Goal: Task Accomplishment & Management: Complete application form

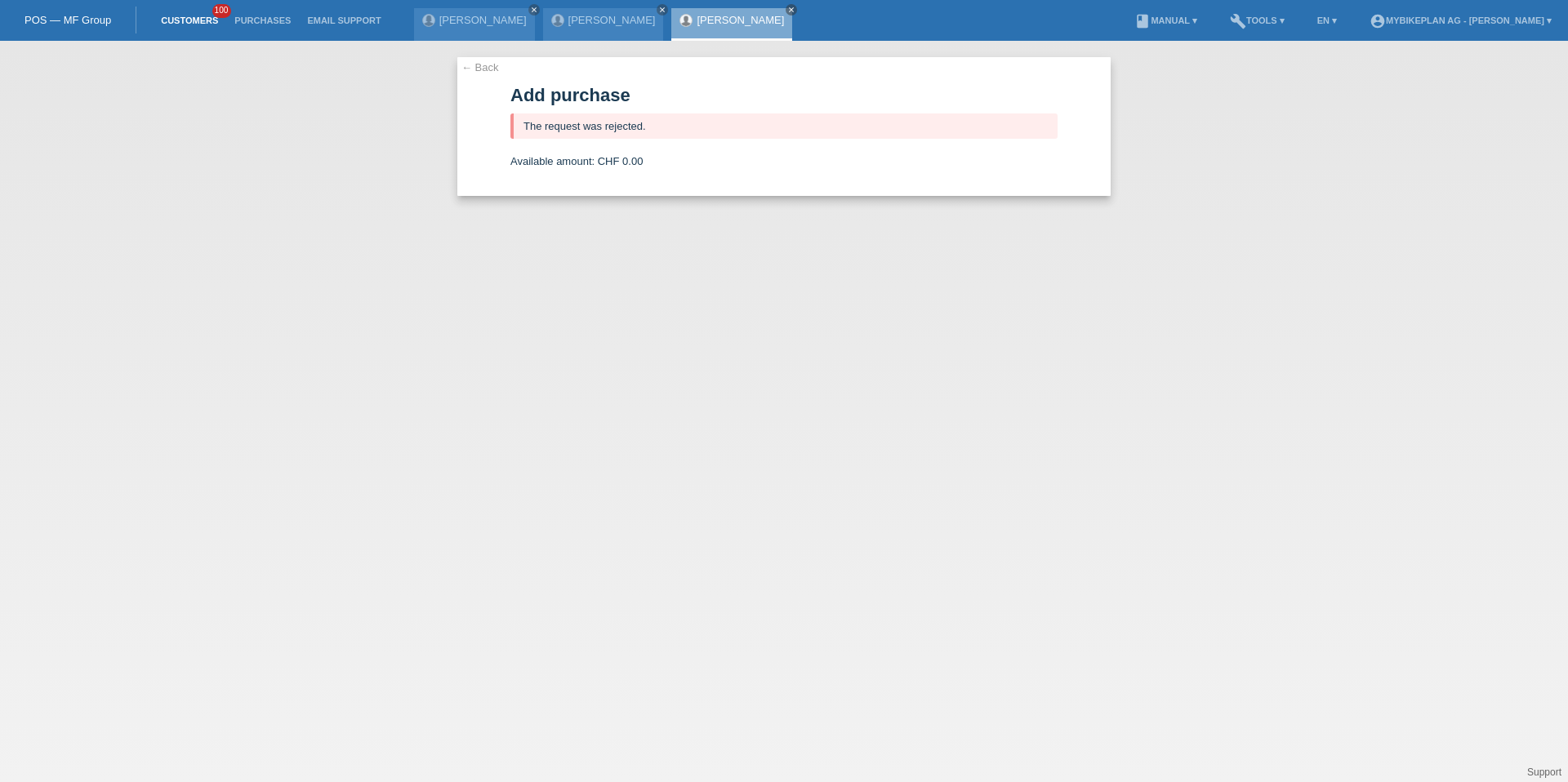
click at [181, 21] on link "Customers" at bounding box center [189, 21] width 73 height 10
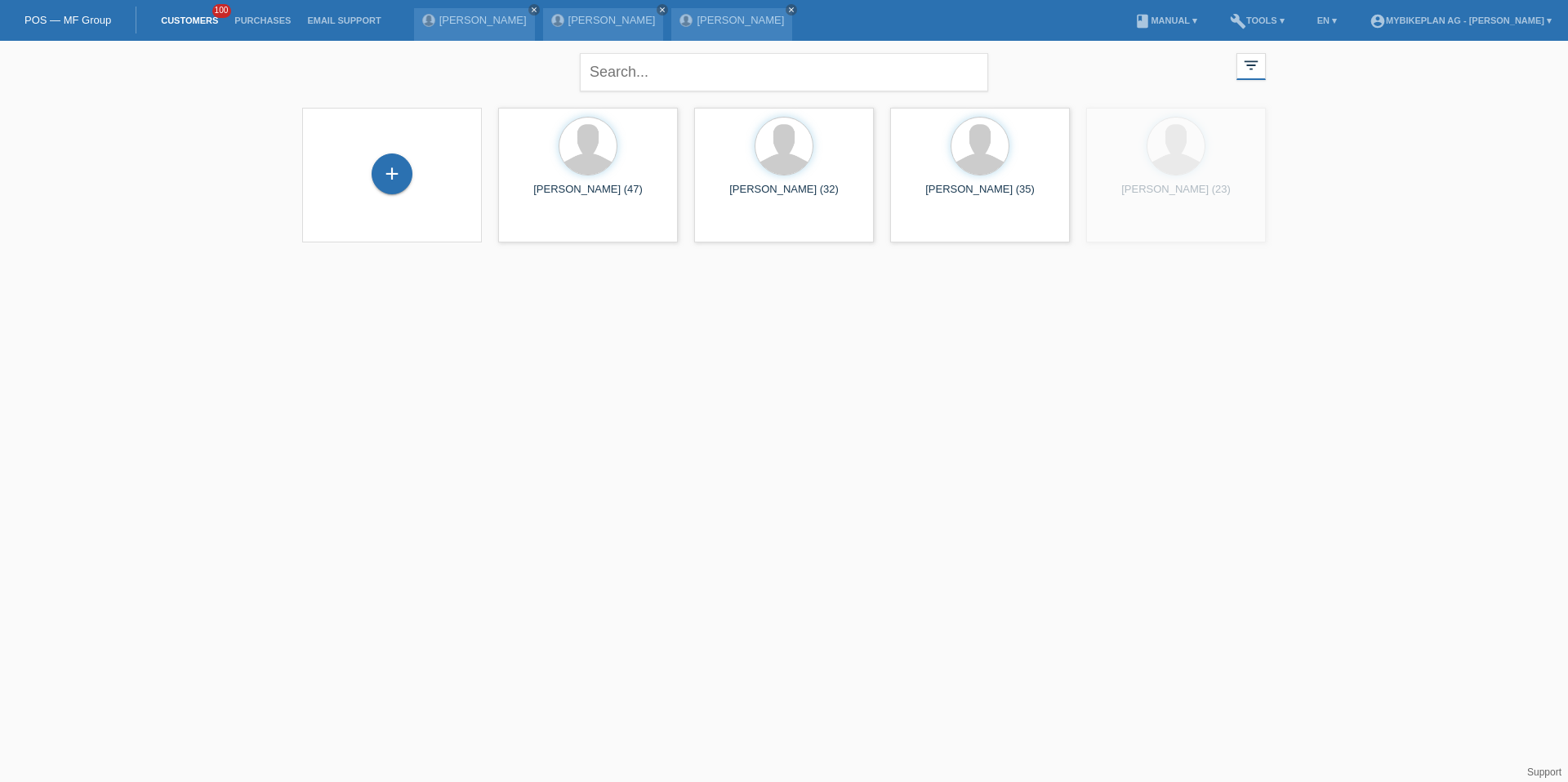
click at [439, 162] on div "+" at bounding box center [392, 175] width 153 height 44
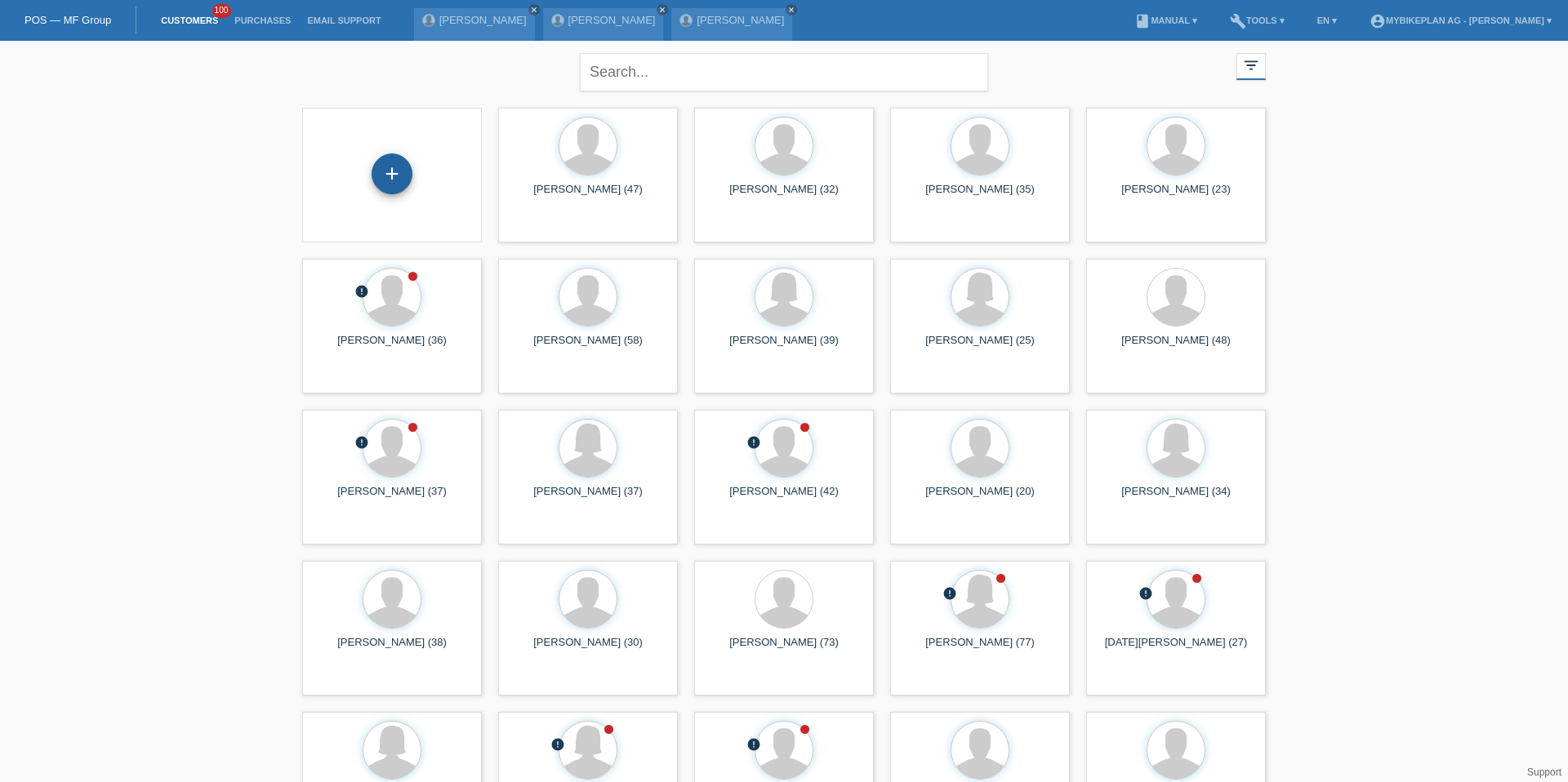
click at [389, 163] on div "+" at bounding box center [392, 174] width 41 height 41
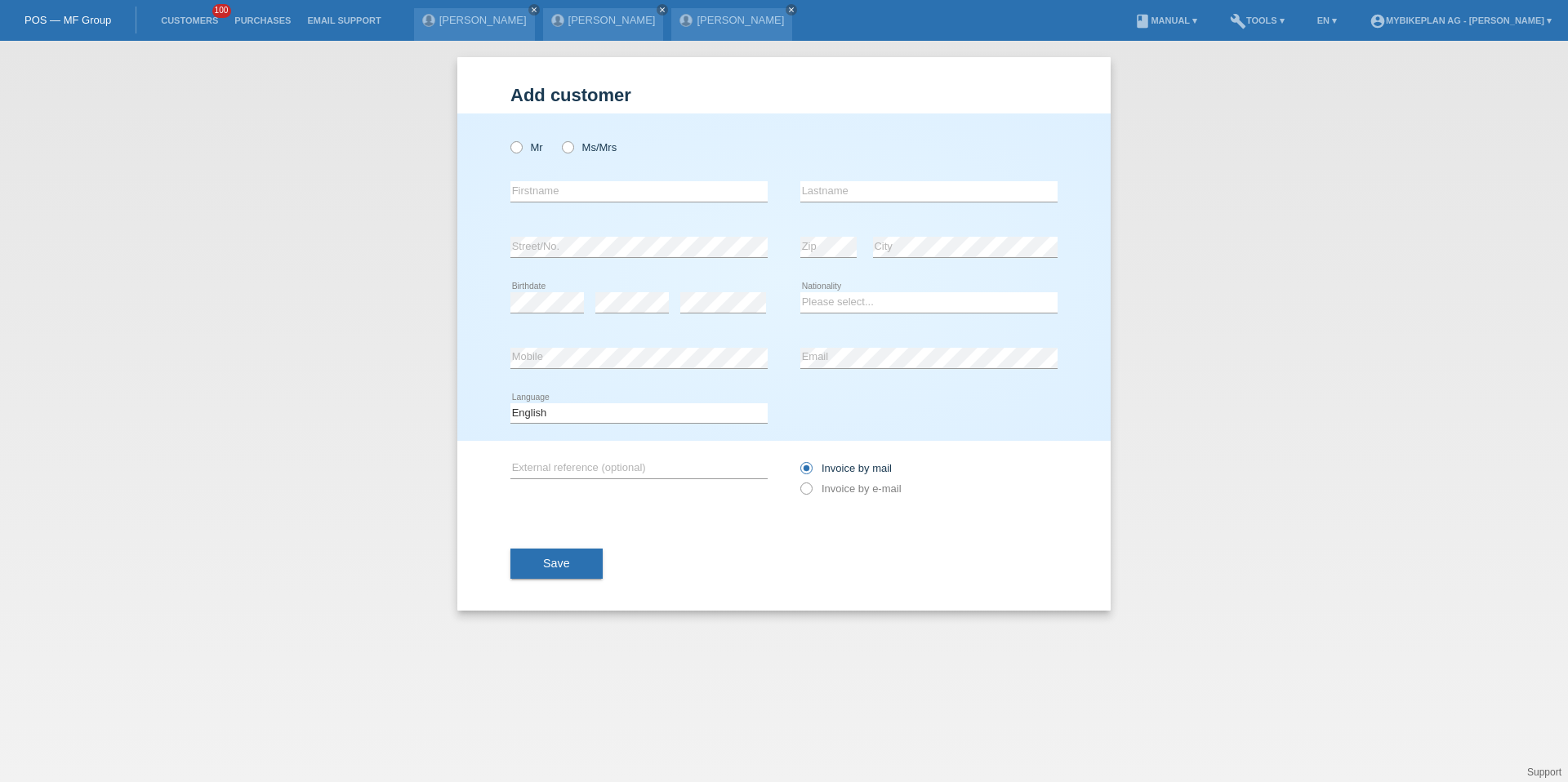
click at [530, 137] on div "Mr Ms/Mrs" at bounding box center [639, 148] width 257 height 34
click at [535, 150] on label "Mr" at bounding box center [527, 147] width 33 height 12
click at [521, 150] on input "Mr" at bounding box center [515, 146] width 11 height 11
radio input "true"
click at [548, 183] on input "text" at bounding box center [639, 191] width 257 height 21
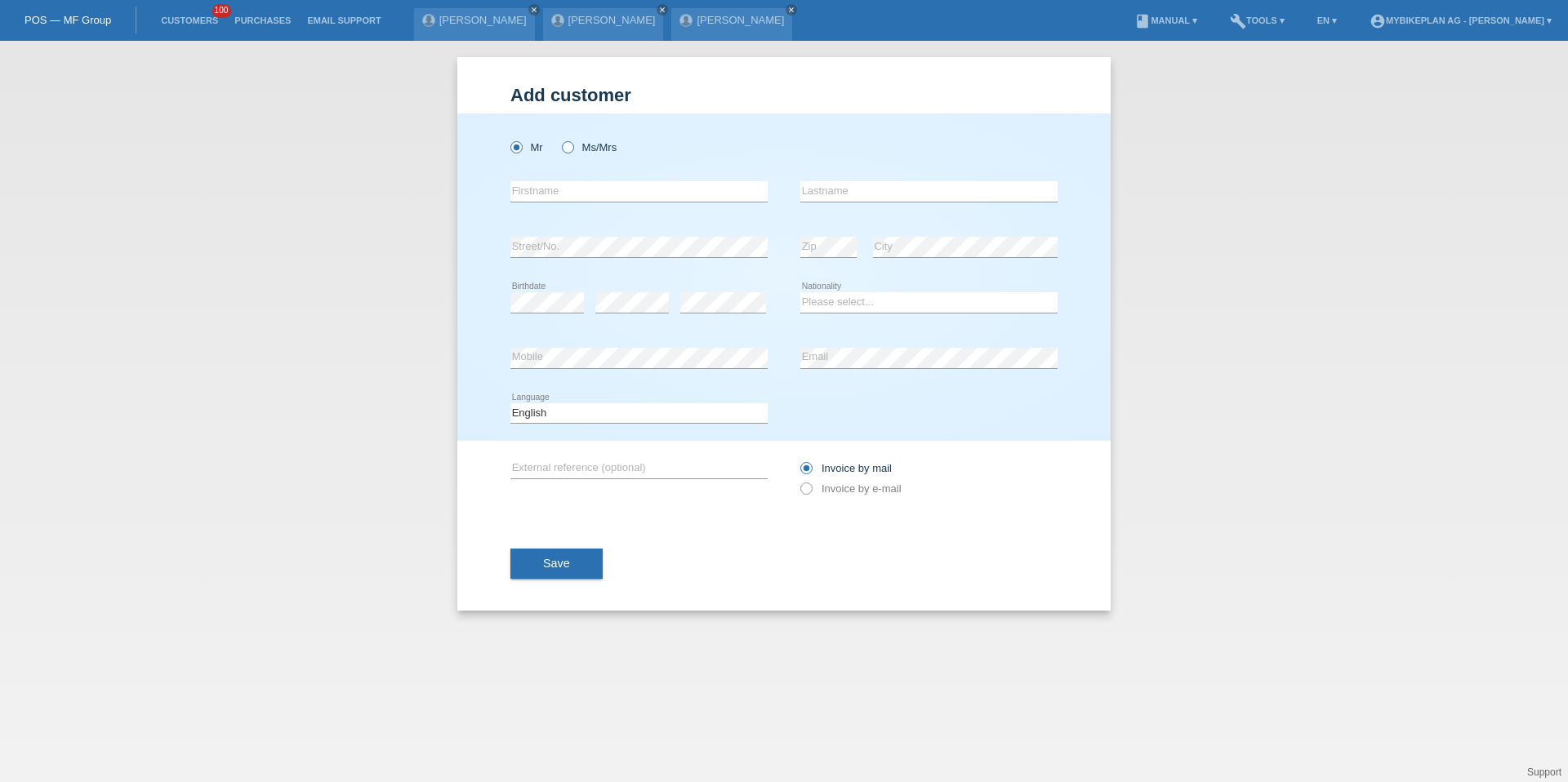
click at [583, 152] on label "Ms/Mrs" at bounding box center [589, 147] width 54 height 12
click at [573, 152] on input "Ms/Mrs" at bounding box center [567, 146] width 11 height 11
radio input "true"
click at [508, 138] on icon at bounding box center [508, 138] width 0 height 0
click at [519, 148] on input "Mr" at bounding box center [515, 146] width 11 height 11
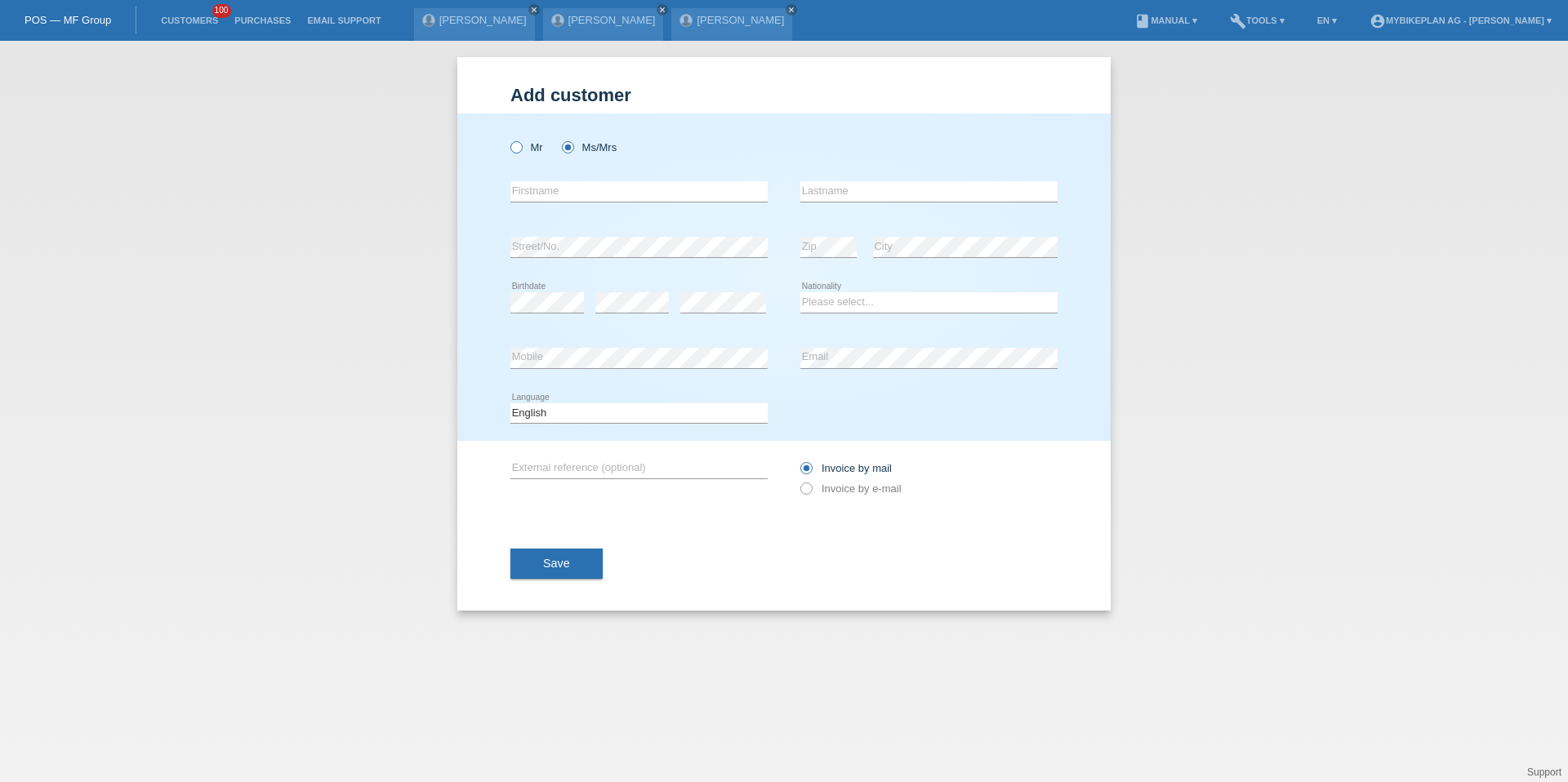
radio input "true"
click at [536, 177] on div "error Firstname" at bounding box center [639, 191] width 257 height 55
click at [539, 187] on input "text" at bounding box center [639, 191] width 257 height 21
type input "Martin"
type input "Musil"
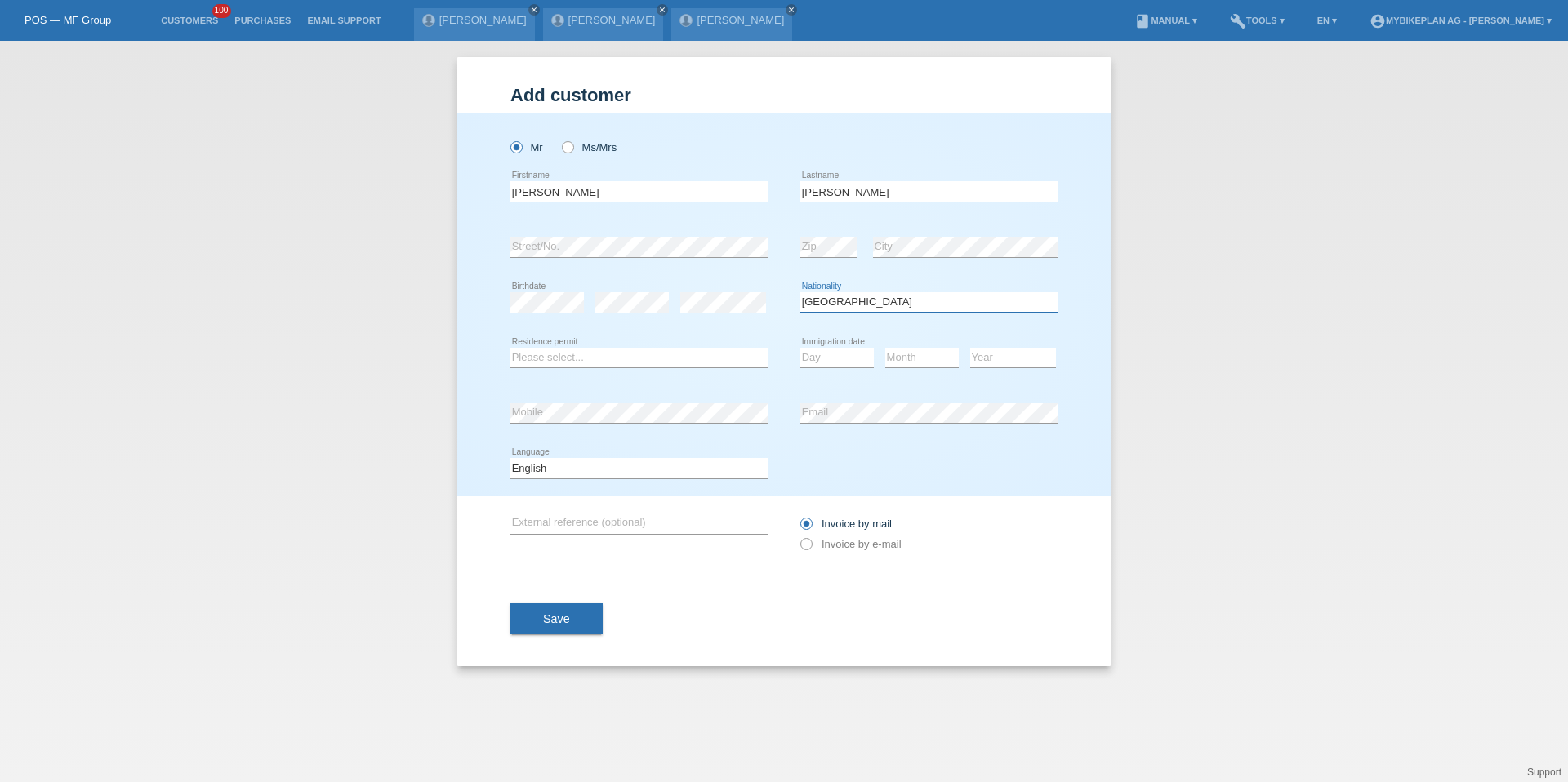
select select "CZ"
select select "B"
select select "07"
select select "04"
select select "2021"
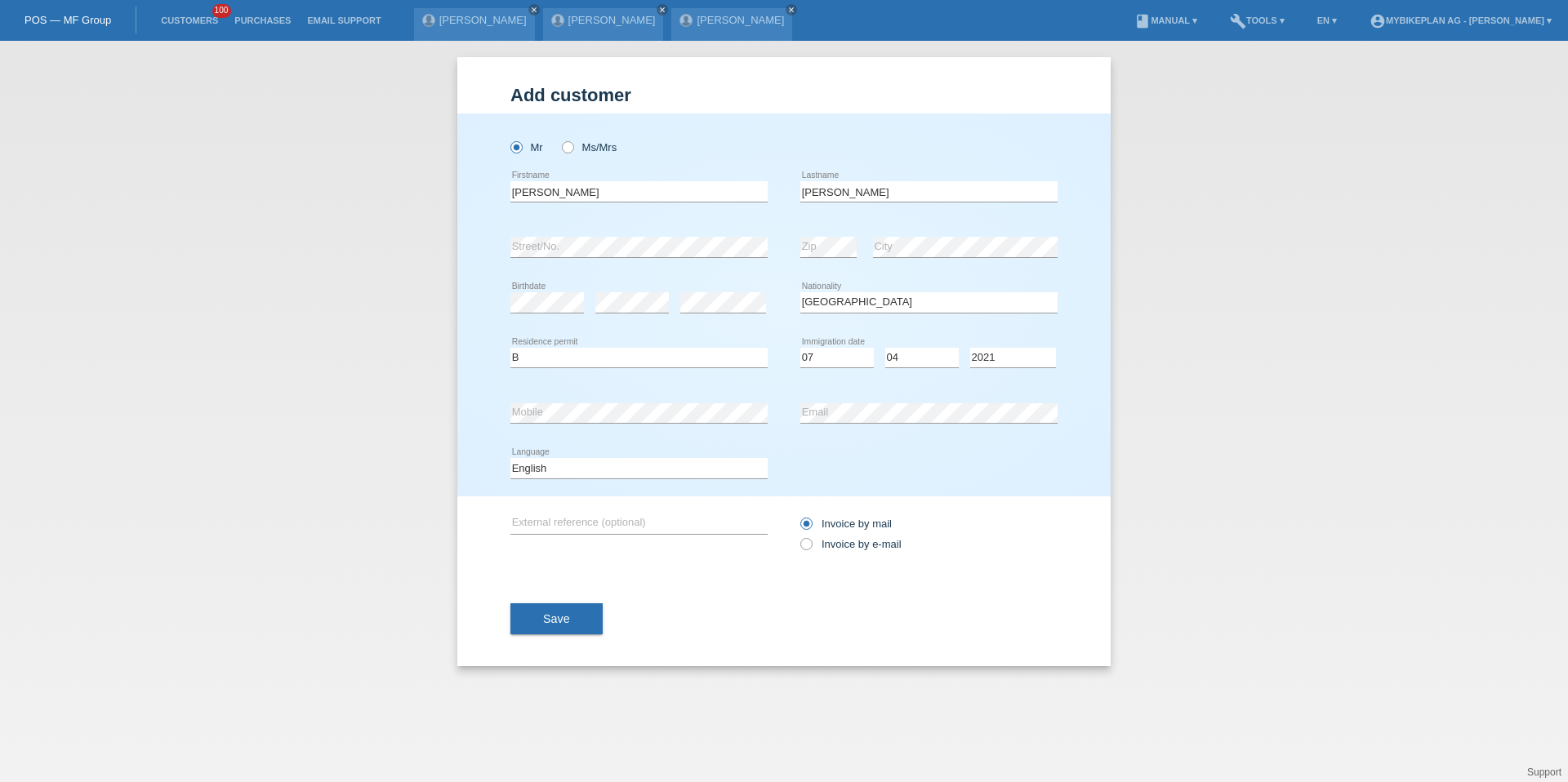
click at [590, 457] on div "Deutsch Français Italiano English error Language" at bounding box center [639, 468] width 257 height 55
click at [589, 461] on select "Deutsch Français Italiano English" at bounding box center [639, 468] width 257 height 20
select select "de"
click at [841, 536] on div "Invoice by mail Invoice by e-mail" at bounding box center [929, 534] width 257 height 41
click at [804, 564] on div "Invoice by mail Invoice by e-mail" at bounding box center [929, 533] width 257 height 75
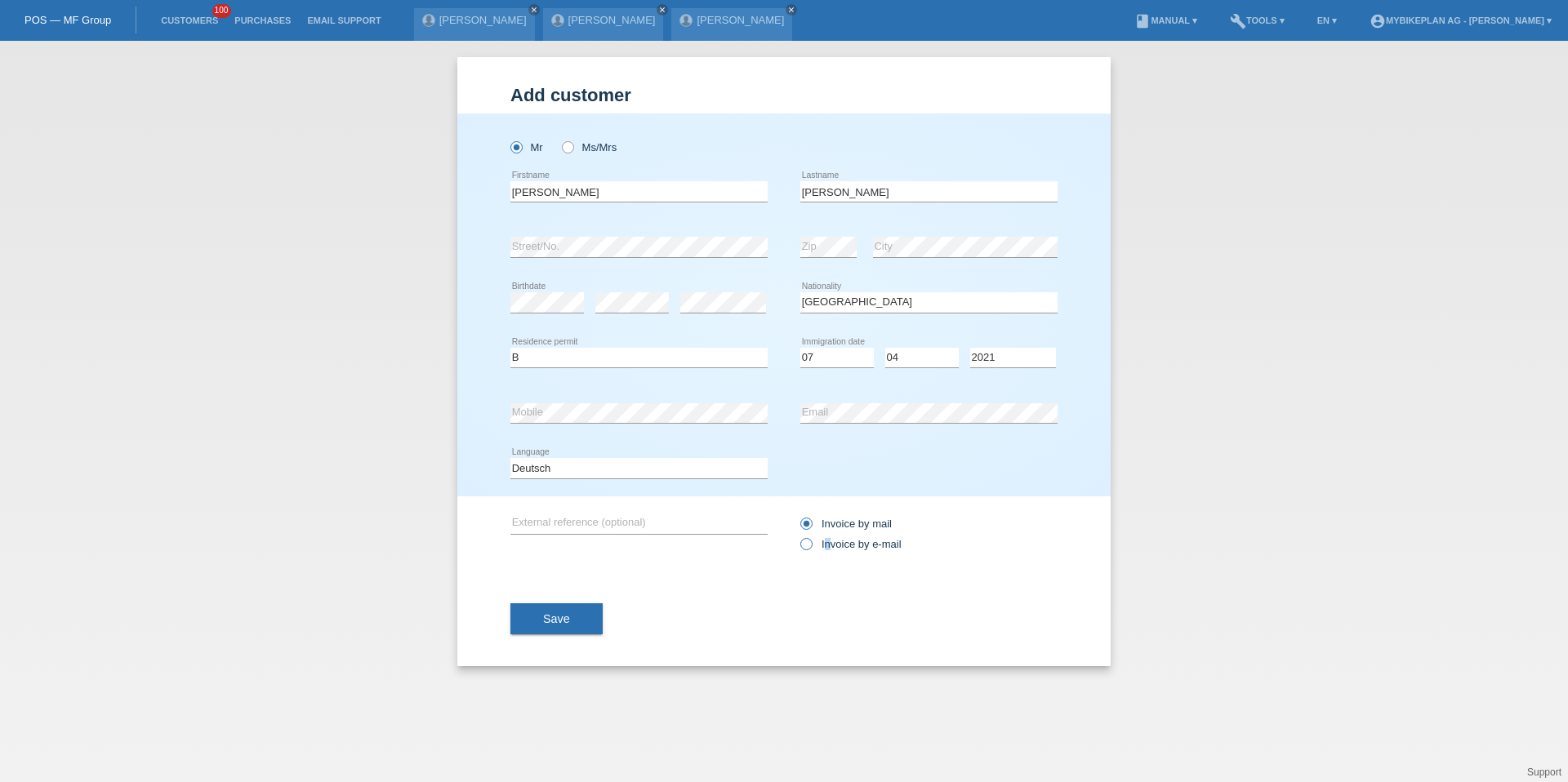
click at [828, 546] on label "Invoice by e-mail" at bounding box center [851, 544] width 101 height 12
click at [853, 543] on label "Invoice by e-mail" at bounding box center [851, 544] width 101 height 12
click at [811, 543] on input "Invoice by e-mail" at bounding box center [805, 548] width 11 height 21
radio input "true"
click at [569, 624] on span "Save" at bounding box center [556, 619] width 27 height 13
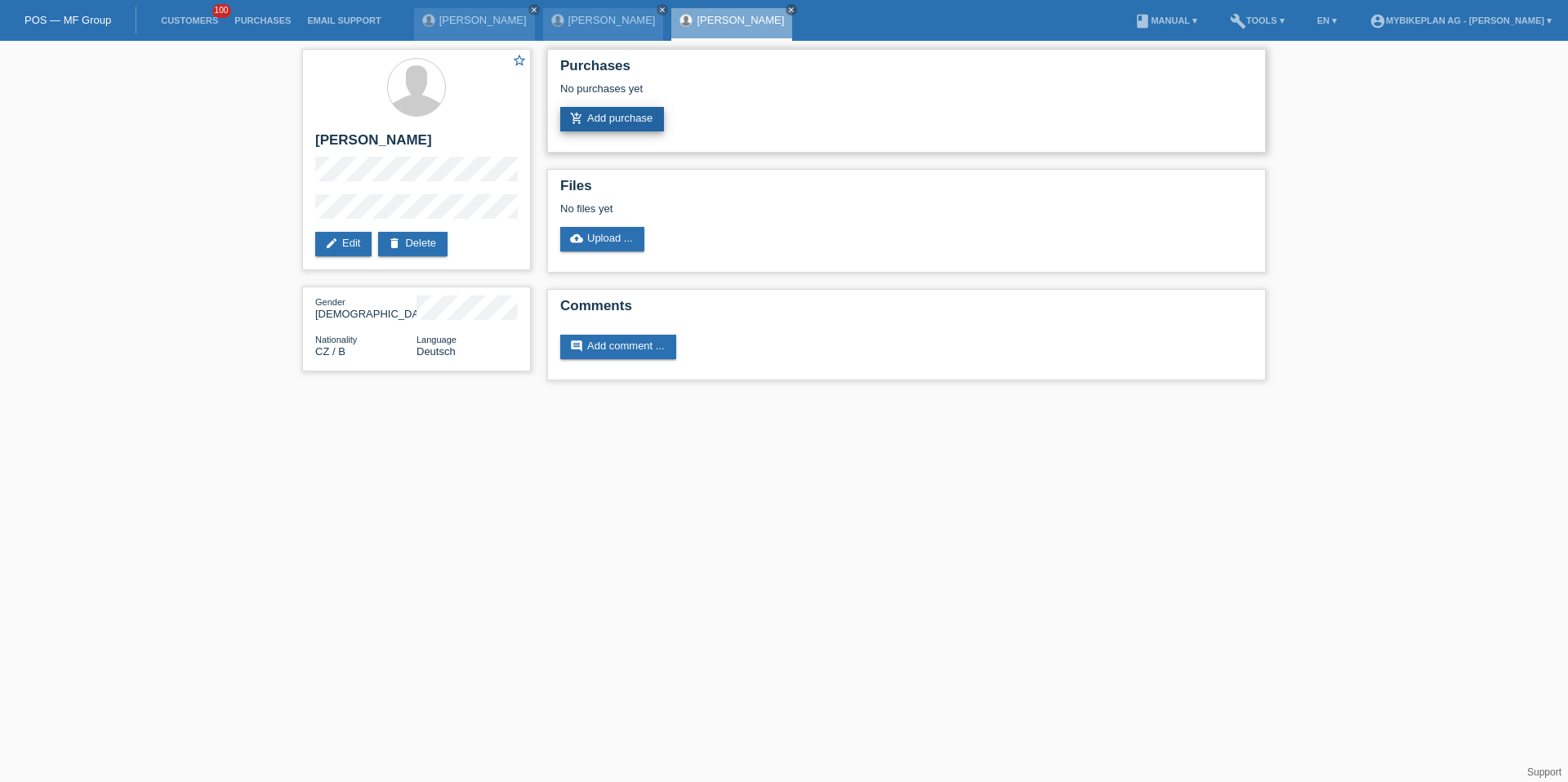
click at [618, 108] on link "add_shopping_cart Add purchase" at bounding box center [613, 119] width 104 height 25
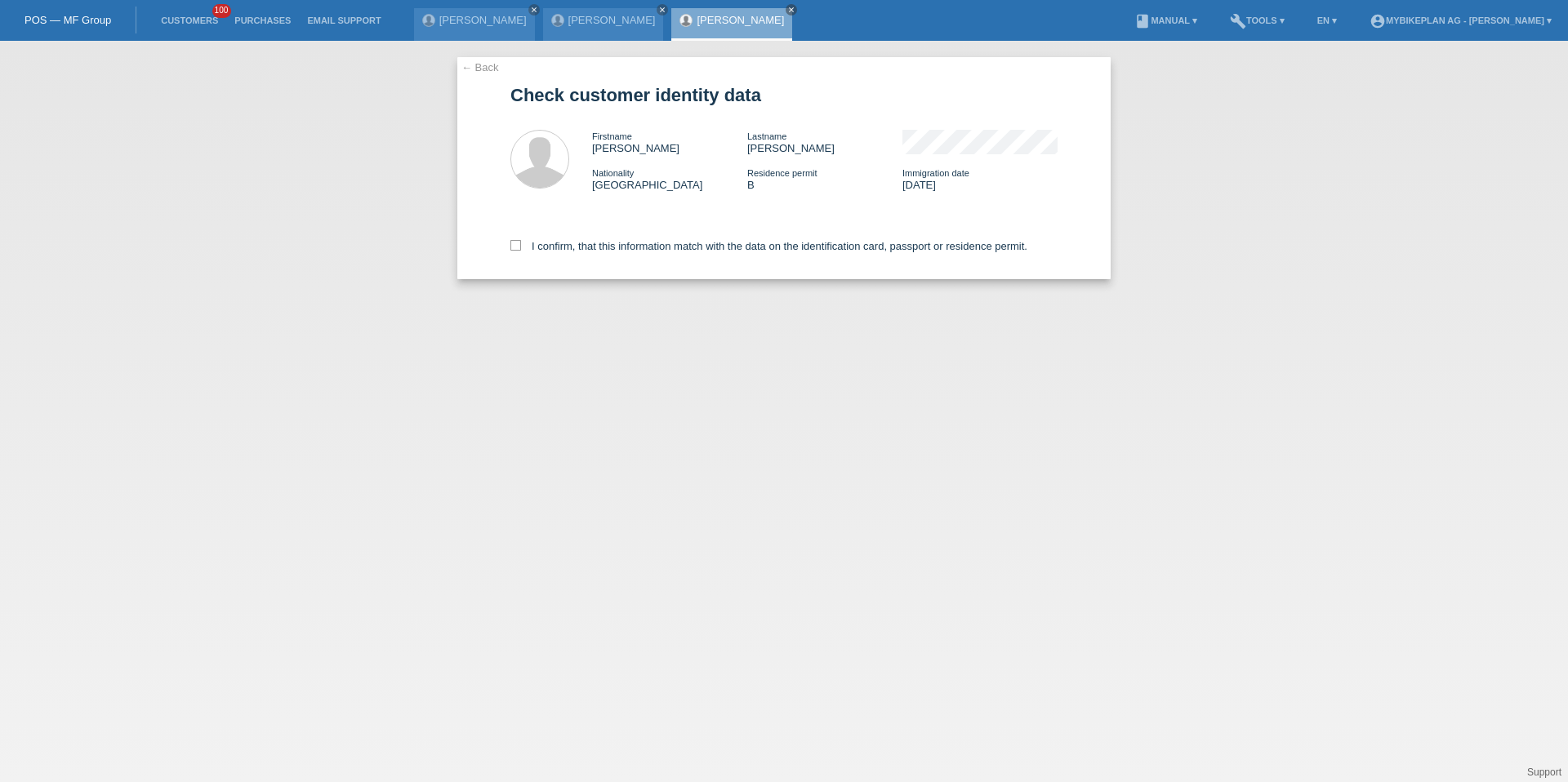
click at [644, 237] on div "I confirm, that this information match with the data on the identification card…" at bounding box center [784, 243] width 547 height 72
click at [646, 246] on label "I confirm, that this information match with the data on the identification card…" at bounding box center [768, 246] width 517 height 12
click at [521, 246] on input "I confirm, that this information match with the data on the identification card…" at bounding box center [515, 245] width 11 height 11
checkbox input "true"
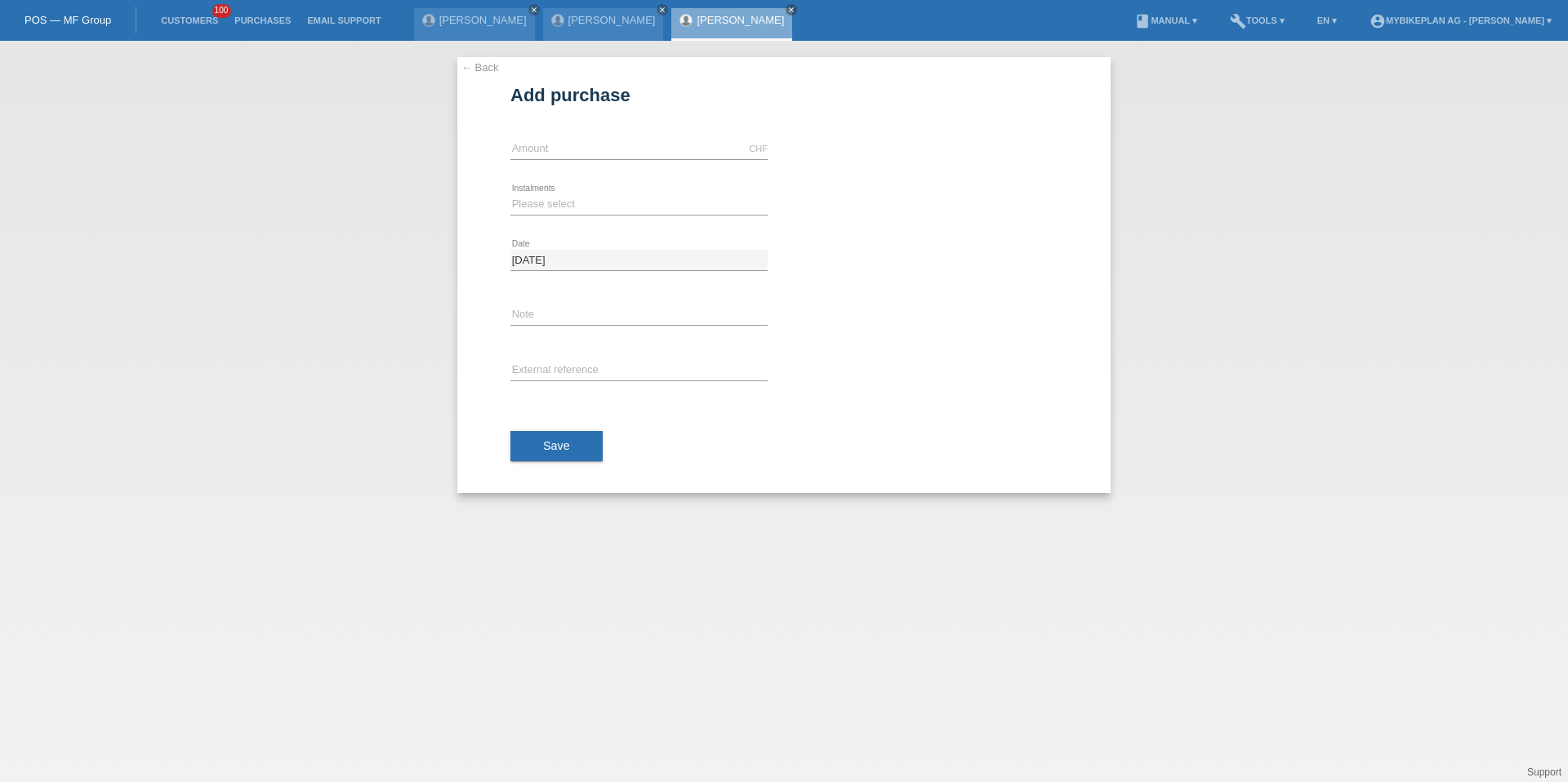
click at [650, 134] on div "CHF error Amount" at bounding box center [639, 149] width 257 height 55
click at [115, 403] on div "← Back Add purchase Available amount: CHF error Amount error" at bounding box center [784, 412] width 1568 height 742
click at [601, 137] on div "CHF error Amount" at bounding box center [639, 149] width 257 height 55
click at [537, 159] on icon at bounding box center [639, 159] width 257 height 1
click at [533, 150] on input "text" at bounding box center [639, 148] width 257 height 21
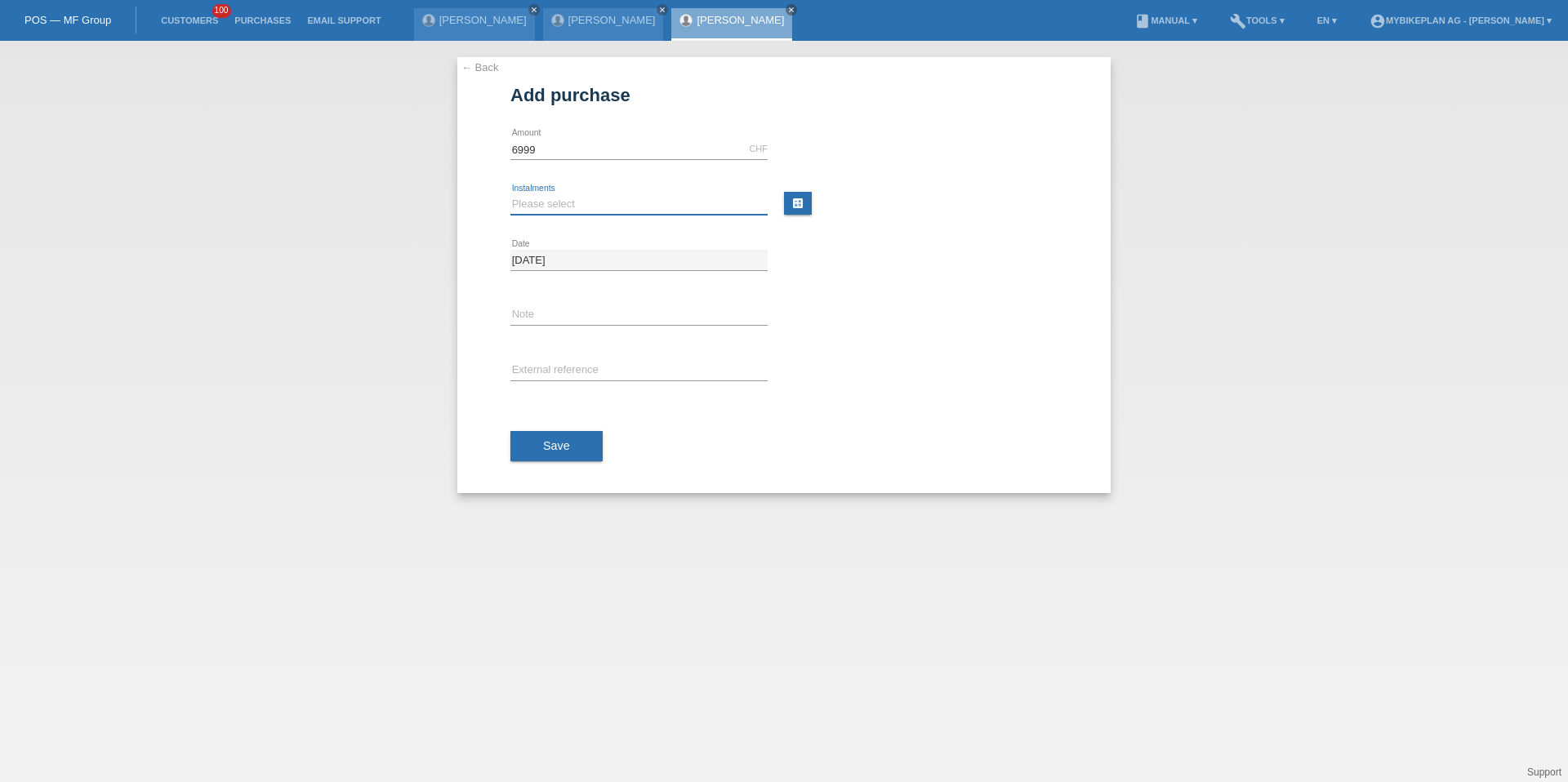
type input "6999.00"
click at [528, 204] on select "Please select 6 instalments 12 instalments 18 instalments 24 instalments 36 ins…" at bounding box center [639, 204] width 257 height 20
select select "488"
click at [553, 361] on input "text" at bounding box center [639, 371] width 257 height 21
click at [553, 372] on input "text" at bounding box center [639, 371] width 257 height 21
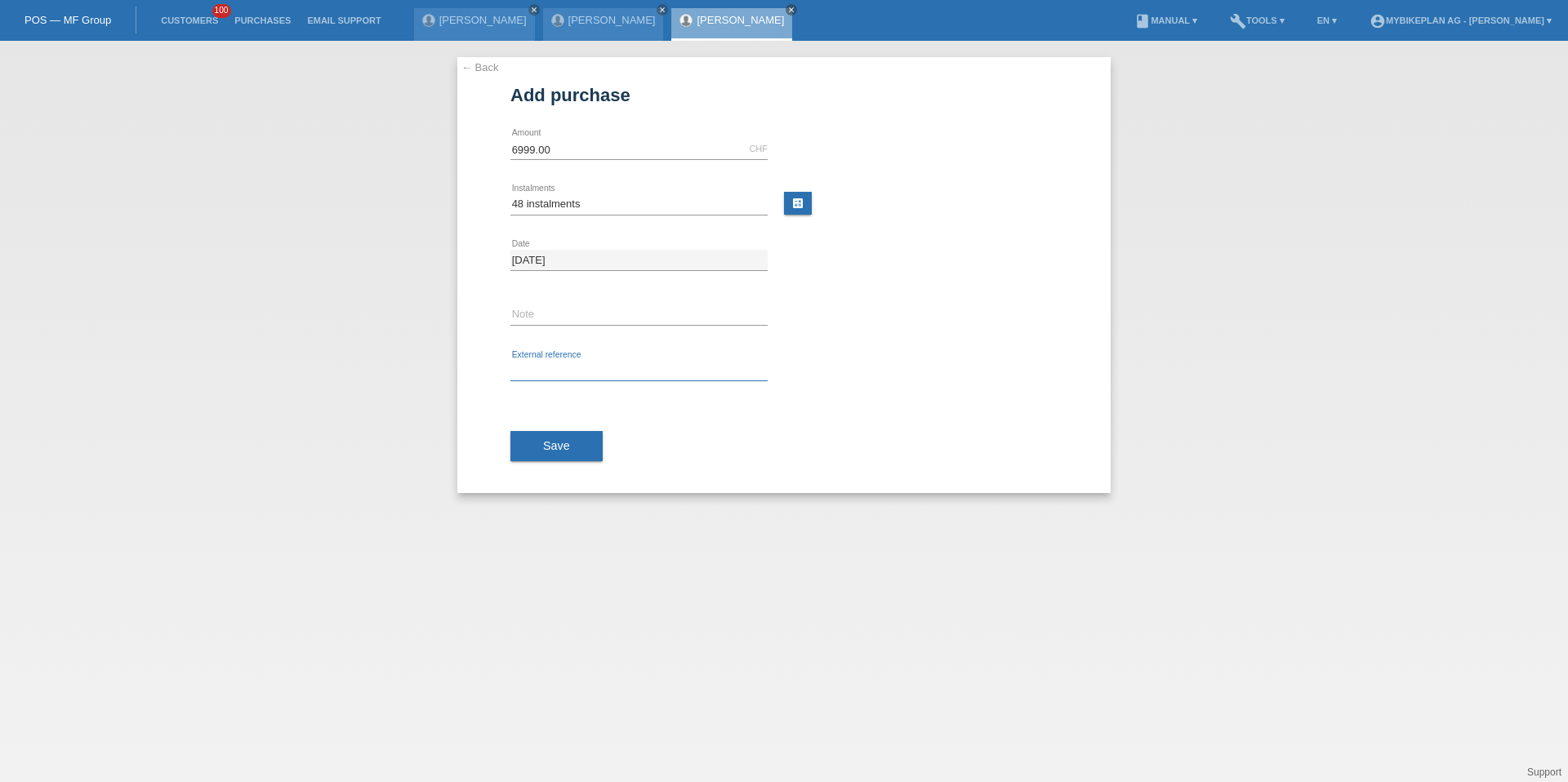
paste input "42488287862"
type input "42488287862"
click at [530, 500] on div "← Back Add purchase Available amount: 6999.00 CHF error Amount" at bounding box center [784, 412] width 1568 height 742
click at [552, 459] on button "Save" at bounding box center [556, 447] width 92 height 31
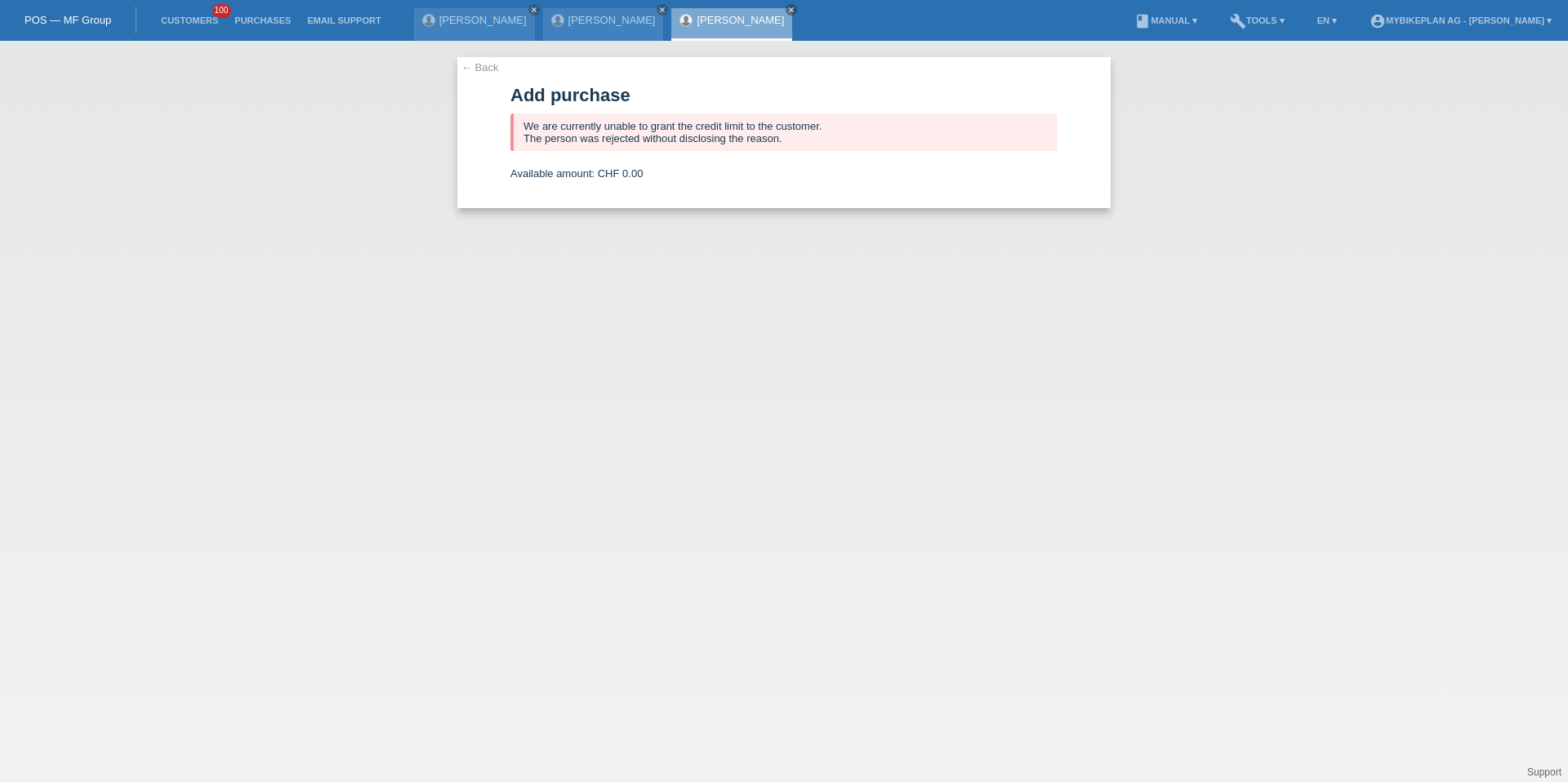
click at [186, 7] on li "Customers 100" at bounding box center [189, 21] width 73 height 42
click at [200, 16] on link "Customers" at bounding box center [189, 21] width 73 height 10
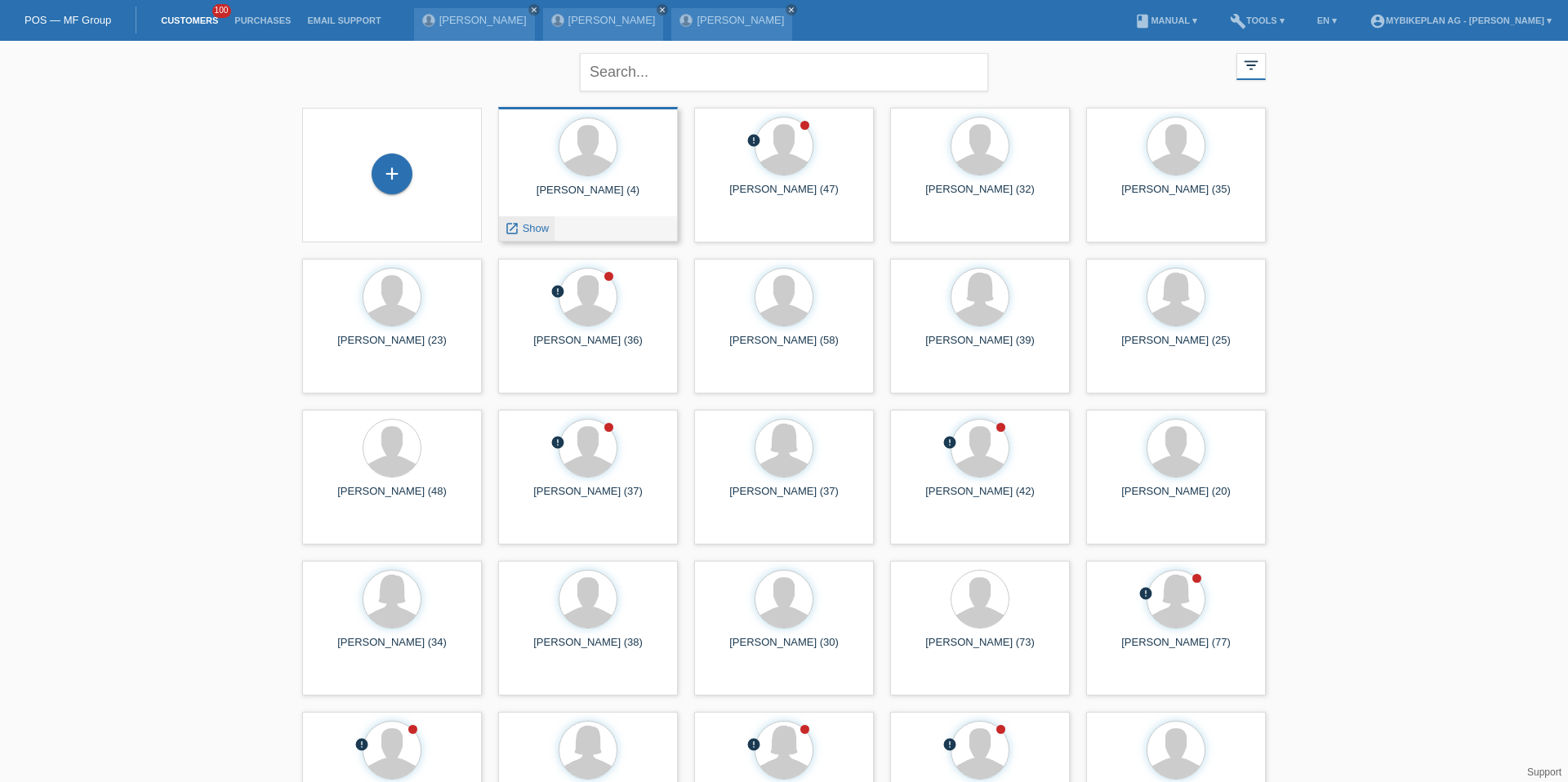
click at [506, 227] on icon "launch" at bounding box center [512, 229] width 15 height 15
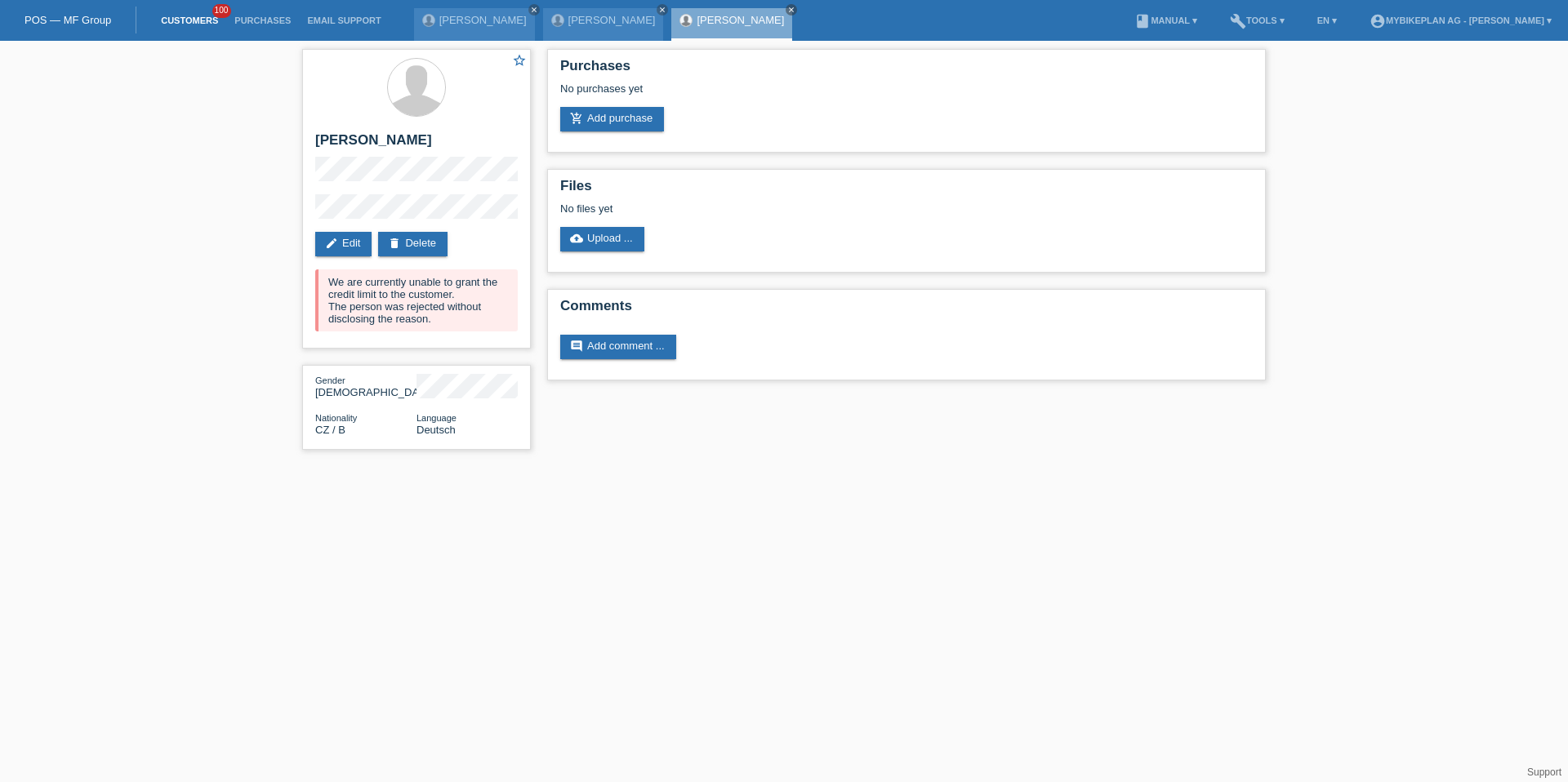
click at [174, 22] on link "Customers" at bounding box center [189, 21] width 73 height 10
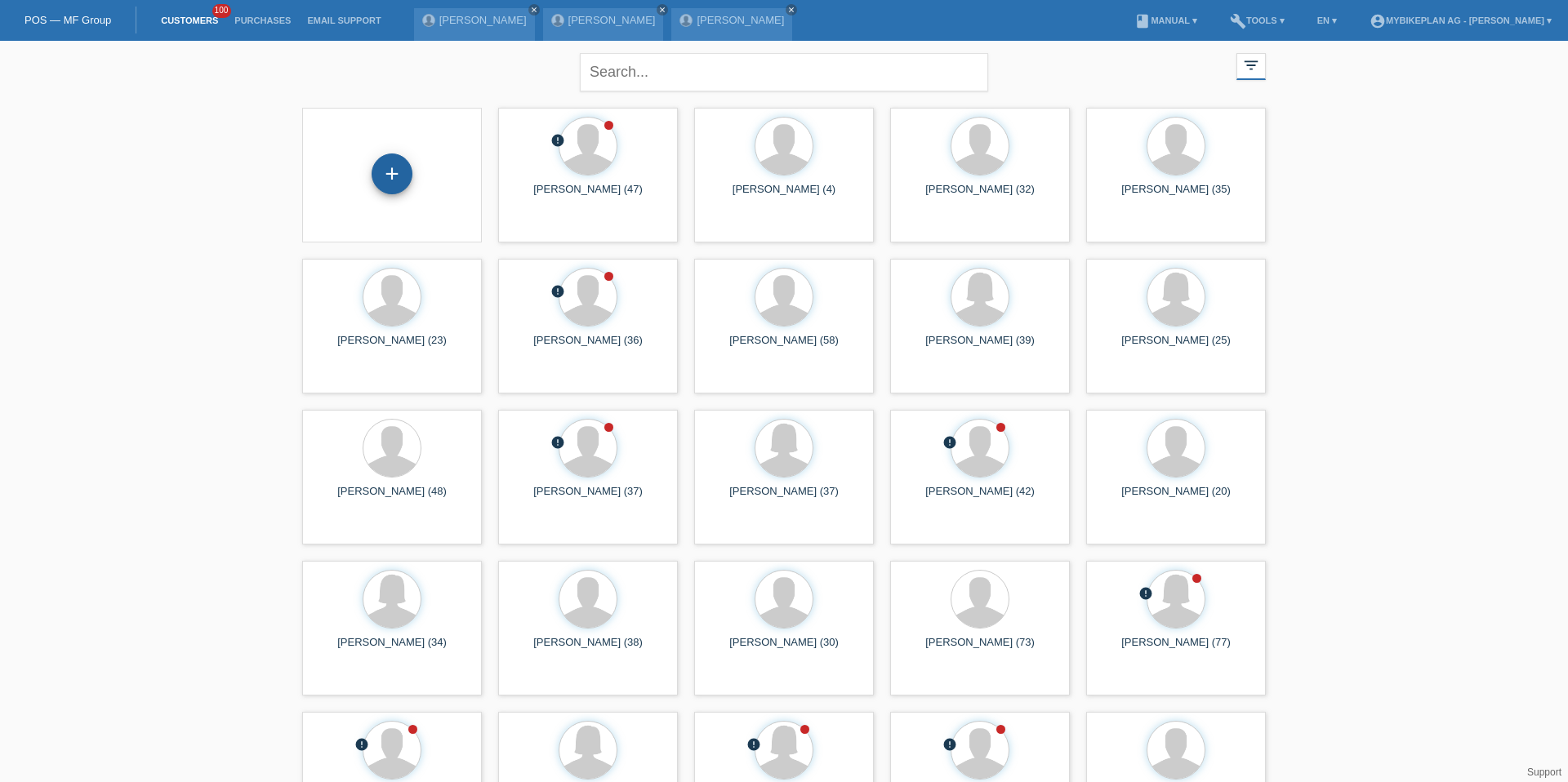
click at [375, 168] on div "+" at bounding box center [392, 174] width 41 height 41
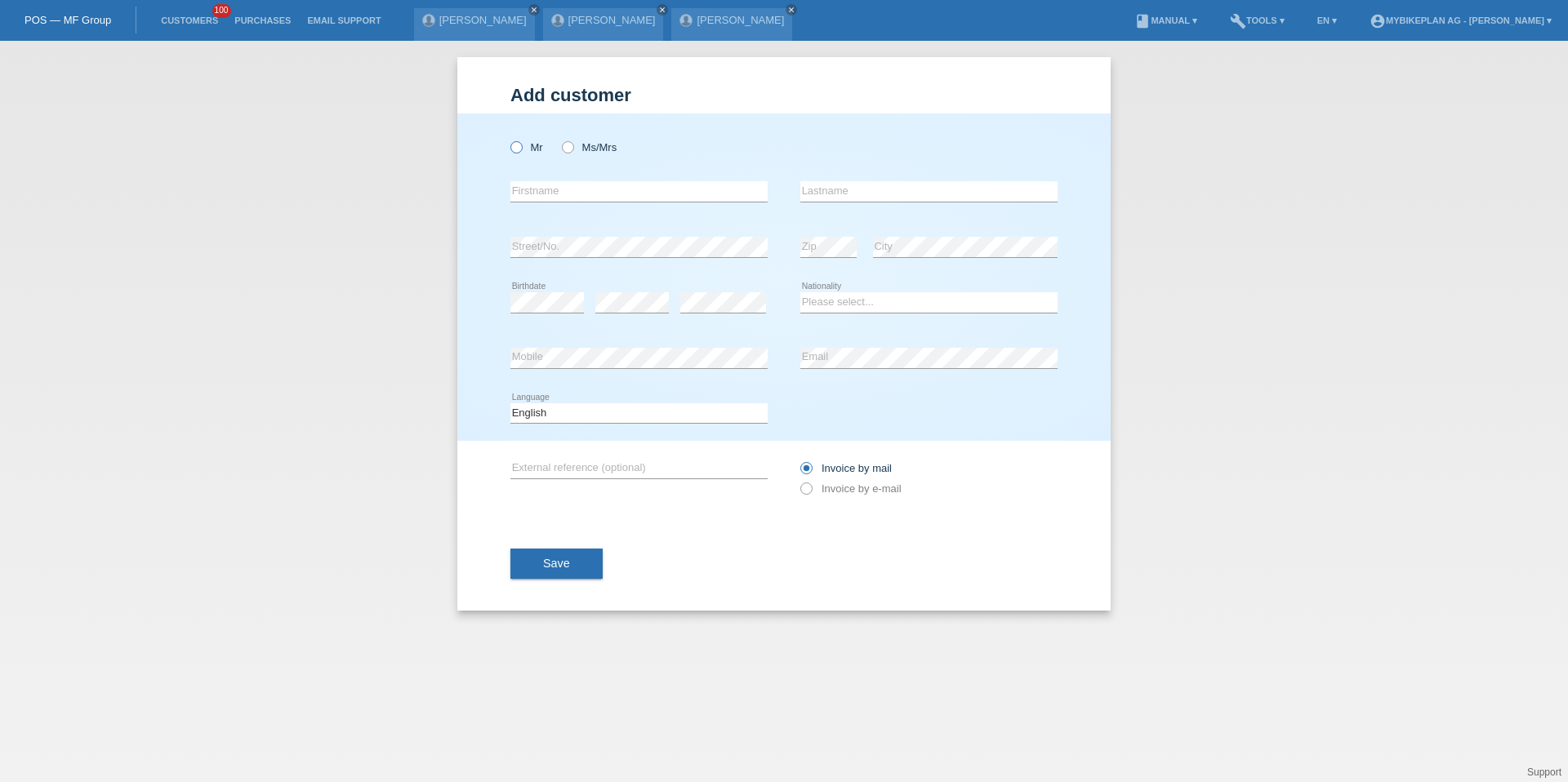
click at [508, 138] on icon at bounding box center [508, 138] width 0 height 0
click at [519, 144] on input "Mr" at bounding box center [515, 146] width 11 height 11
radio input "true"
click at [554, 210] on div "error Firstname" at bounding box center [639, 191] width 257 height 55
click at [561, 194] on input "text" at bounding box center [639, 191] width 257 height 21
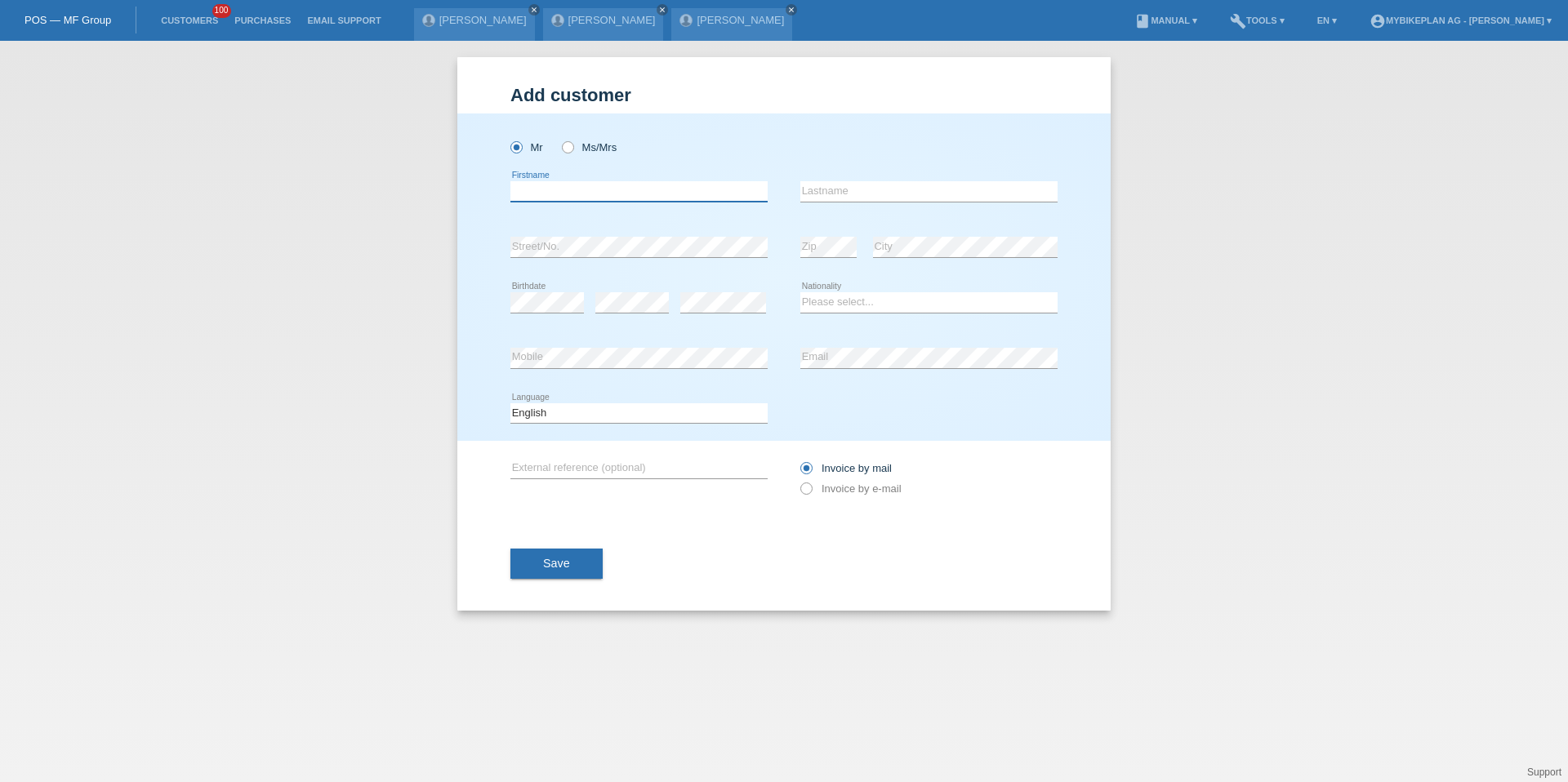
type input "j"
type input "Salvatore"
type input "Palermo"
select select "IT"
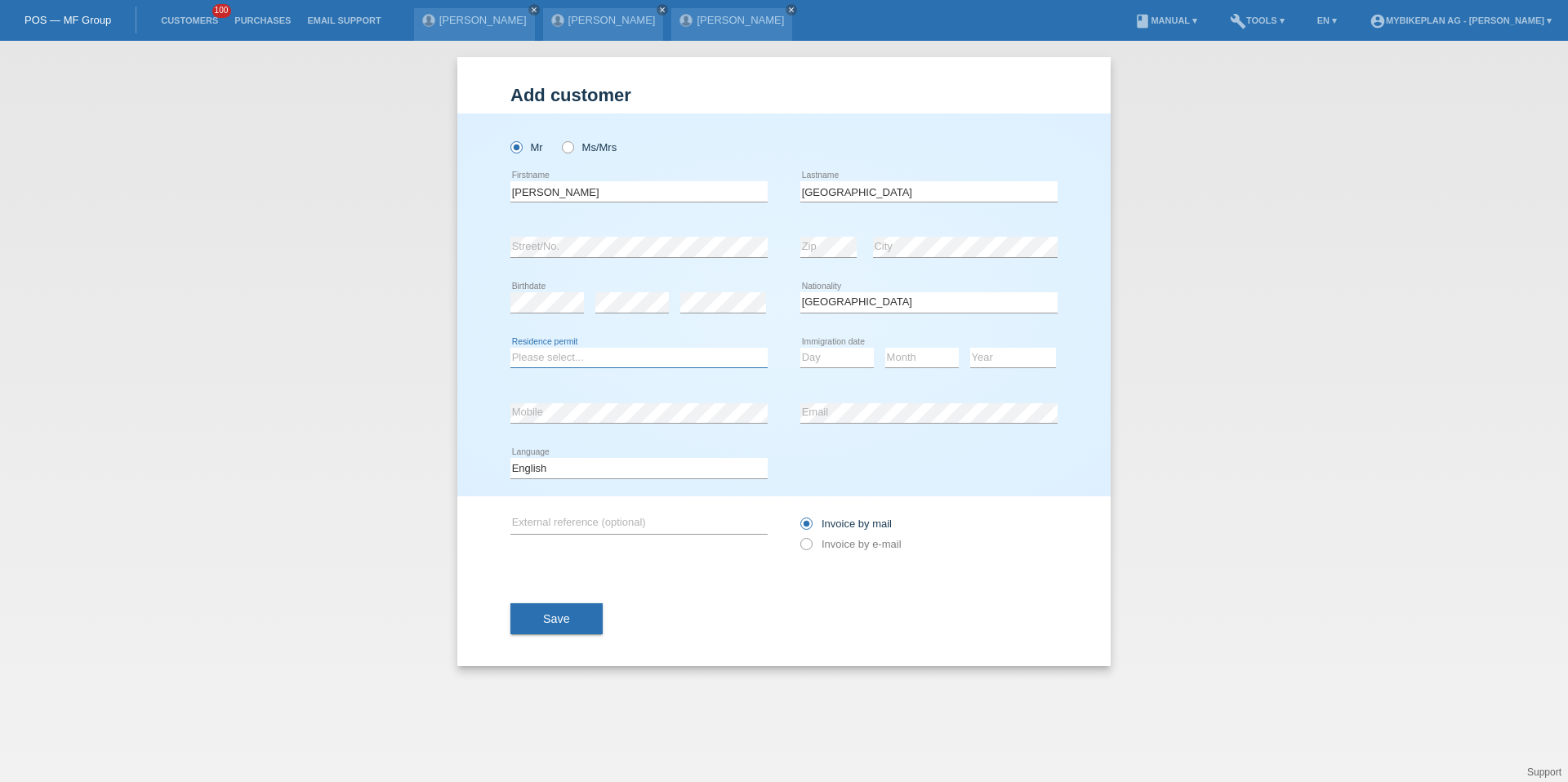
select select "C"
select select "14"
select select "05"
select select "1987"
click at [617, 475] on select "Deutsch Français Italiano English" at bounding box center [639, 468] width 257 height 20
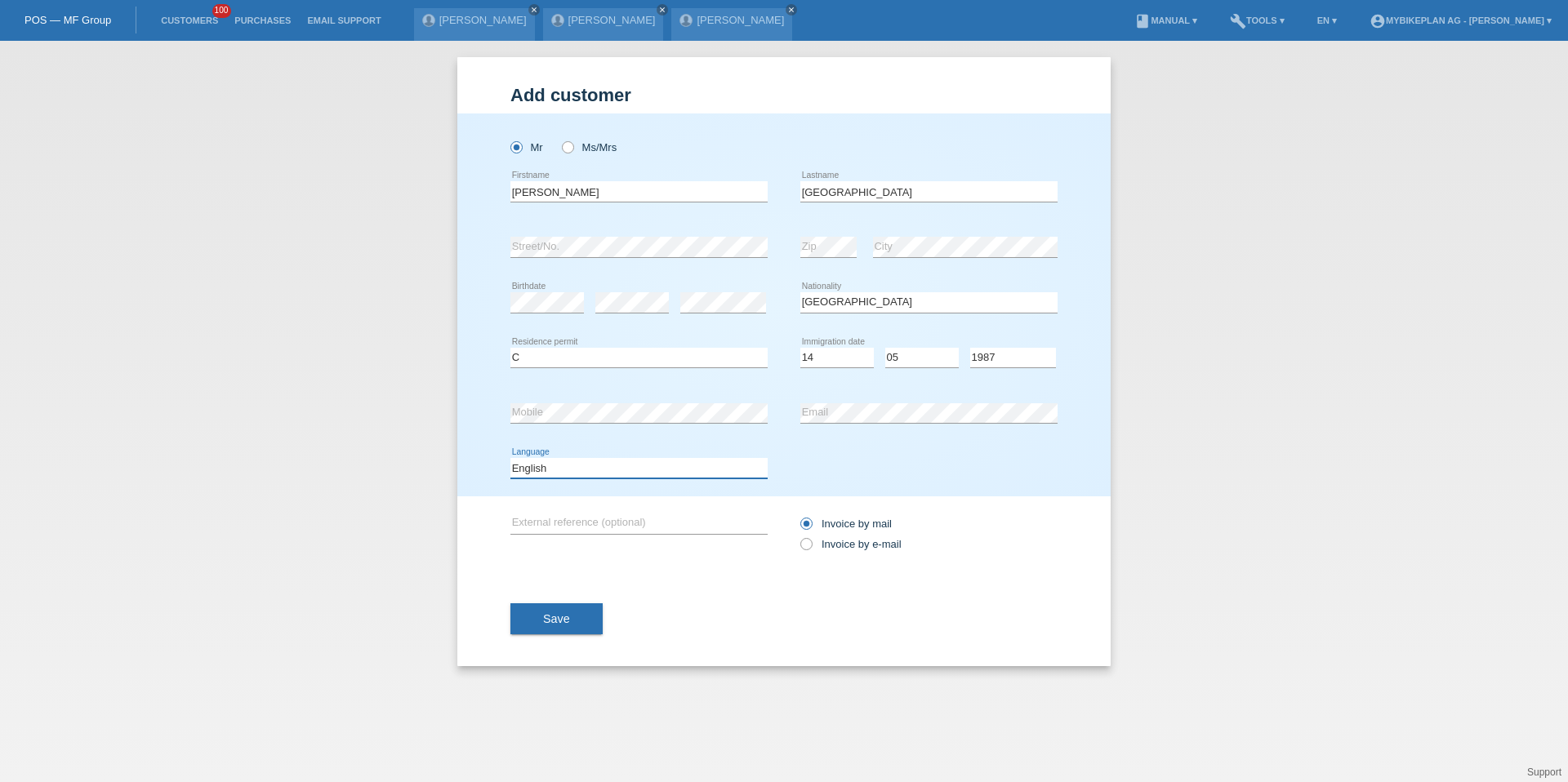
select select "de"
click at [868, 541] on label "Invoice by e-mail" at bounding box center [851, 544] width 101 height 12
click at [811, 541] on input "Invoice by e-mail" at bounding box center [805, 548] width 11 height 21
radio input "true"
click at [560, 620] on span "Save" at bounding box center [556, 619] width 27 height 13
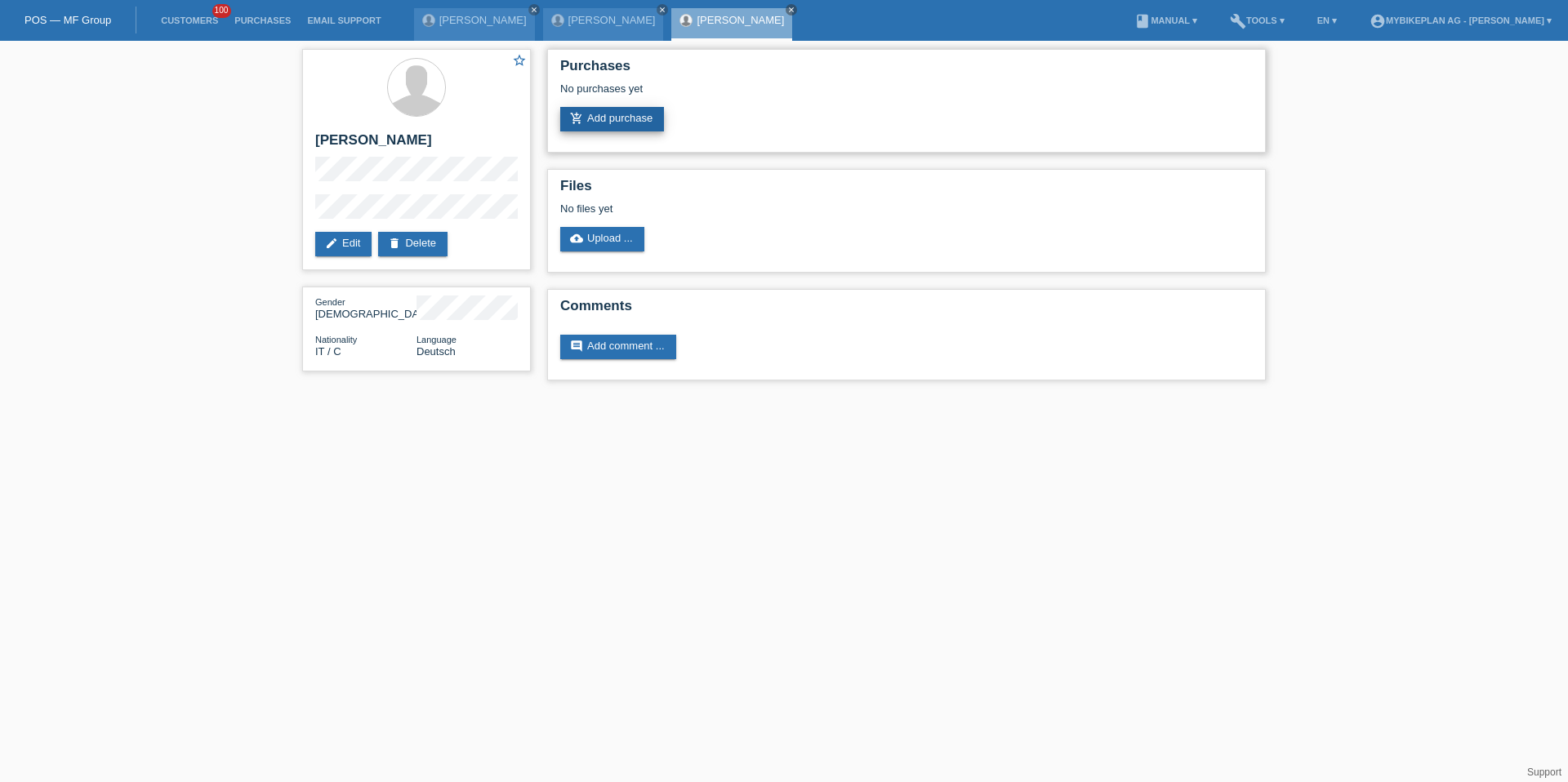
click at [620, 128] on link "add_shopping_cart Add purchase" at bounding box center [613, 119] width 104 height 25
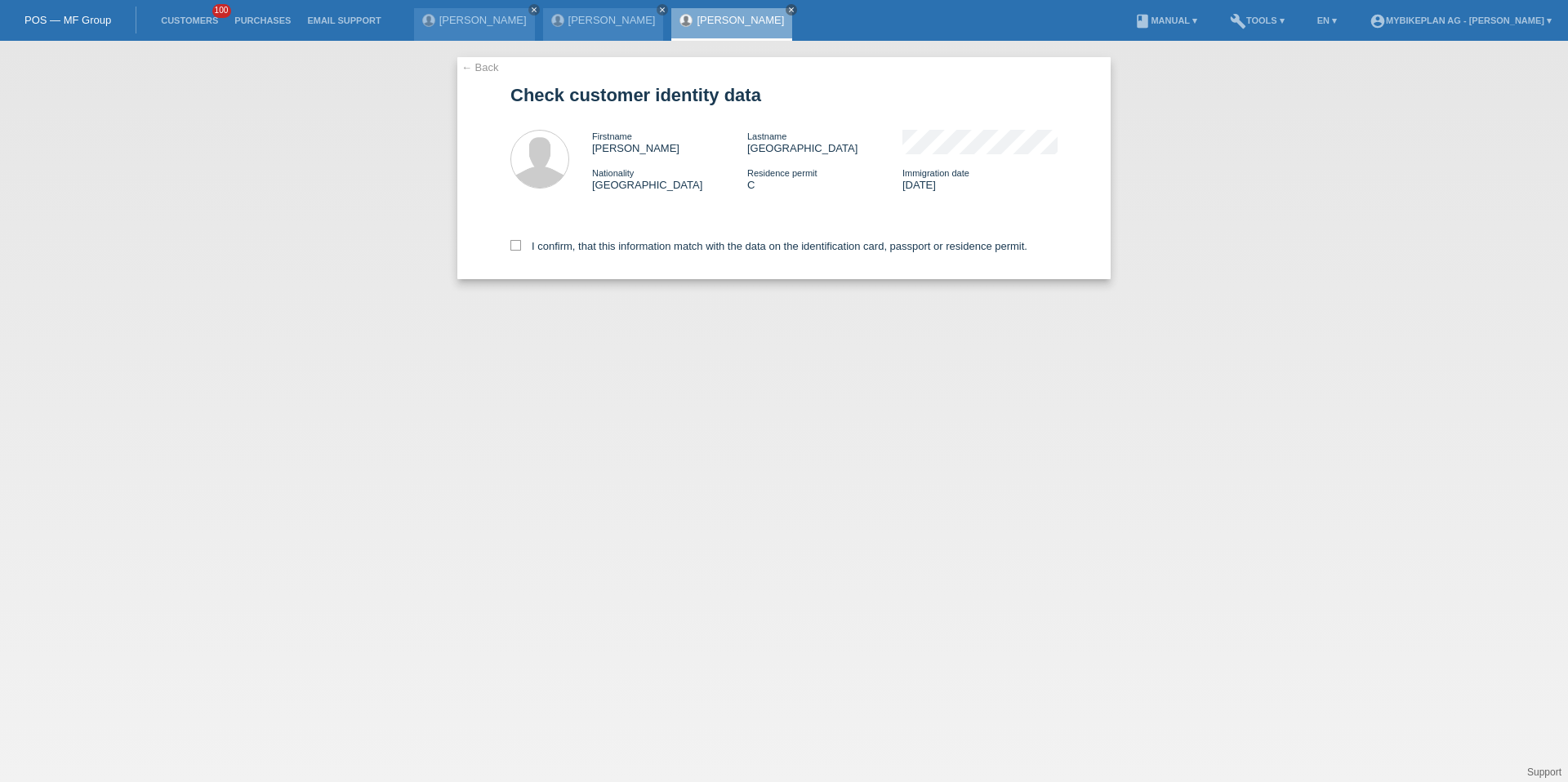
click at [617, 260] on div "I confirm, that this information match with the data on the identification card…" at bounding box center [784, 243] width 547 height 72
click at [627, 240] on label "I confirm, that this information match with the data on the identification card…" at bounding box center [768, 246] width 517 height 12
click at [521, 240] on input "I confirm, that this information match with the data on the identification card…" at bounding box center [515, 245] width 11 height 11
checkbox input "true"
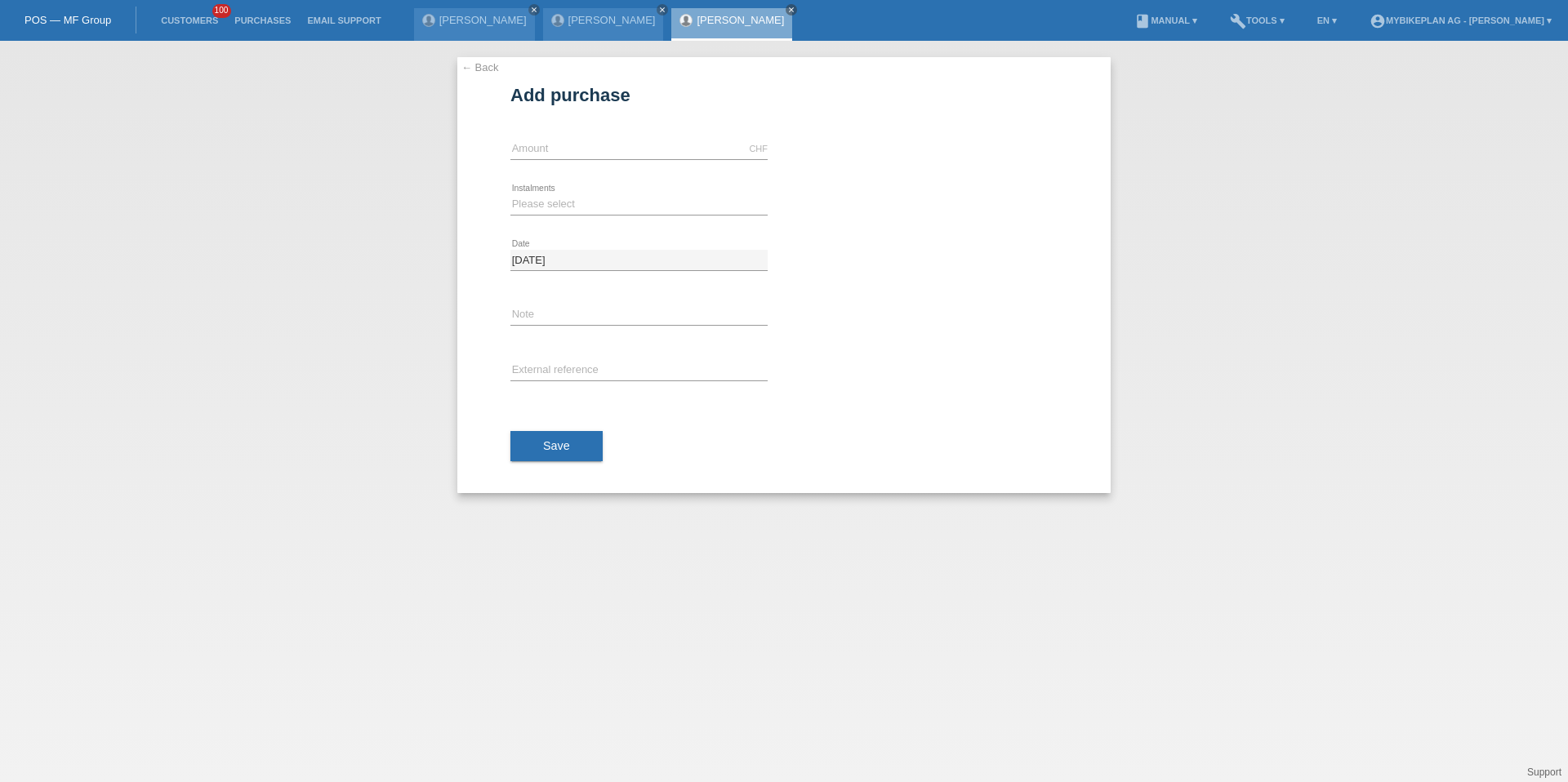
click at [612, 162] on div "CHF error Amount" at bounding box center [639, 149] width 257 height 55
click at [613, 150] on input "text" at bounding box center [639, 148] width 257 height 21
type input "15000.00"
click at [562, 204] on select "Please select 6 instalments 12 instalments 18 instalments 24 instalments 36 ins…" at bounding box center [639, 204] width 257 height 20
select select "488"
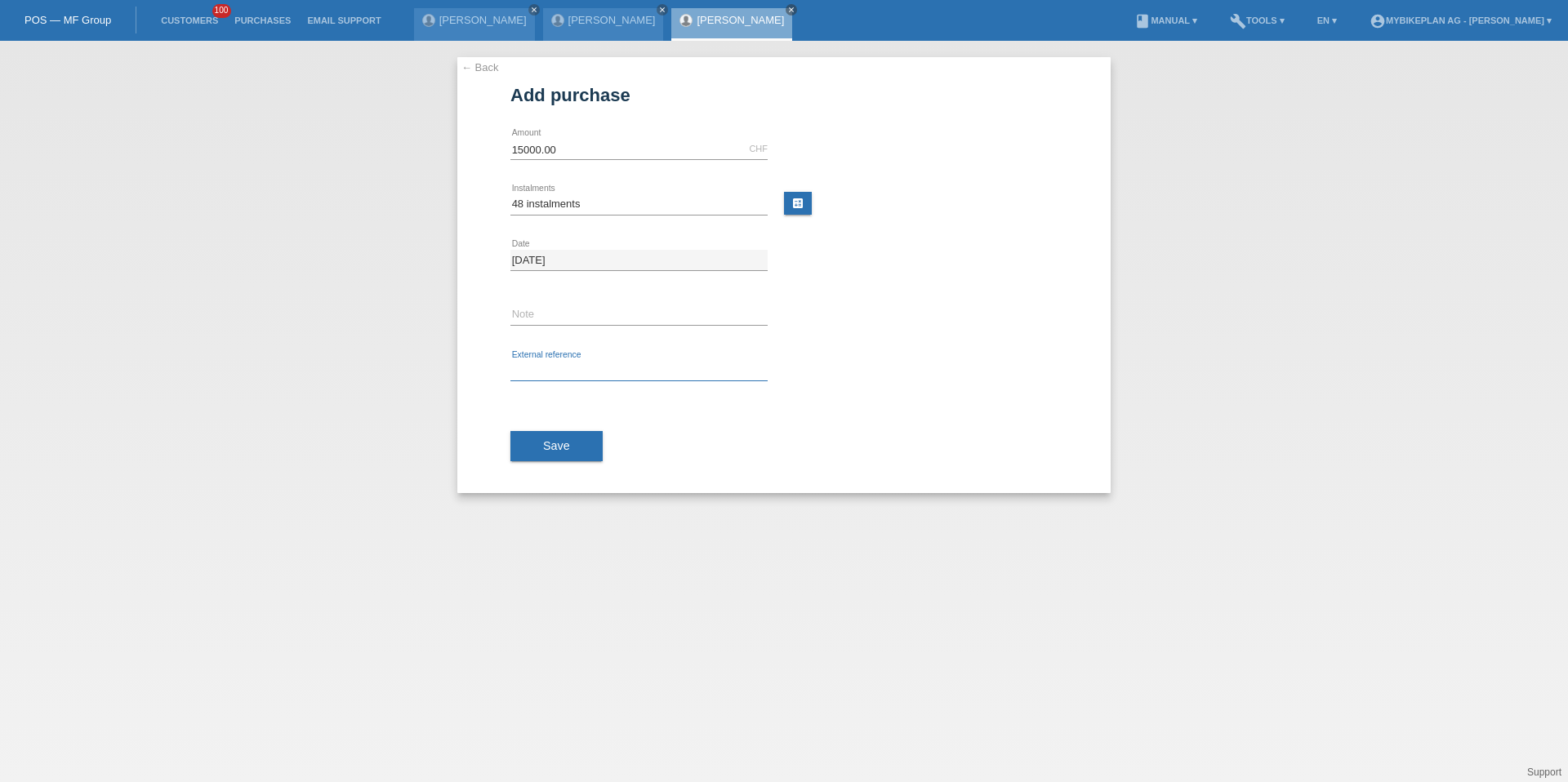
click at [569, 371] on input "text" at bounding box center [639, 371] width 257 height 21
paste input "42432902782"
type input "42432902782"
click at [559, 482] on div "Save" at bounding box center [784, 447] width 547 height 95
click at [568, 460] on button "Save" at bounding box center [556, 447] width 92 height 31
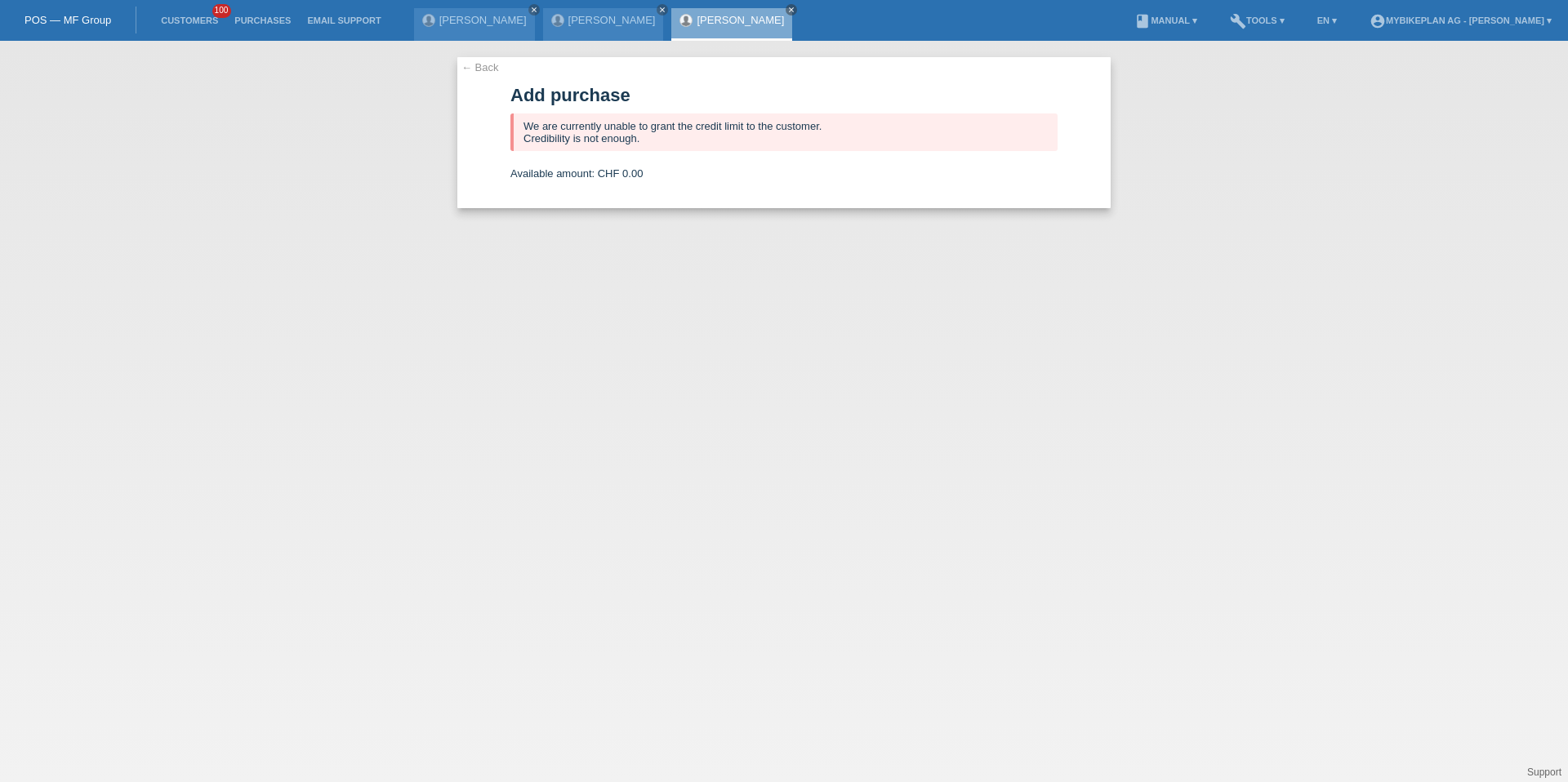
click at [182, 31] on li "Customers 100" at bounding box center [189, 21] width 73 height 42
click at [182, 22] on link "Customers" at bounding box center [189, 21] width 73 height 10
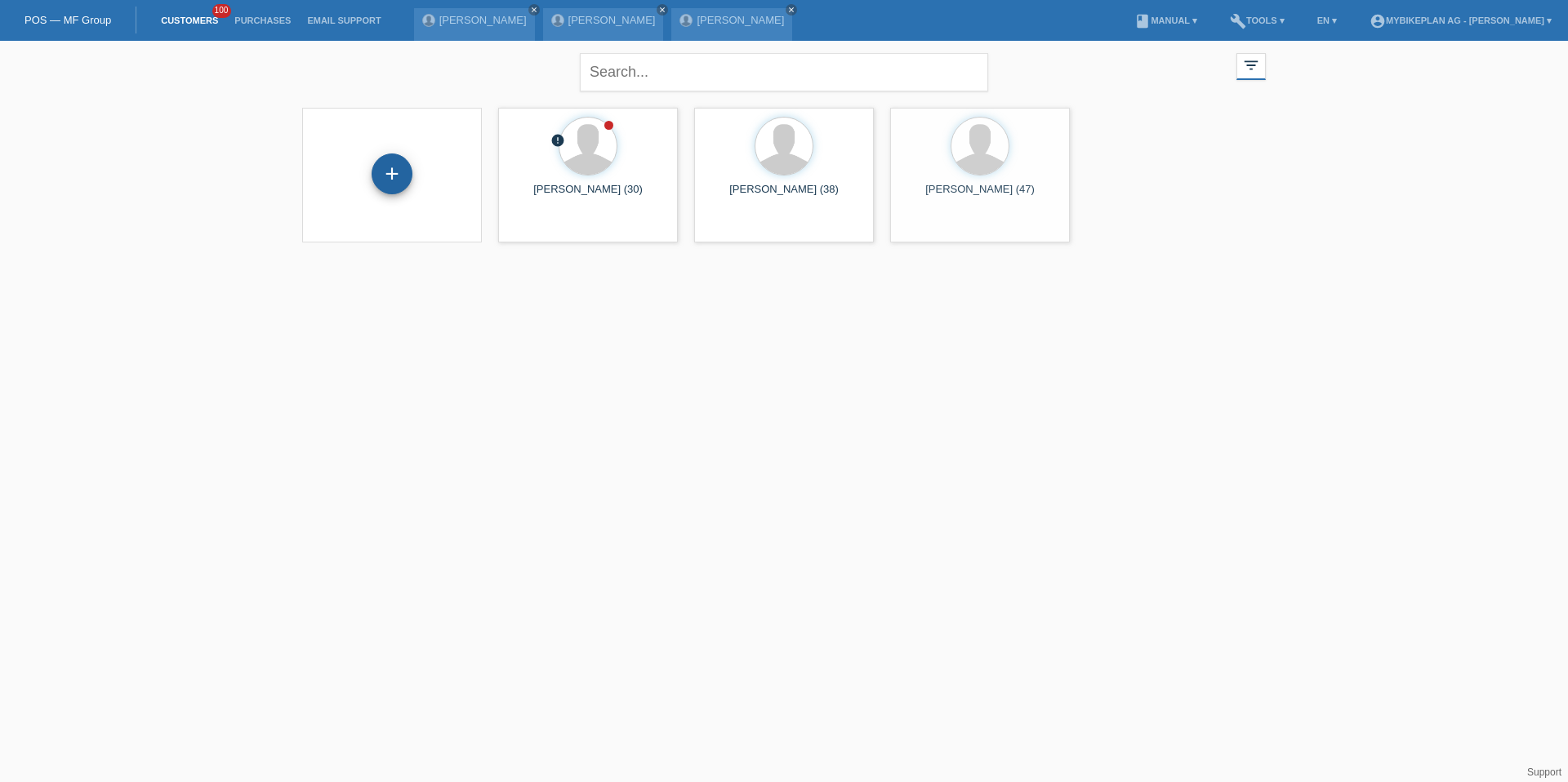
click at [389, 180] on div "+" at bounding box center [392, 174] width 41 height 41
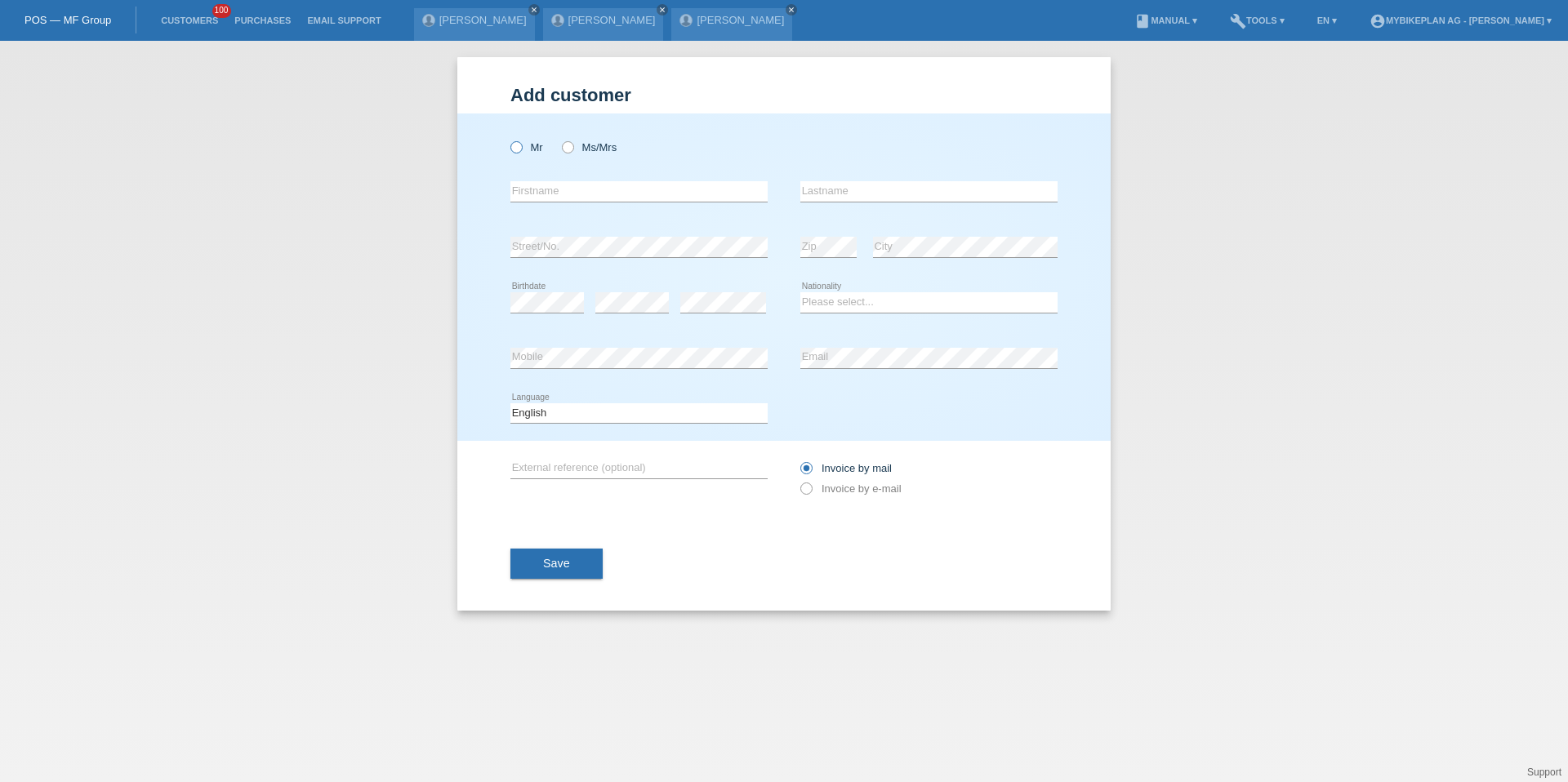
click at [508, 138] on icon at bounding box center [508, 138] width 0 height 0
click at [513, 148] on input "Mr" at bounding box center [515, 146] width 11 height 11
radio input "true"
click at [561, 194] on input "text" at bounding box center [639, 191] width 257 height 21
type input "[PERSON_NAME]"
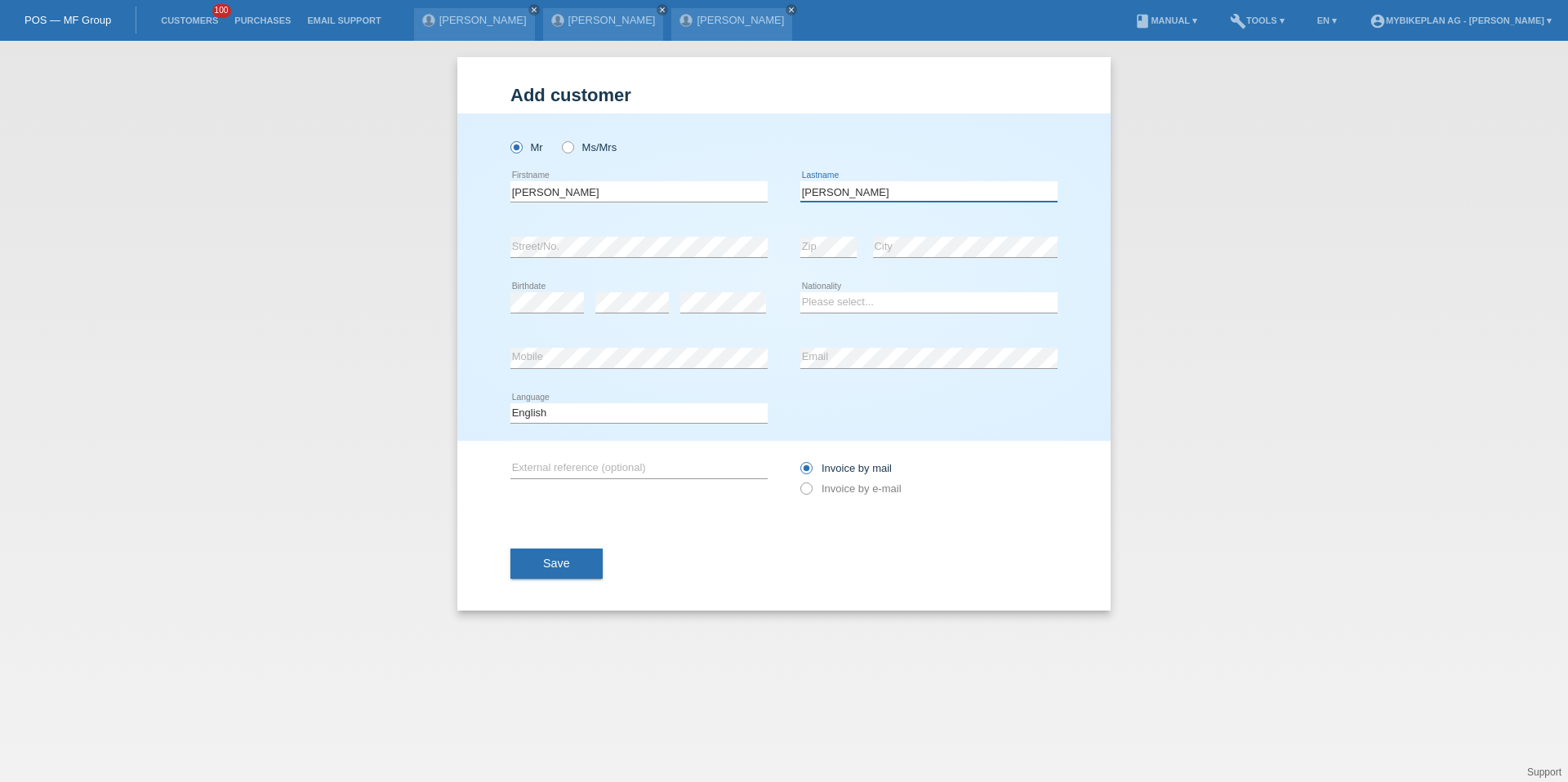
type input "[PERSON_NAME]"
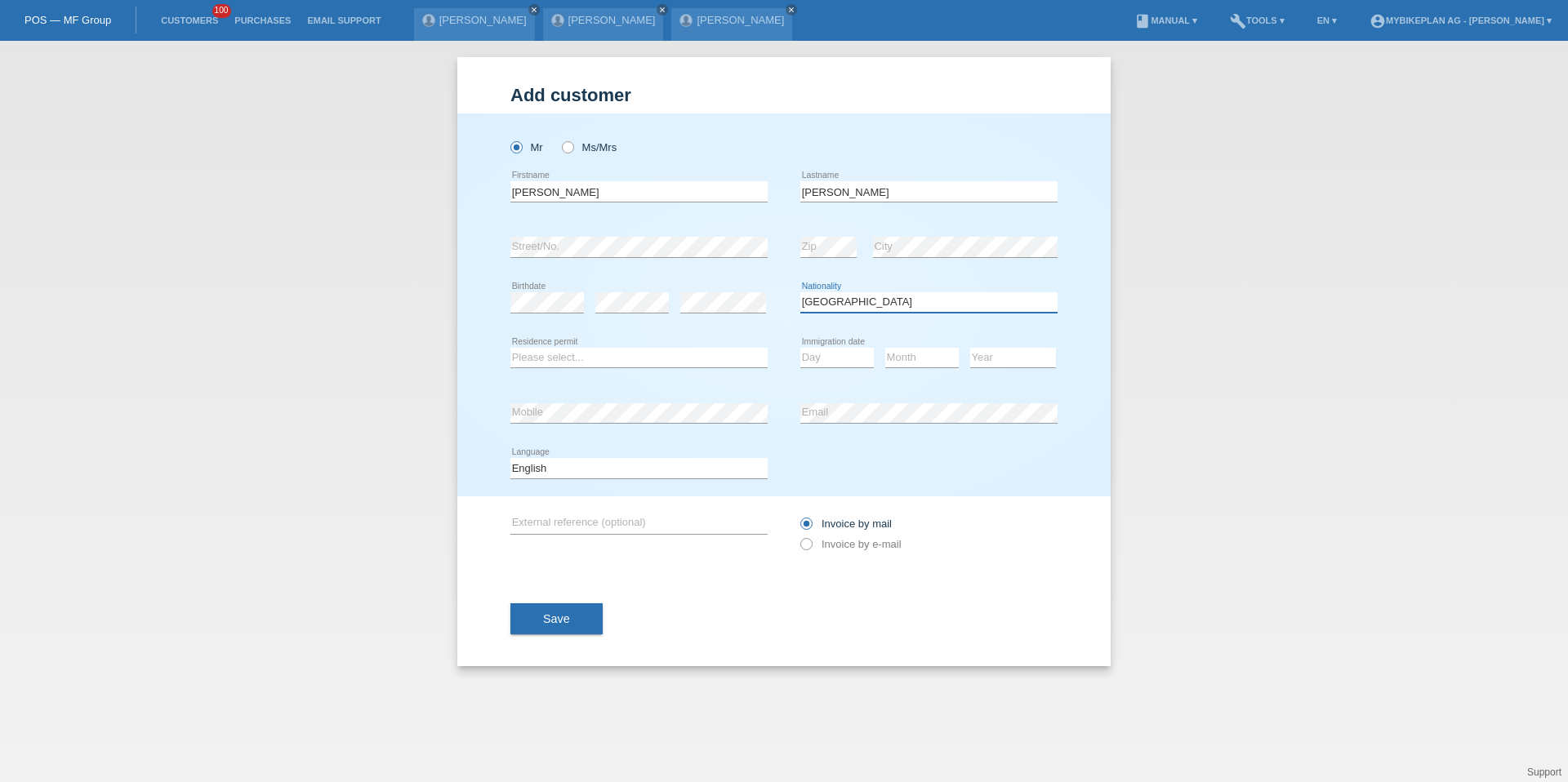
select select "CH"
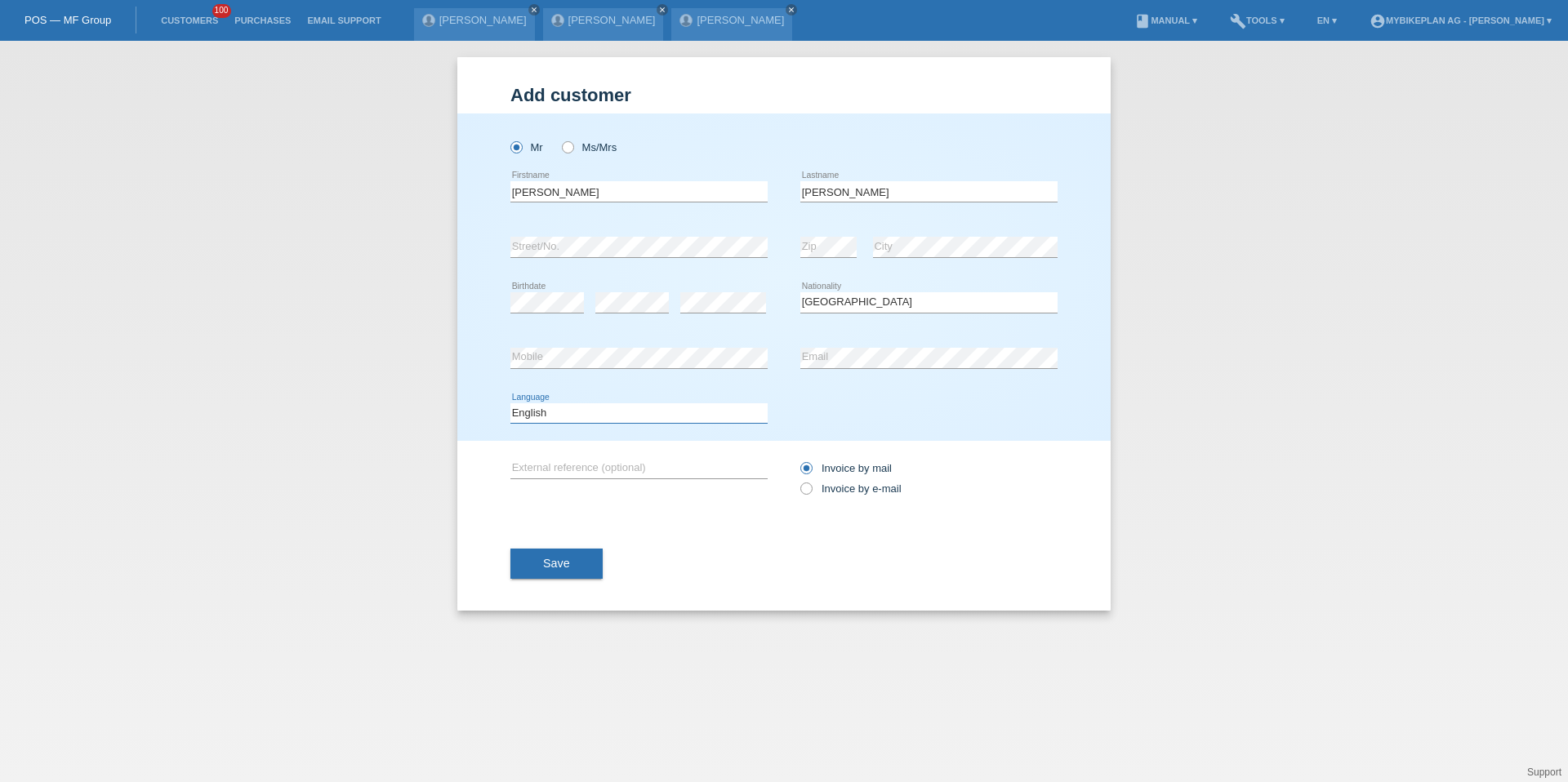
click at [625, 414] on select "Deutsch Français Italiano English" at bounding box center [639, 413] width 257 height 20
select select "de"
click at [850, 513] on div "Invoice by mail Invoice by e-mail" at bounding box center [929, 478] width 257 height 75
click at [850, 492] on label "Invoice by e-mail" at bounding box center [851, 489] width 101 height 12
click at [811, 492] on input "Invoice by e-mail" at bounding box center [805, 493] width 11 height 21
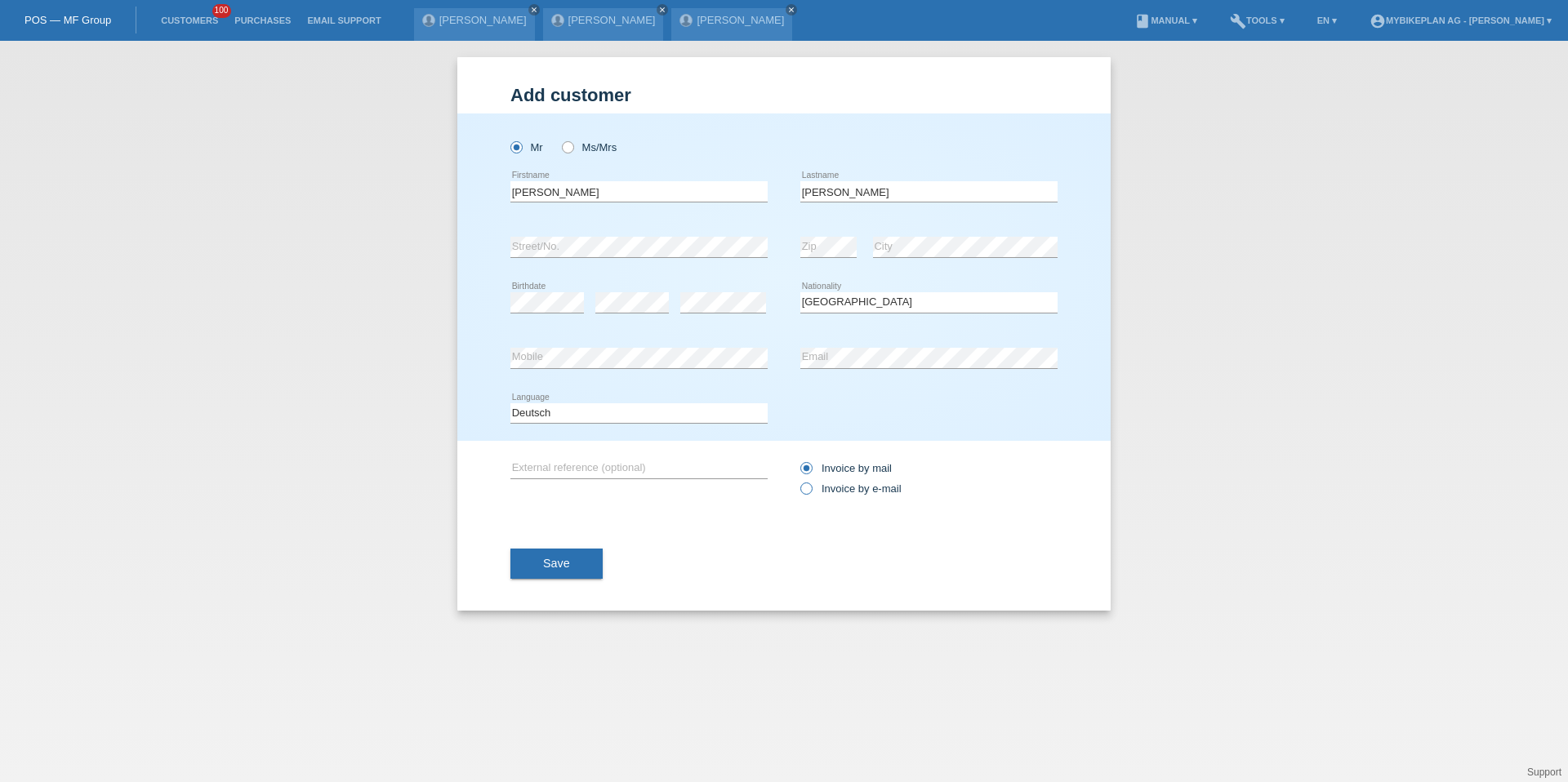
radio input "true"
click at [561, 588] on div "Save" at bounding box center [784, 564] width 547 height 95
click at [561, 549] on button "Save" at bounding box center [556, 564] width 92 height 31
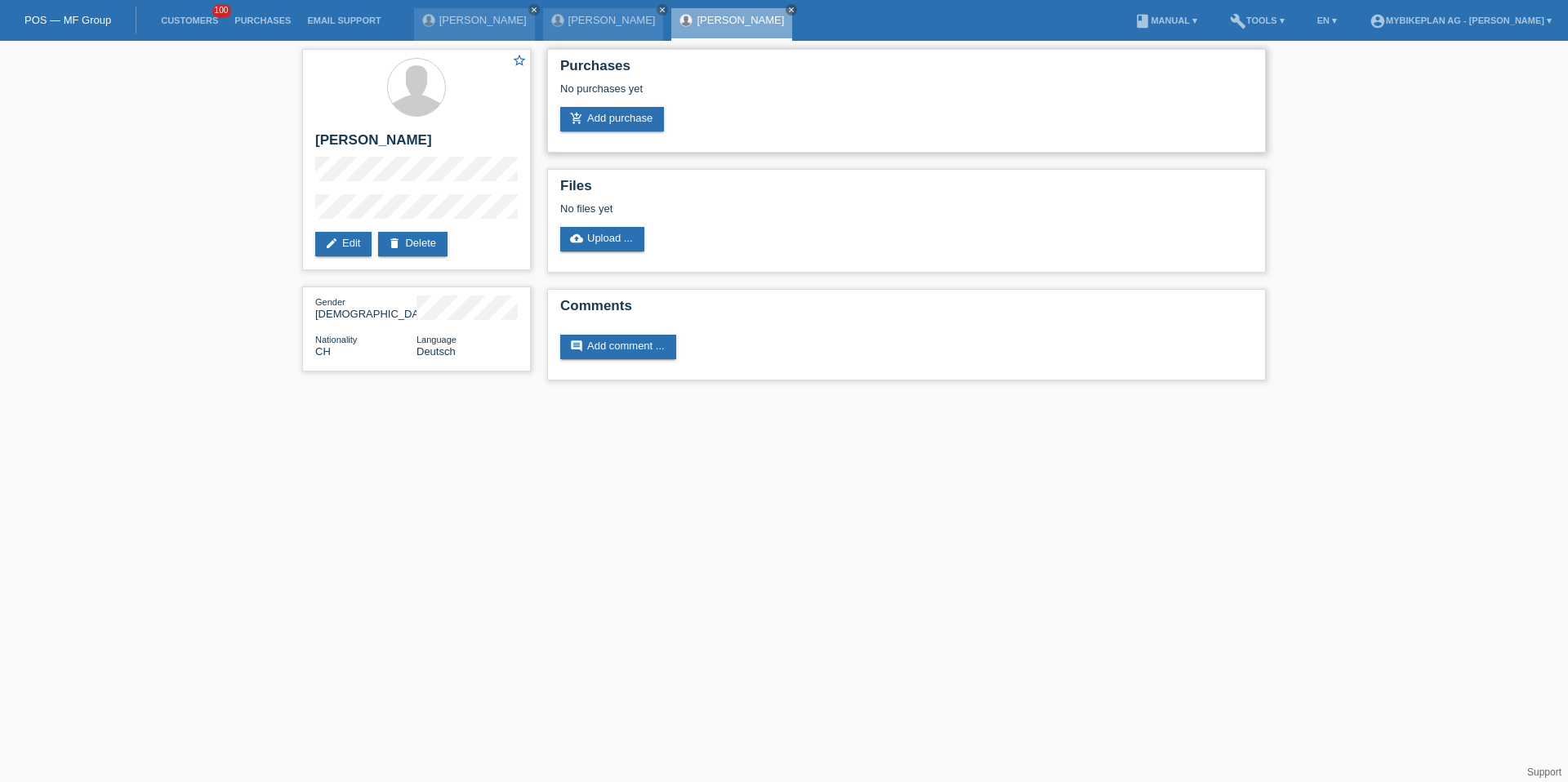
click at [639, 132] on div "Purchases No purchases yet add_shopping_cart Add purchase" at bounding box center [907, 101] width 719 height 104
click at [630, 121] on link "add_shopping_cart Add purchase" at bounding box center [613, 119] width 104 height 25
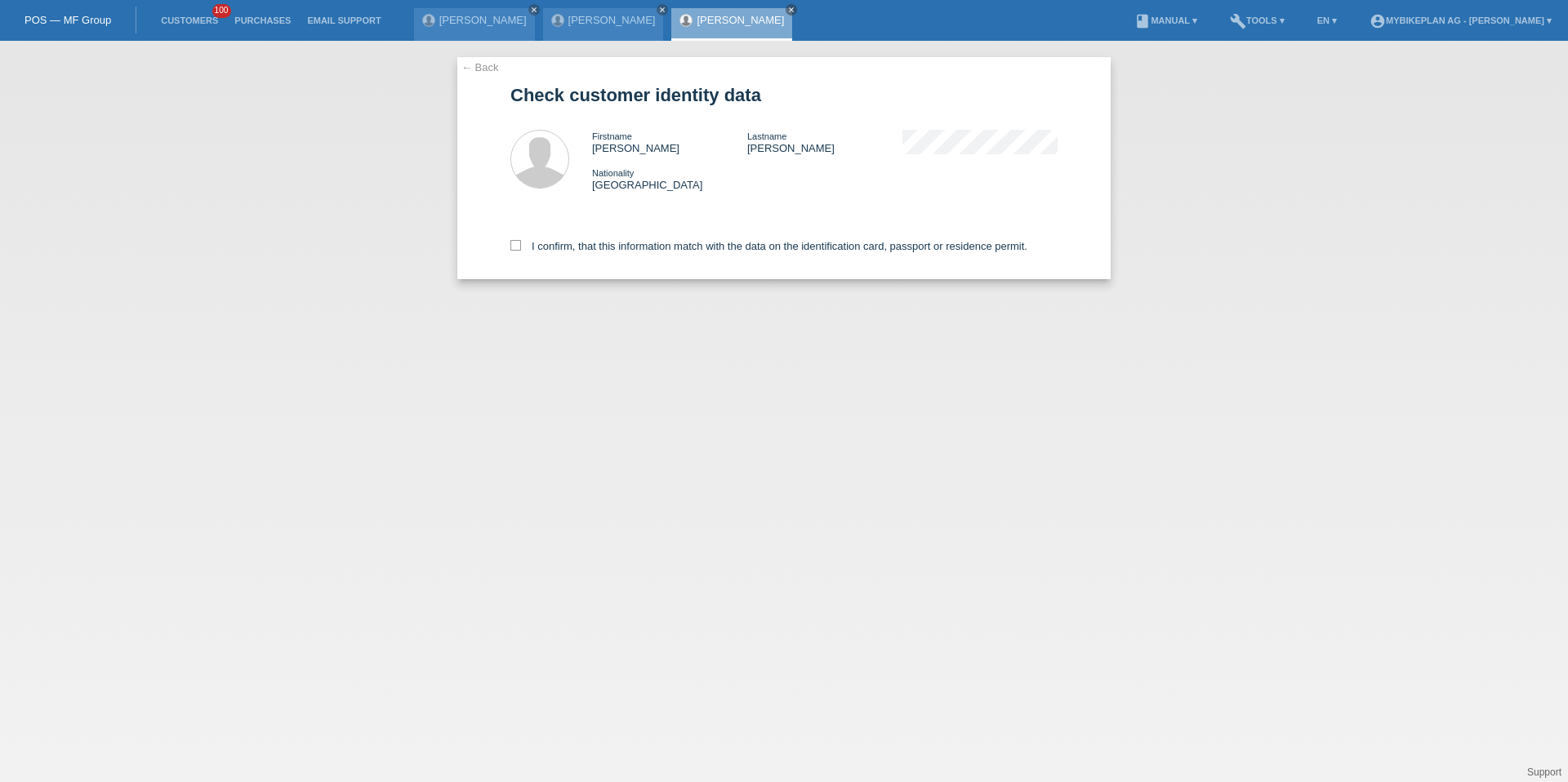
click at [618, 231] on div "I confirm, that this information match with the data on the identification card…" at bounding box center [784, 243] width 547 height 72
click at [622, 238] on div "I confirm, that this information match with the data on the identification card…" at bounding box center [784, 243] width 547 height 72
click at [622, 242] on label "I confirm, that this information match with the data on the identification card…" at bounding box center [768, 246] width 517 height 12
click at [521, 242] on input "I confirm, that this information match with the data on the identification card…" at bounding box center [515, 245] width 11 height 11
checkbox input "true"
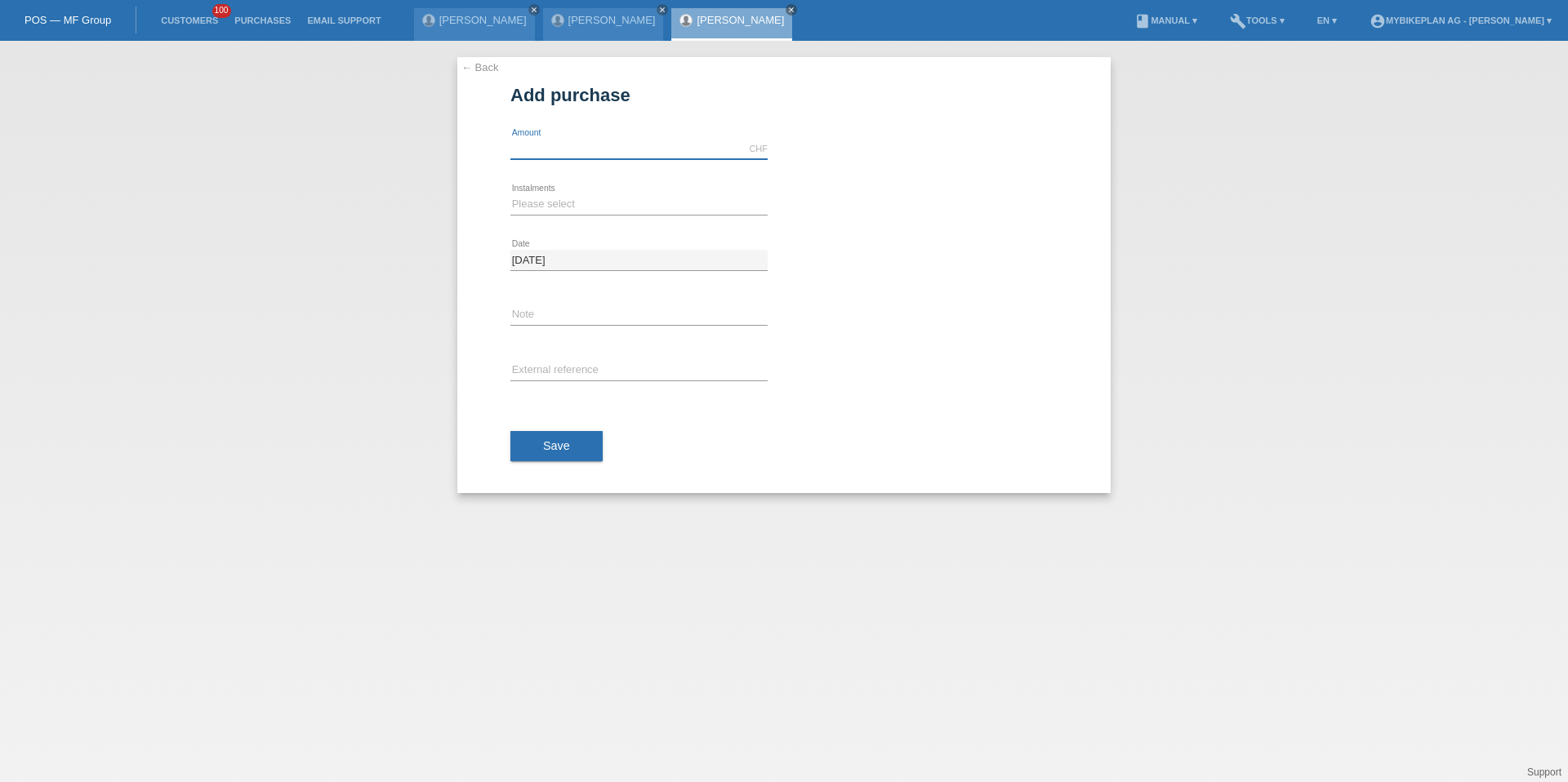
click at [611, 151] on input "text" at bounding box center [639, 148] width 257 height 21
type input "15000.00"
click at [546, 211] on select "Please select 6 instalments 12 instalments 18 instalments 24 instalments 36 ins…" at bounding box center [639, 204] width 257 height 20
select select "488"
click at [559, 452] on span "Save" at bounding box center [556, 446] width 27 height 13
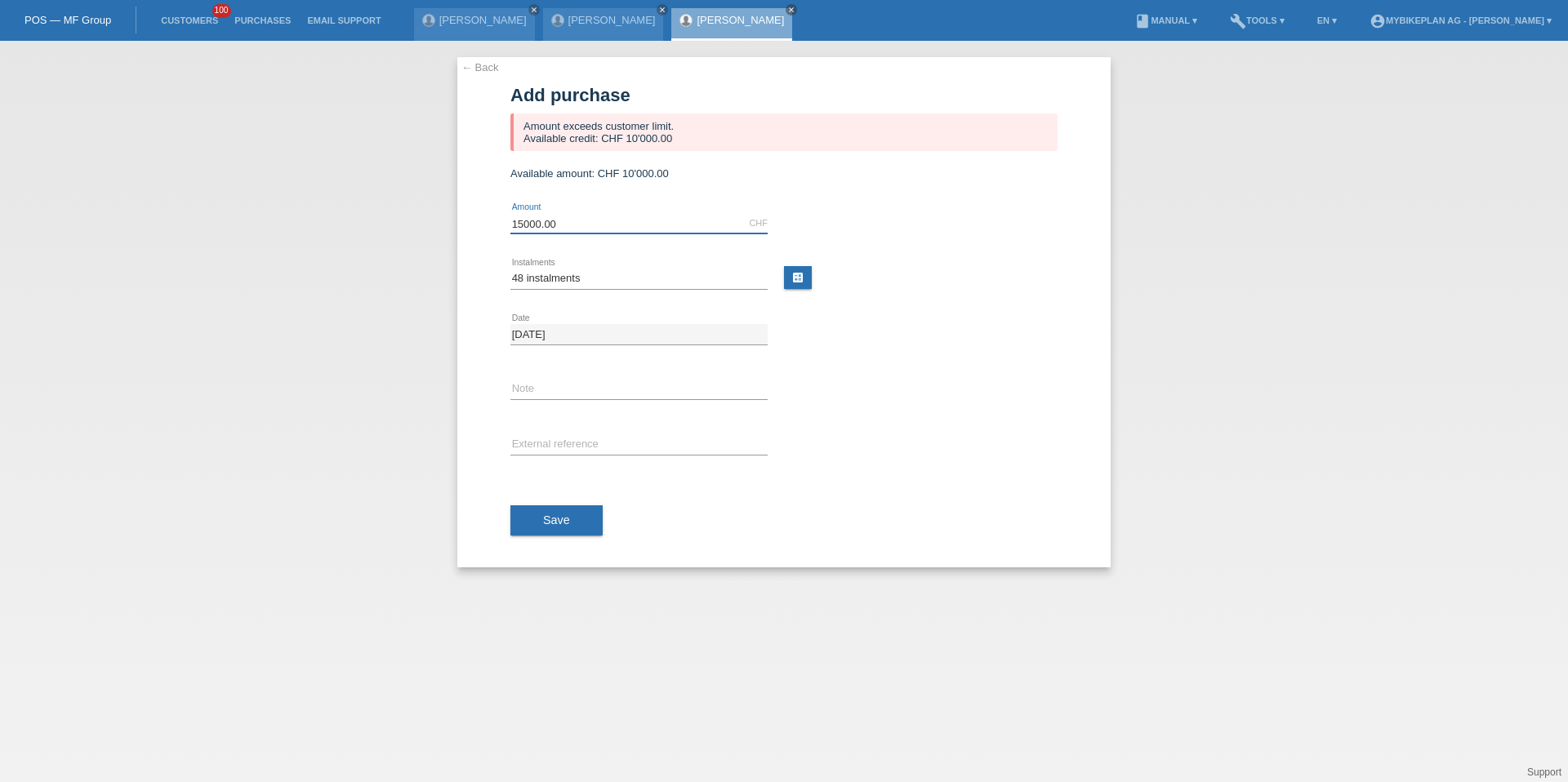
click at [528, 215] on input "15000.00" at bounding box center [639, 223] width 257 height 21
drag, startPoint x: 528, startPoint y: 215, endPoint x: 528, endPoint y: 452, distance: 237.0
click at [528, 232] on div "10000 CHF error Amount" at bounding box center [639, 224] width 257 height 21
type input "10000.00"
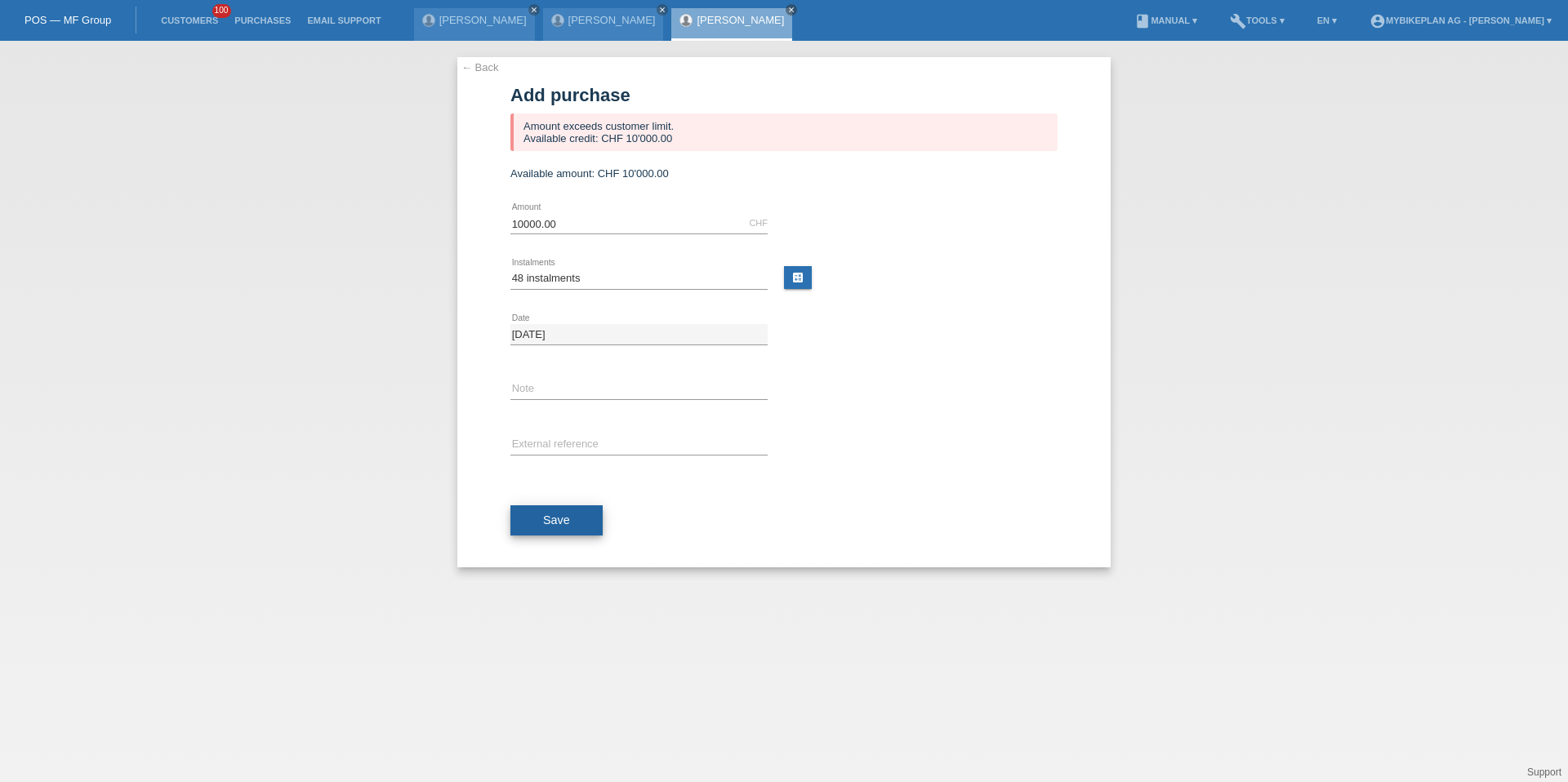
click at [538, 505] on button "Save" at bounding box center [556, 521] width 92 height 31
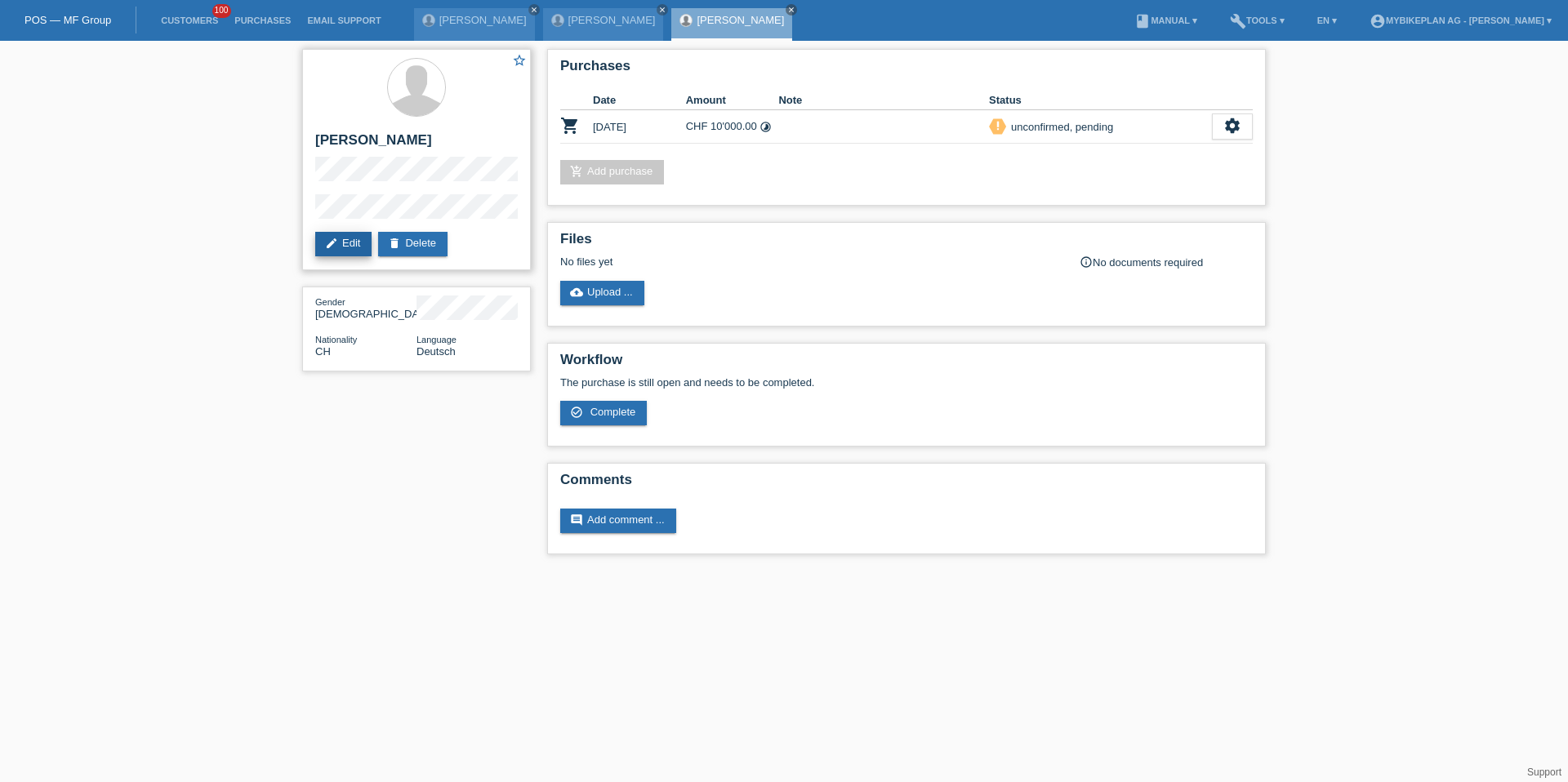
click at [340, 241] on link "edit Edit" at bounding box center [343, 244] width 56 height 25
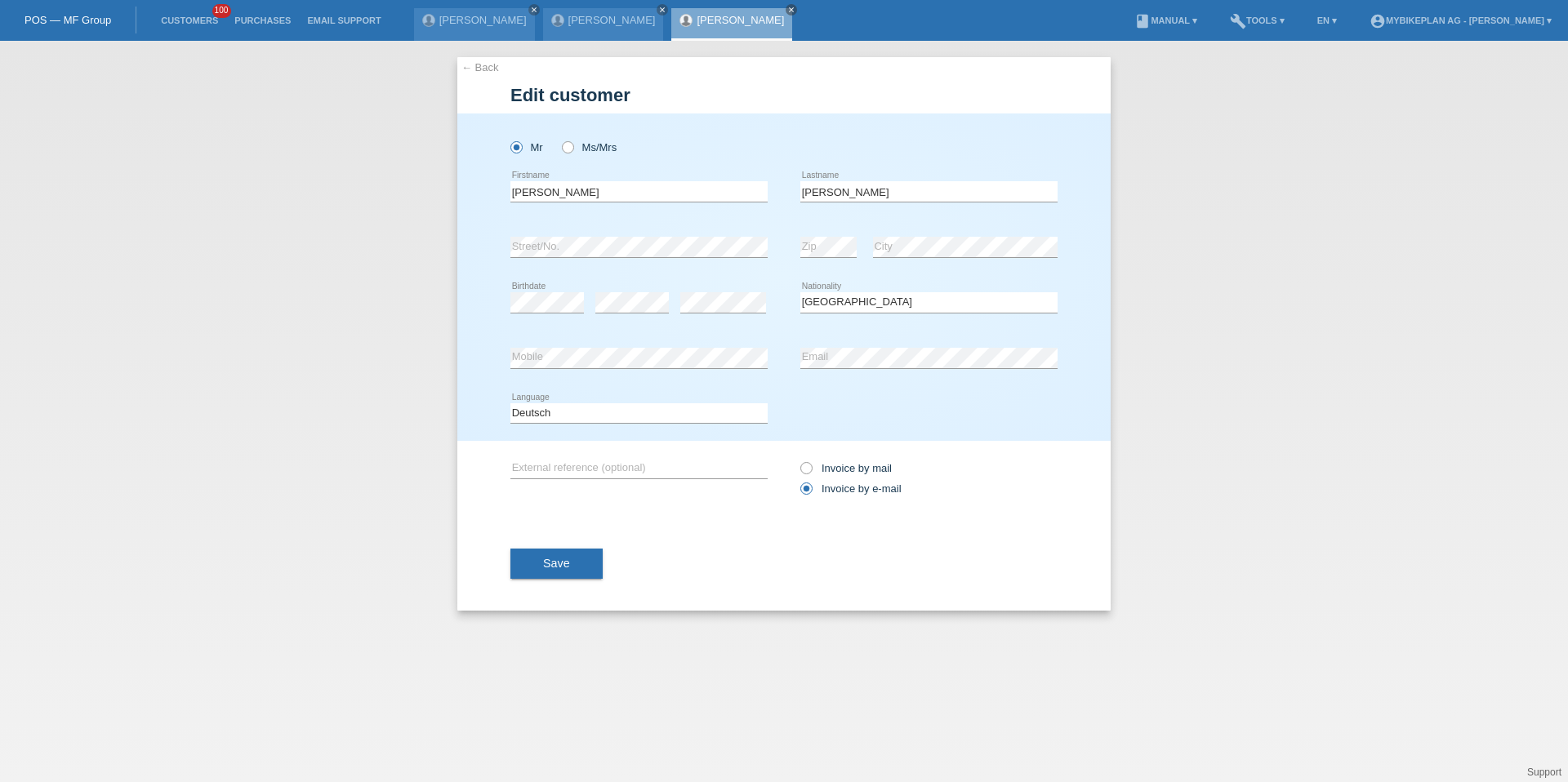
select select "CH"
click at [607, 416] on select "Deutsch Français Italiano English" at bounding box center [639, 413] width 257 height 20
select select "fr"
click at [560, 576] on button "Save" at bounding box center [556, 564] width 92 height 31
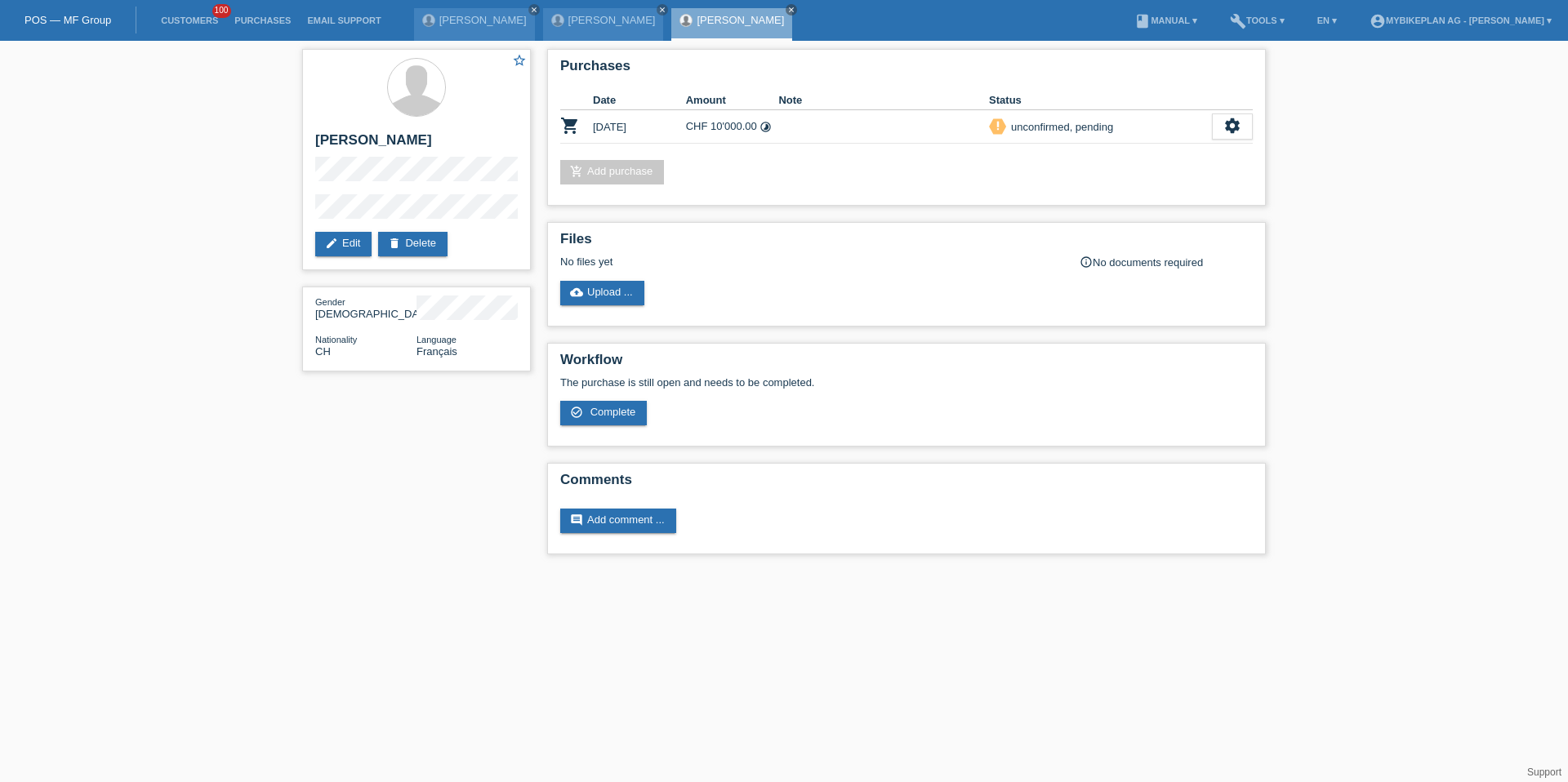
click at [224, 26] on li "Customers 100" at bounding box center [189, 21] width 73 height 42
click at [214, 26] on li "Customers 100" at bounding box center [189, 21] width 73 height 42
click at [193, 26] on li "Customers 100" at bounding box center [189, 21] width 73 height 42
click at [195, 17] on link "Customers" at bounding box center [189, 21] width 73 height 10
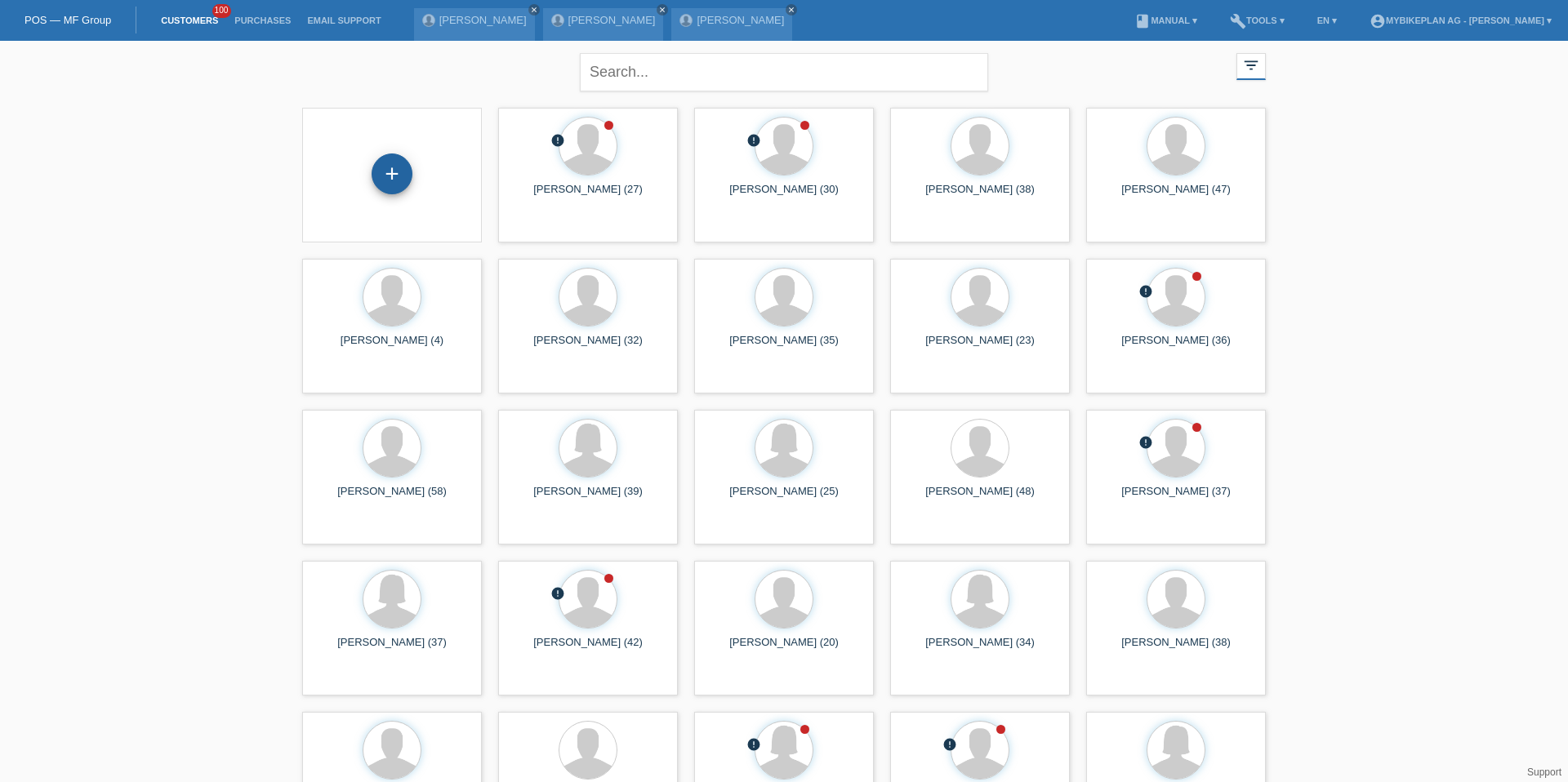
click at [402, 169] on div "+" at bounding box center [392, 174] width 41 height 41
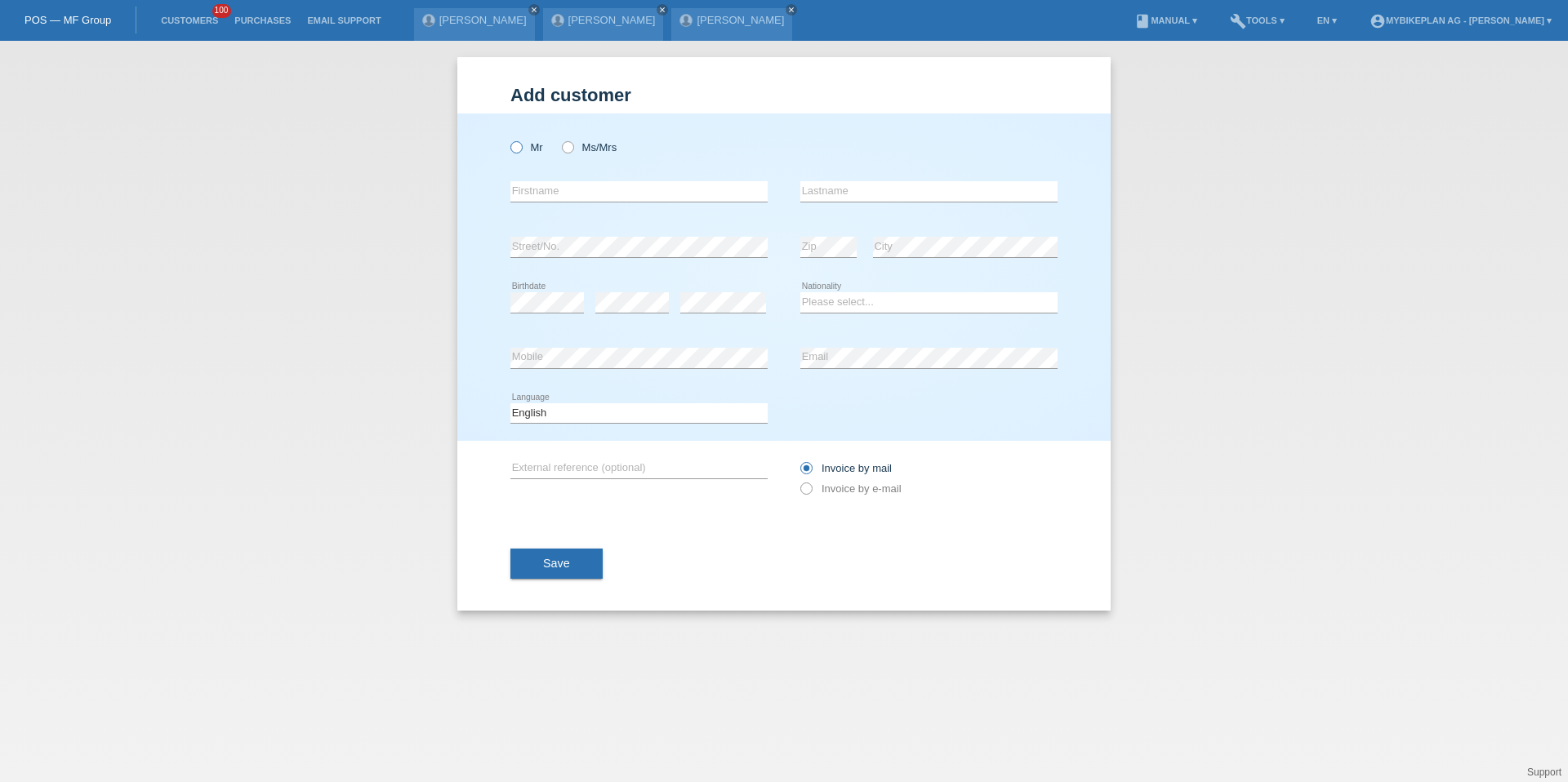
click at [508, 138] on icon at bounding box center [508, 138] width 0 height 0
click at [514, 152] on input "Mr" at bounding box center [515, 146] width 11 height 11
radio input "true"
click at [216, 261] on div "Add customer Add customer Add customer Mr Ms/Mrs error" at bounding box center [784, 412] width 1568 height 742
click at [538, 166] on div "error Firstname" at bounding box center [639, 191] width 257 height 55
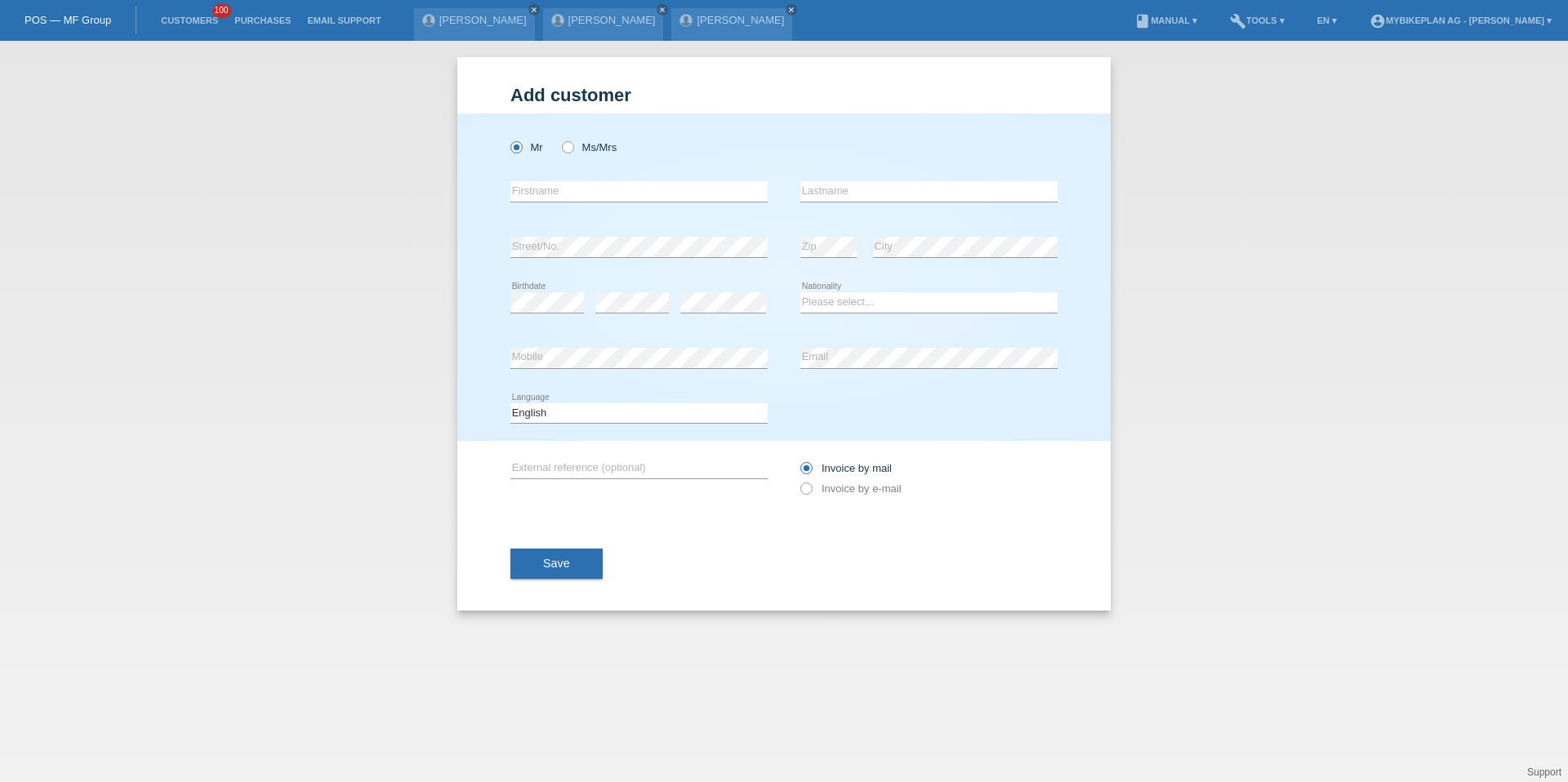
click at [542, 202] on icon at bounding box center [639, 202] width 257 height 1
click at [542, 199] on input "text" at bounding box center [639, 191] width 257 height 21
paste input "Qëndrim"
type input "Qëndrim"
paste input "Muslija"
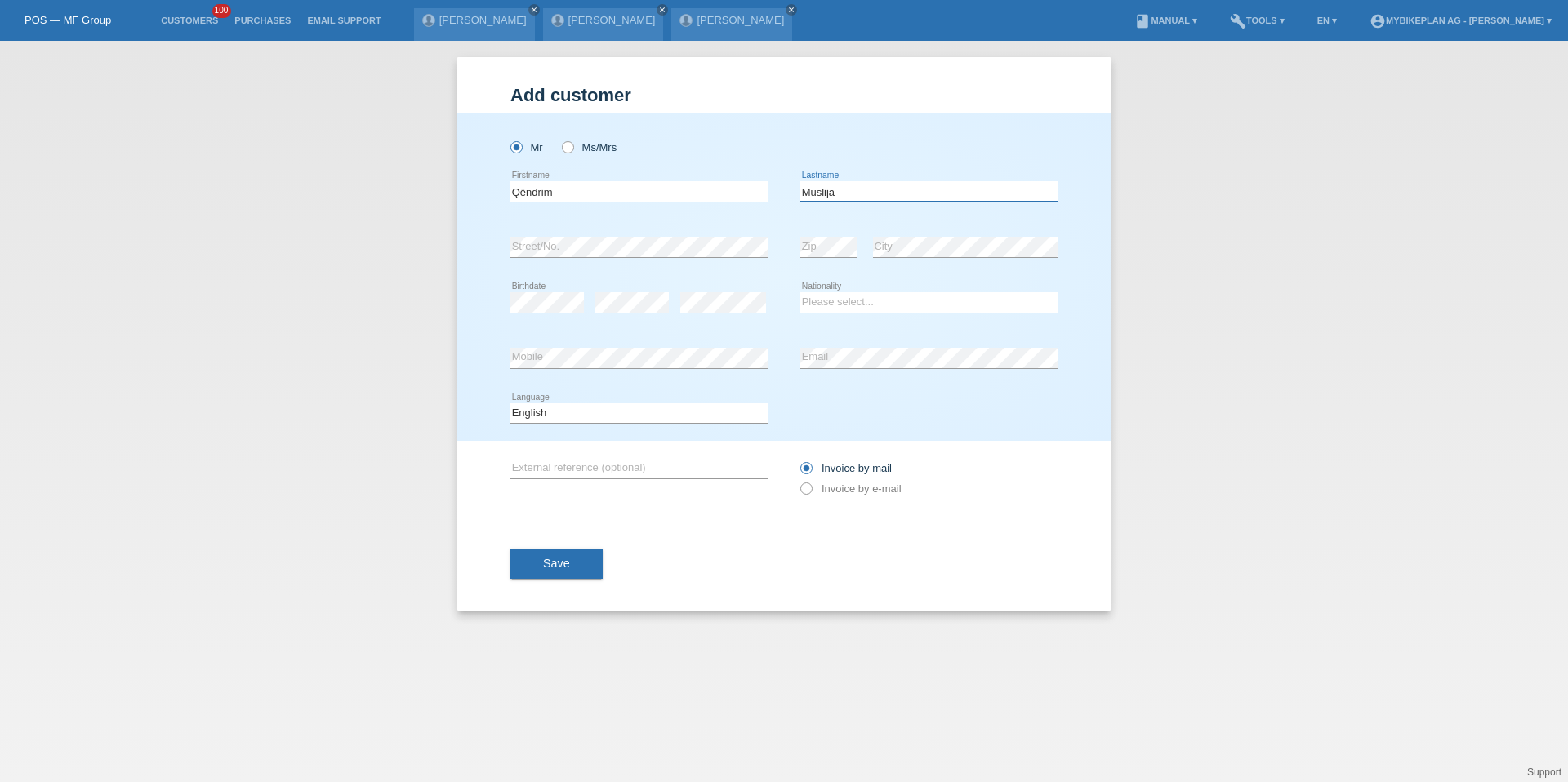
type input "Muslija"
click at [560, 277] on div "error Birthdate" at bounding box center [547, 302] width 73 height 55
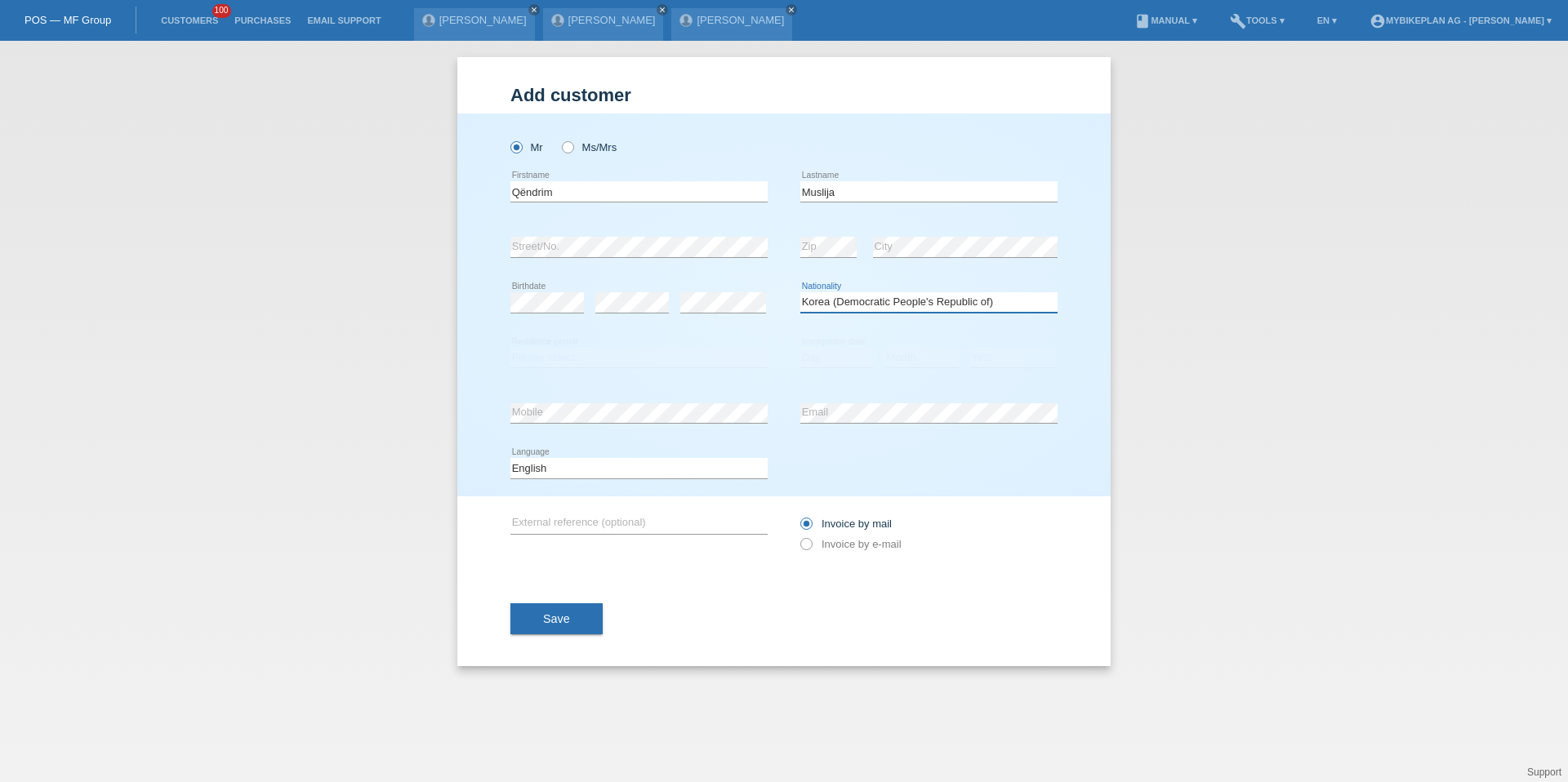
select select "XK"
select select "C"
select select "04"
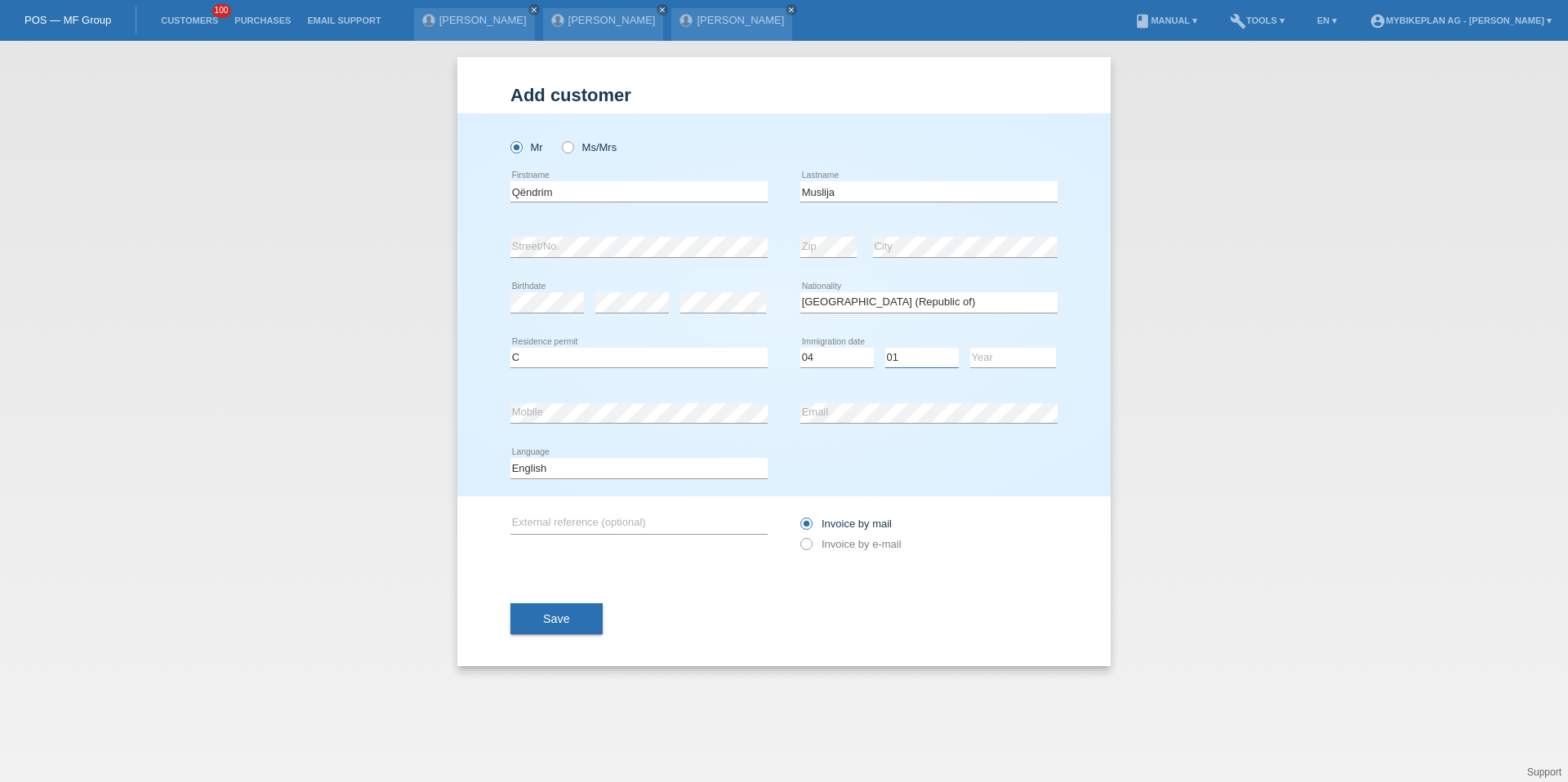
select select "08"
select select "1996"
click at [570, 461] on select "Deutsch Français Italiano English" at bounding box center [639, 468] width 257 height 20
select select "de"
click at [851, 544] on label "Invoice by e-mail" at bounding box center [851, 544] width 101 height 12
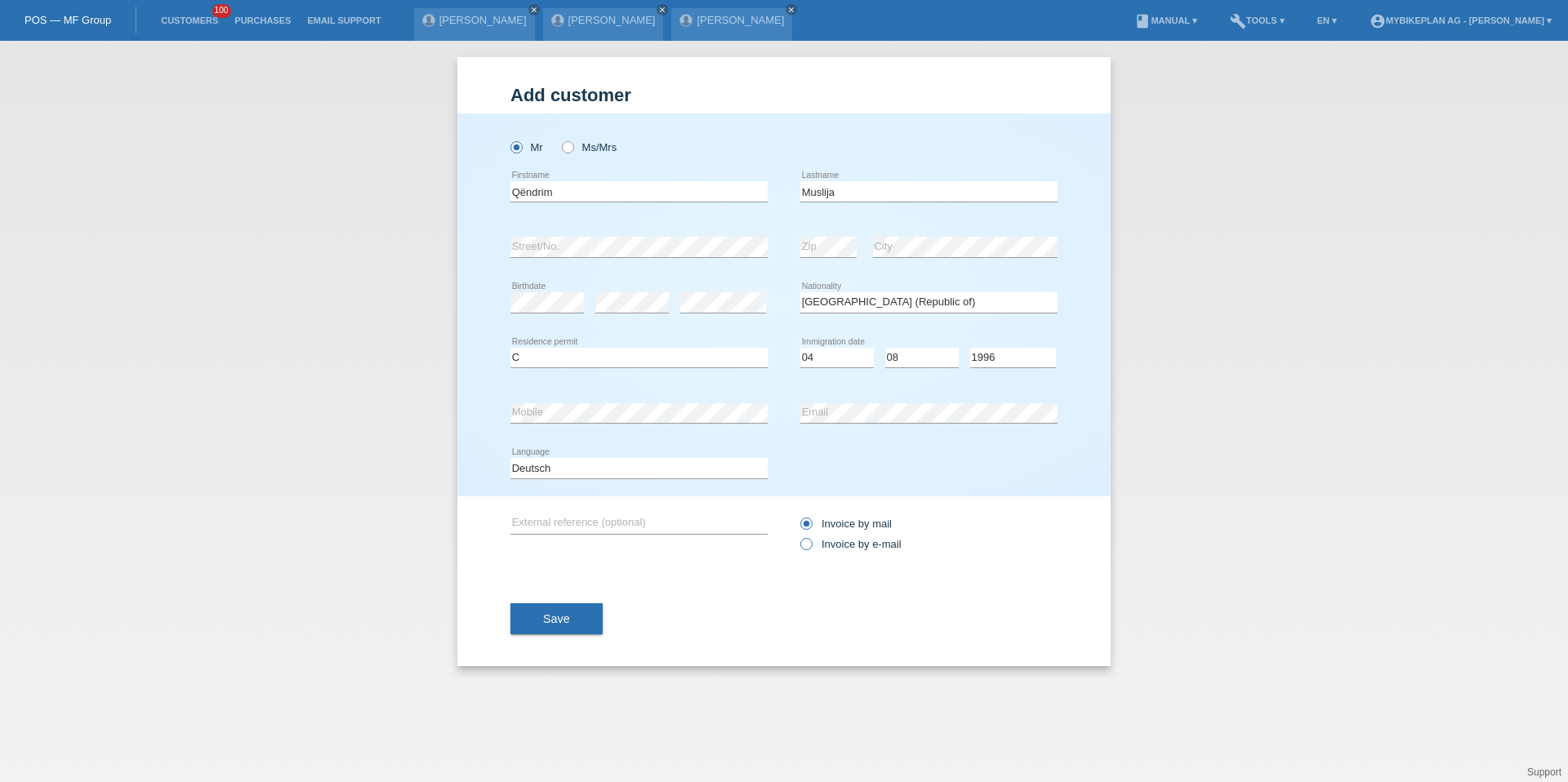
click at [811, 544] on input "Invoice by e-mail" at bounding box center [805, 548] width 11 height 21
radio input "true"
click at [557, 619] on span "Save" at bounding box center [556, 619] width 27 height 13
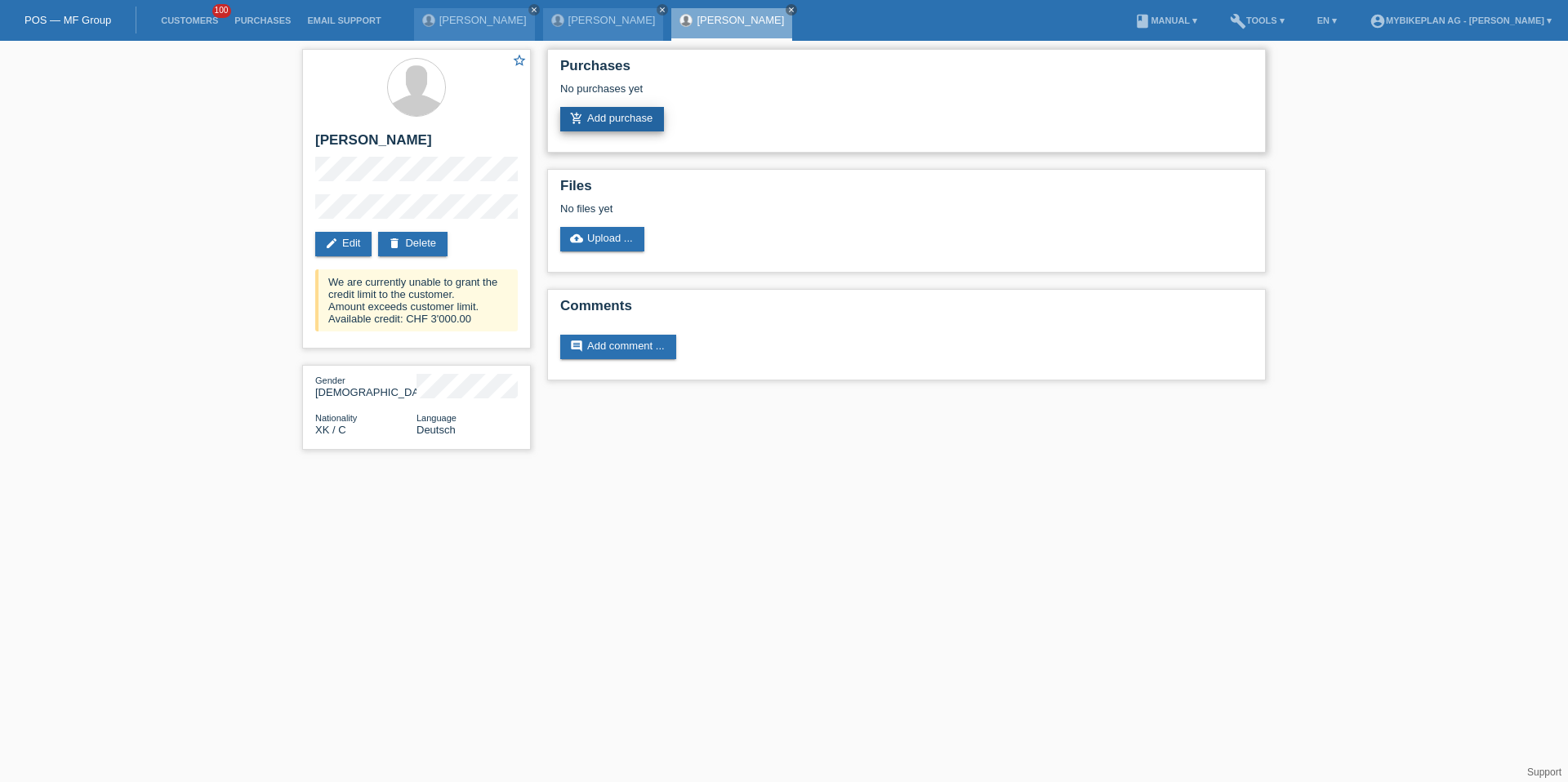
click at [649, 124] on link "add_shopping_cart Add purchase" at bounding box center [613, 119] width 104 height 25
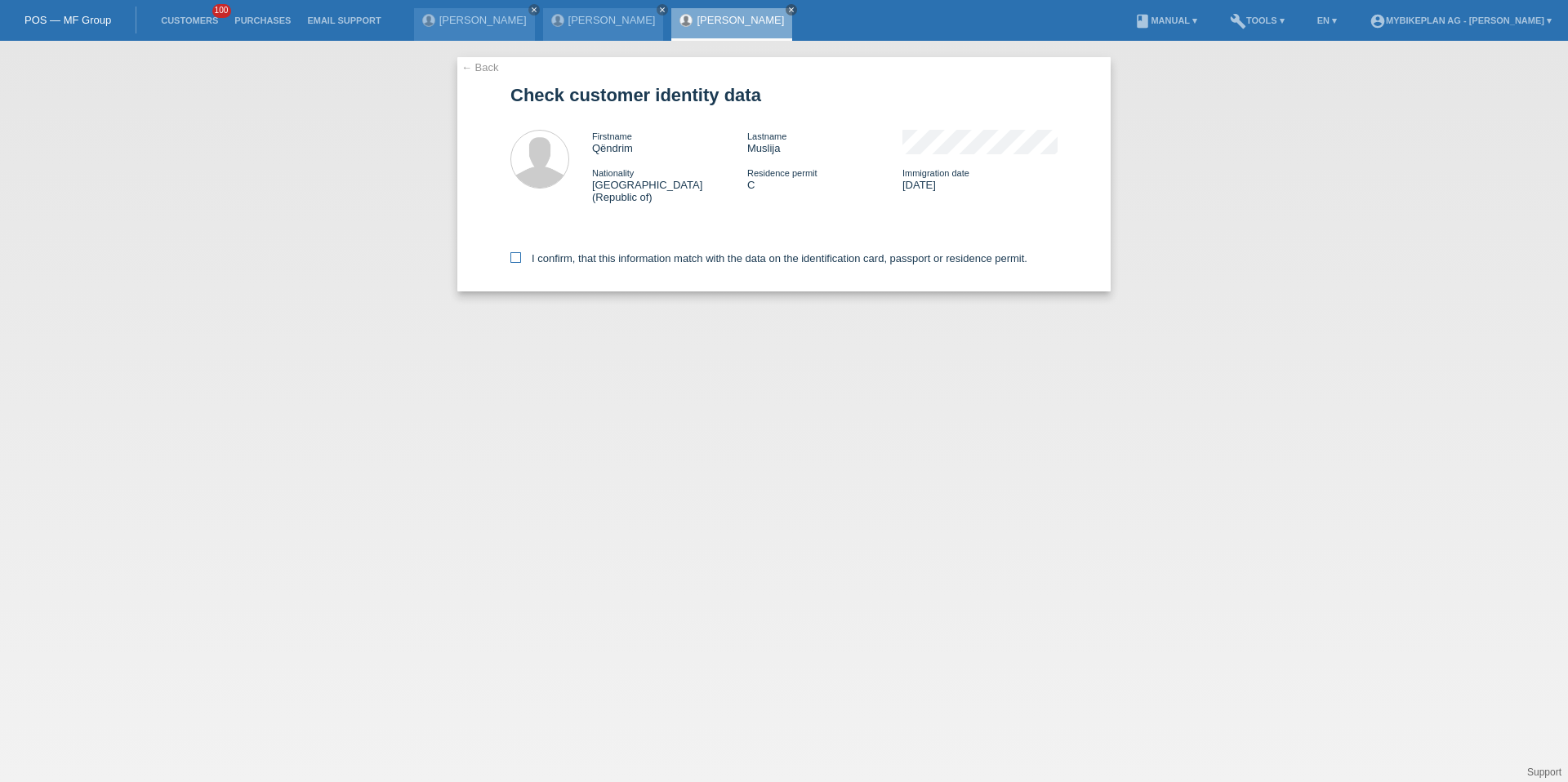
click at [619, 252] on label "I confirm, that this information match with the data on the identification card…" at bounding box center [768, 258] width 517 height 12
click at [521, 252] on input "I confirm, that this information match with the data on the identification card…" at bounding box center [515, 257] width 11 height 11
checkbox input "true"
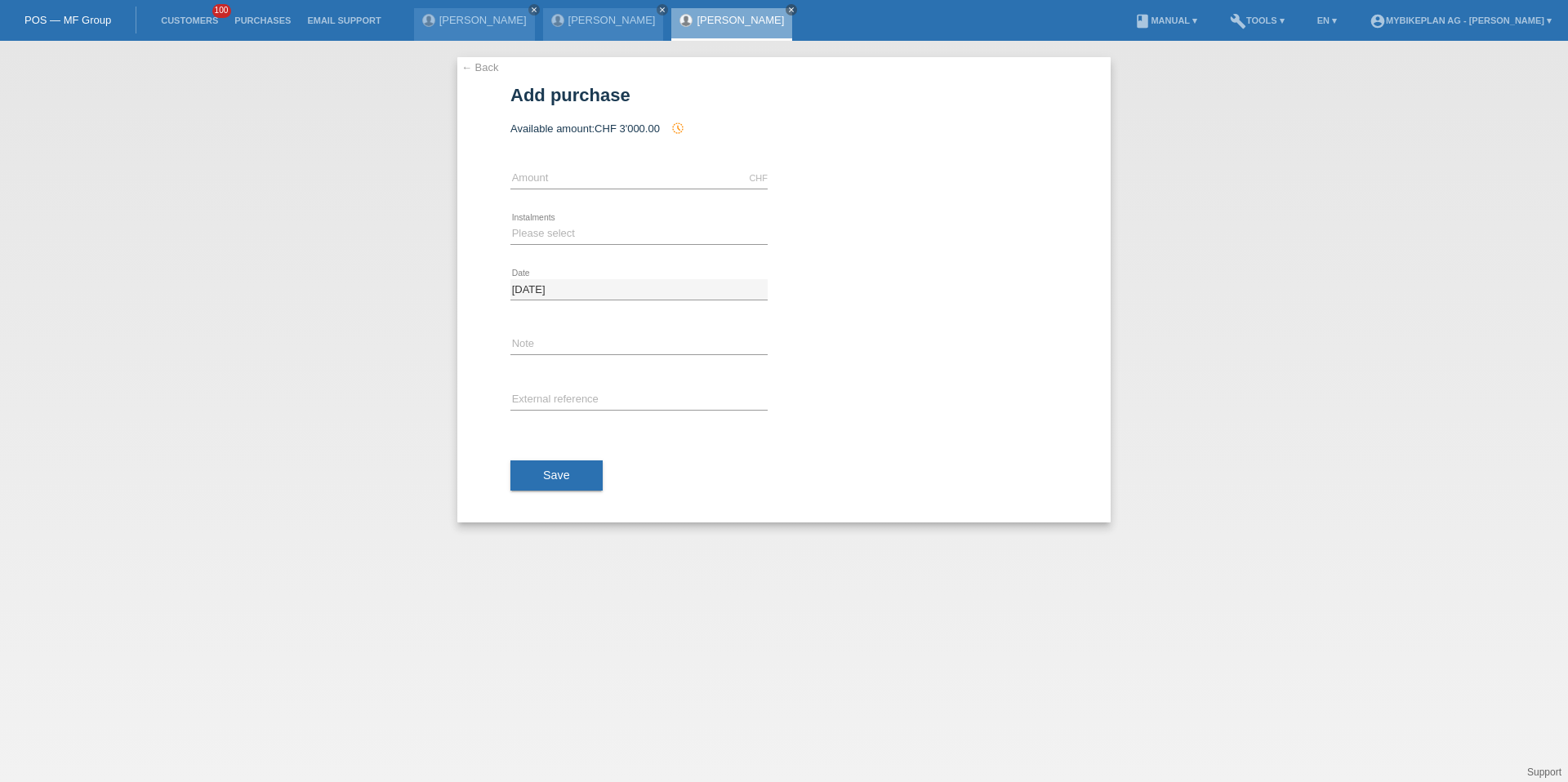
click at [624, 189] on icon at bounding box center [639, 189] width 257 height 1
click at [624, 180] on input "text" at bounding box center [639, 178] width 257 height 21
type input "10000.00"
click at [544, 213] on div "Please select 6 instalments 12 instalments 18 instalments 24 instalments 36 ins…" at bounding box center [639, 234] width 257 height 55
click at [544, 233] on select "Please select 6 instalments 12 instalments 18 instalments 24 instalments 36 ins…" at bounding box center [639, 234] width 257 height 20
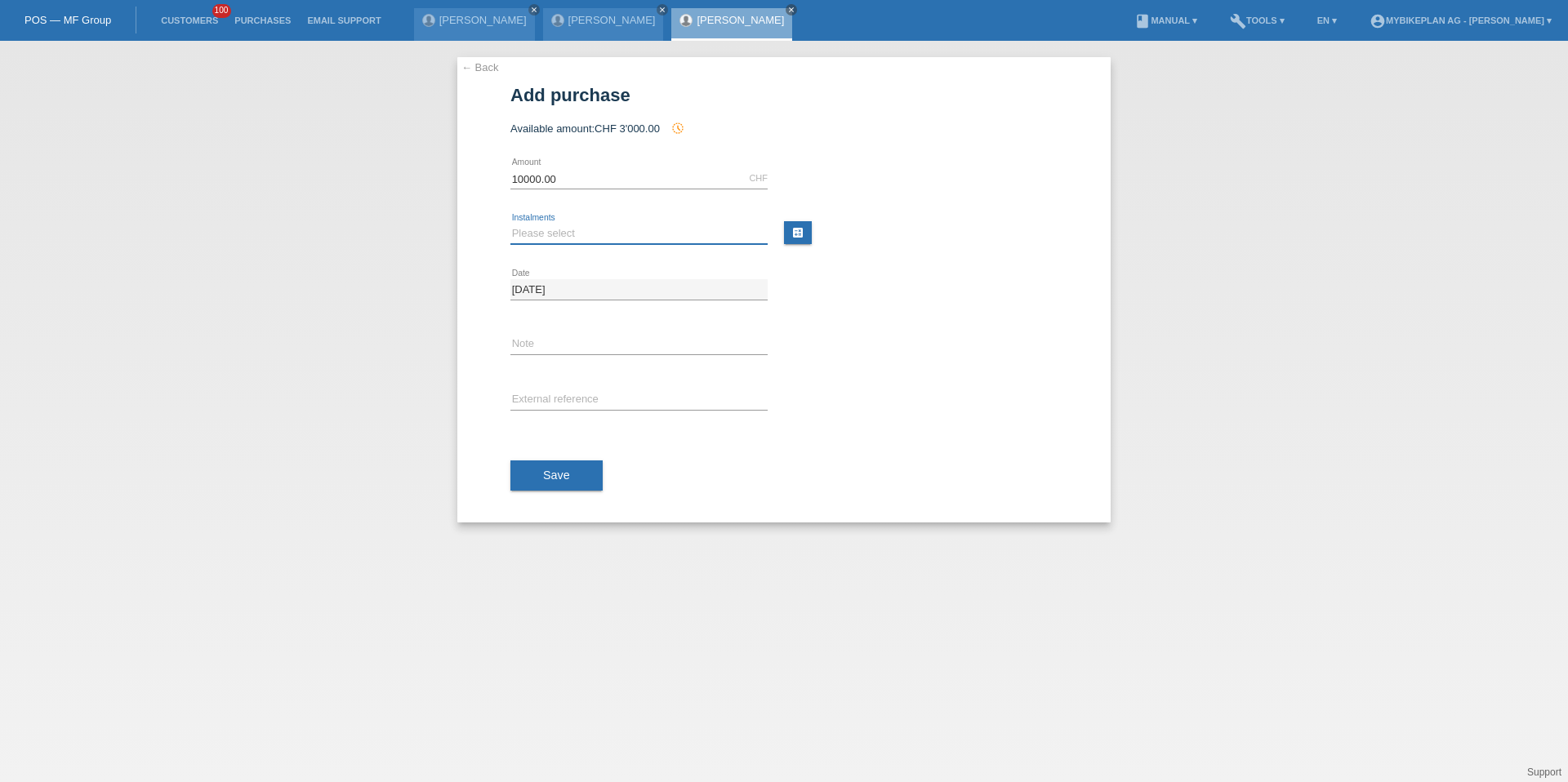
select select "488"
click at [556, 469] on span "Save" at bounding box center [556, 475] width 27 height 13
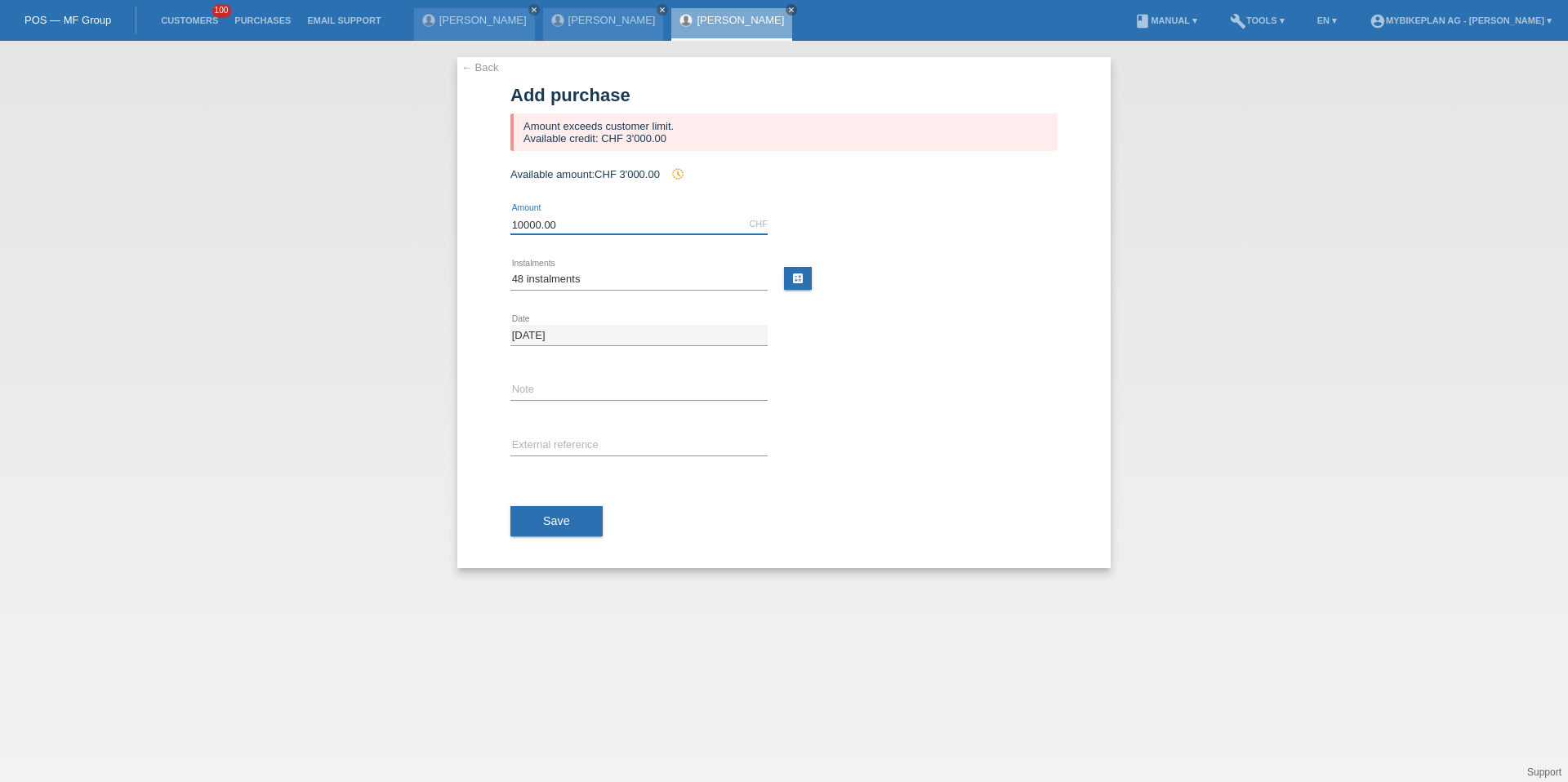
click at [582, 229] on input "10000.00" at bounding box center [639, 224] width 257 height 21
type input "3000.00"
click at [564, 521] on span "Save" at bounding box center [556, 521] width 27 height 13
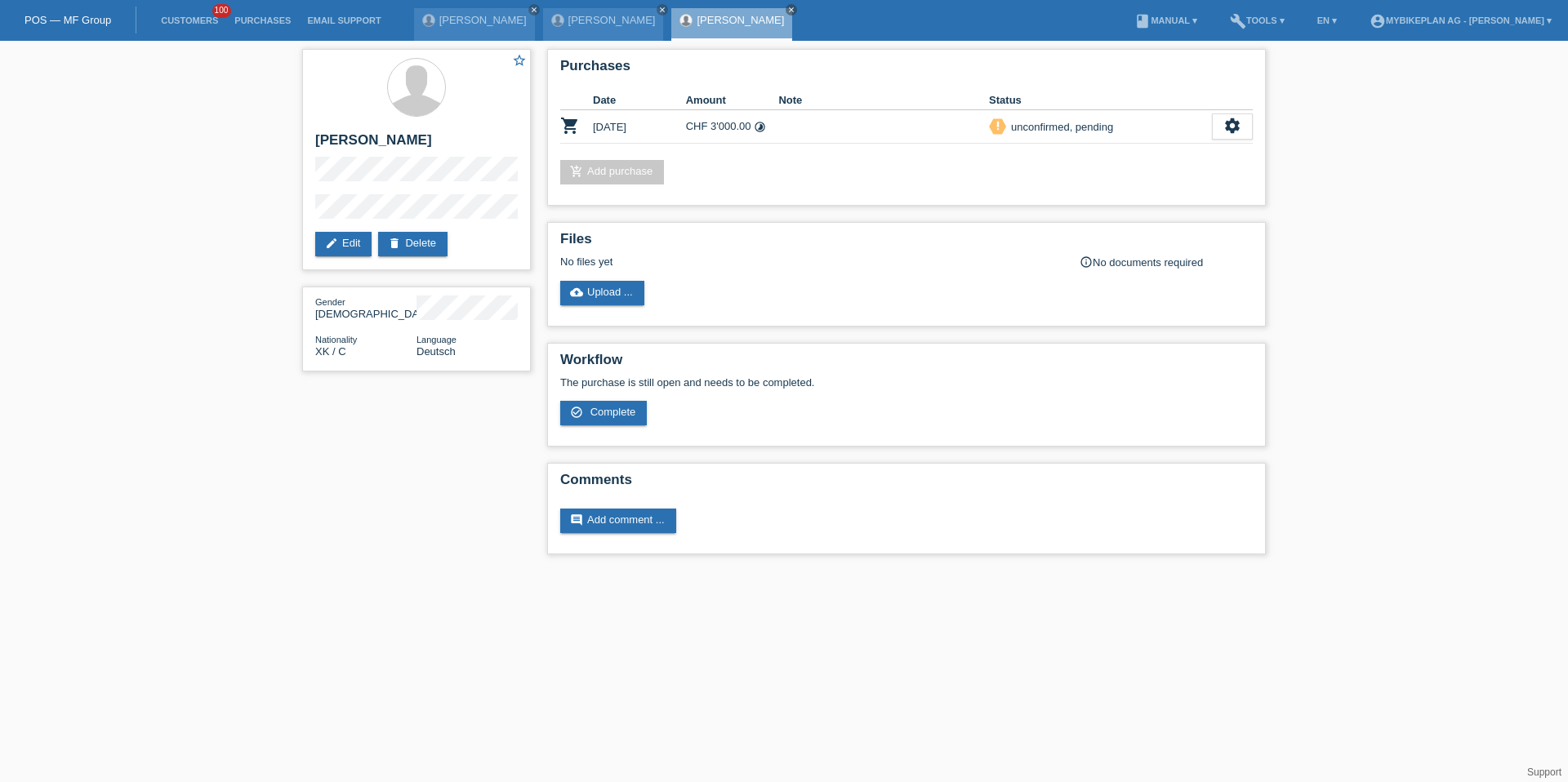
click at [183, 26] on li "Customers 100" at bounding box center [189, 21] width 73 height 42
click at [189, 22] on link "Customers" at bounding box center [189, 21] width 73 height 10
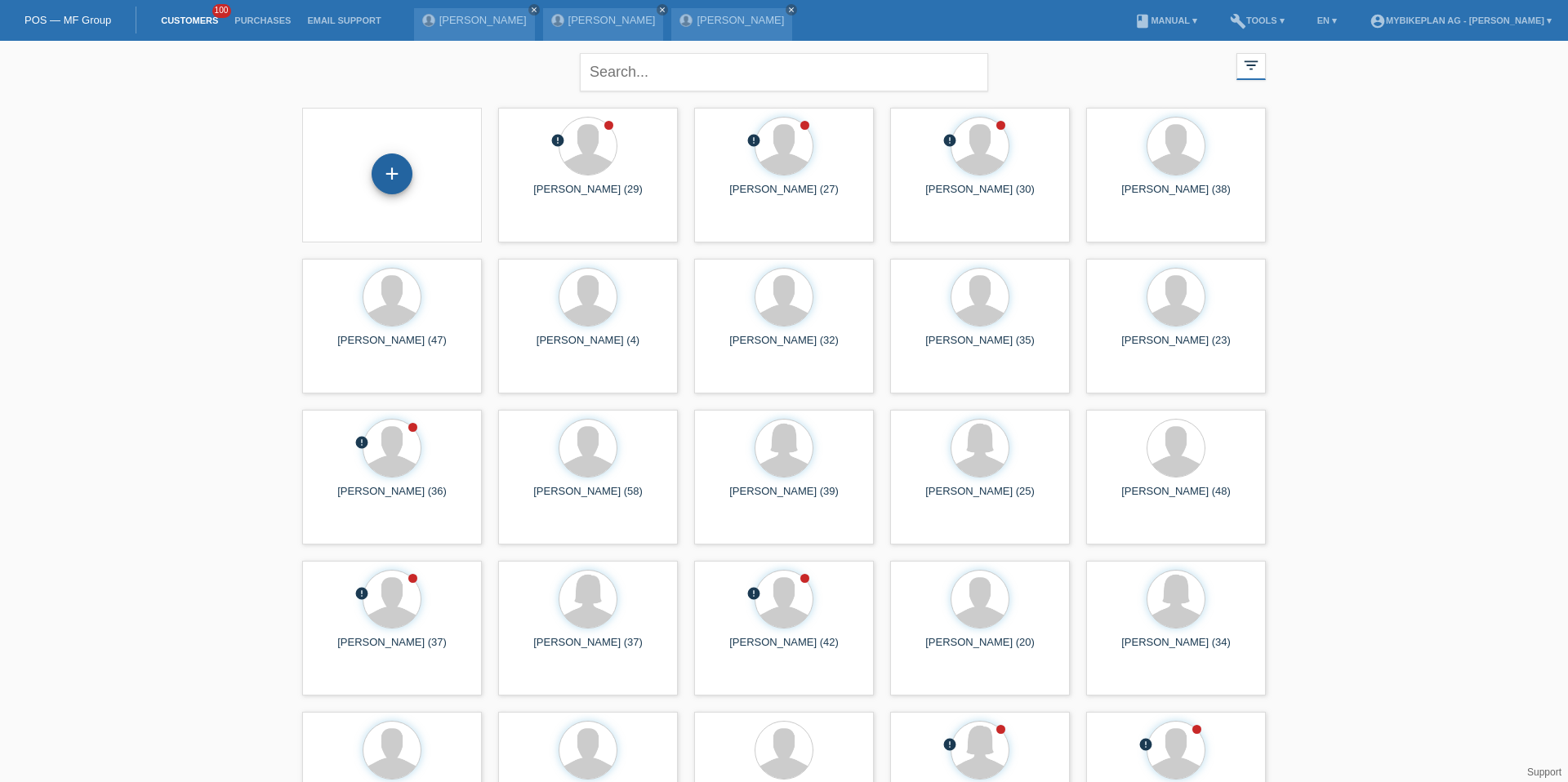
click at [374, 179] on div "+" at bounding box center [392, 174] width 40 height 28
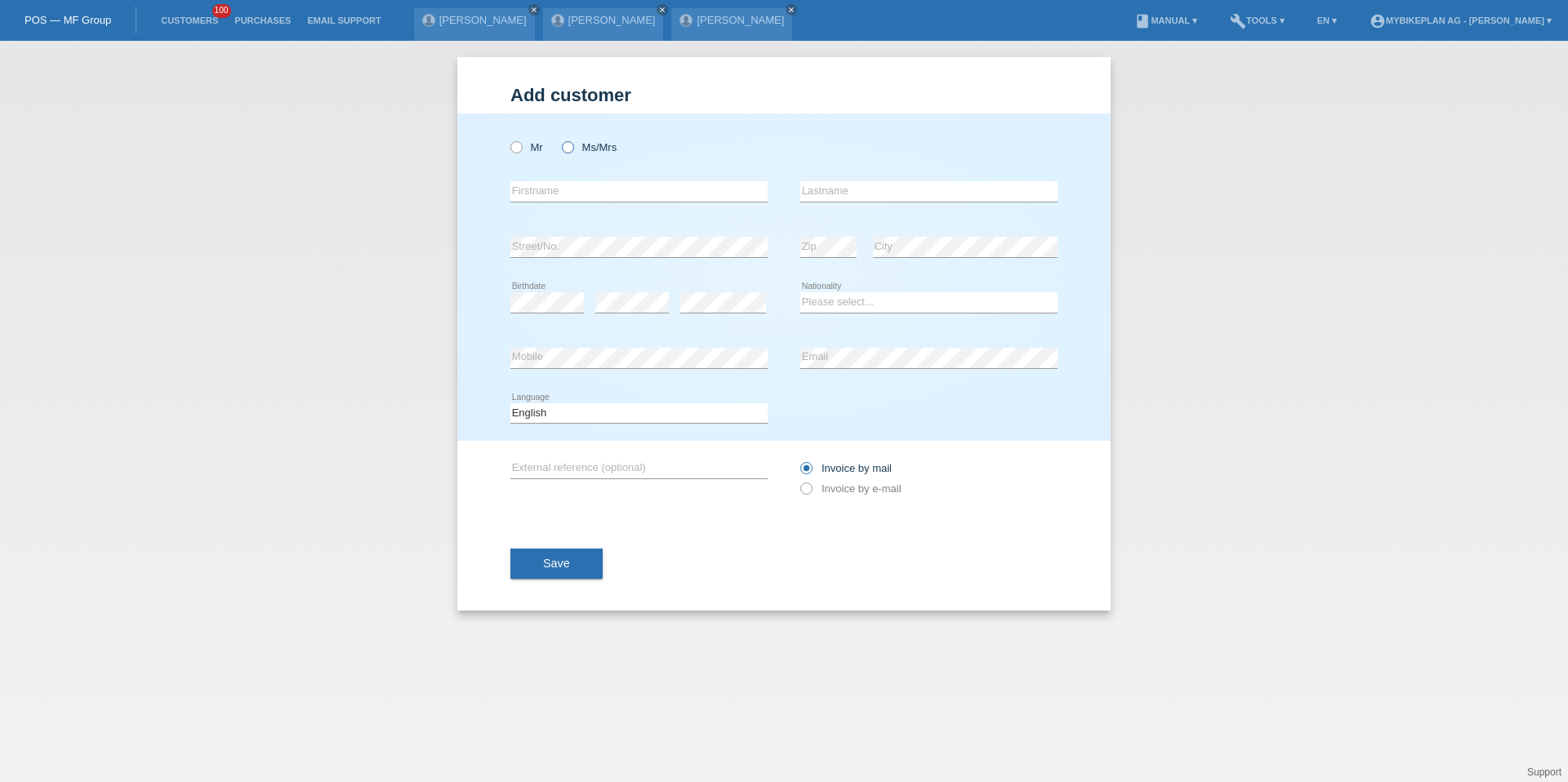
click at [560, 138] on icon at bounding box center [560, 138] width 0 height 0
click at [566, 141] on input "Ms/Mrs" at bounding box center [567, 146] width 11 height 11
radio input "true"
click at [577, 194] on input "text" at bounding box center [639, 191] width 257 height 21
paste input "[PERSON_NAME]"
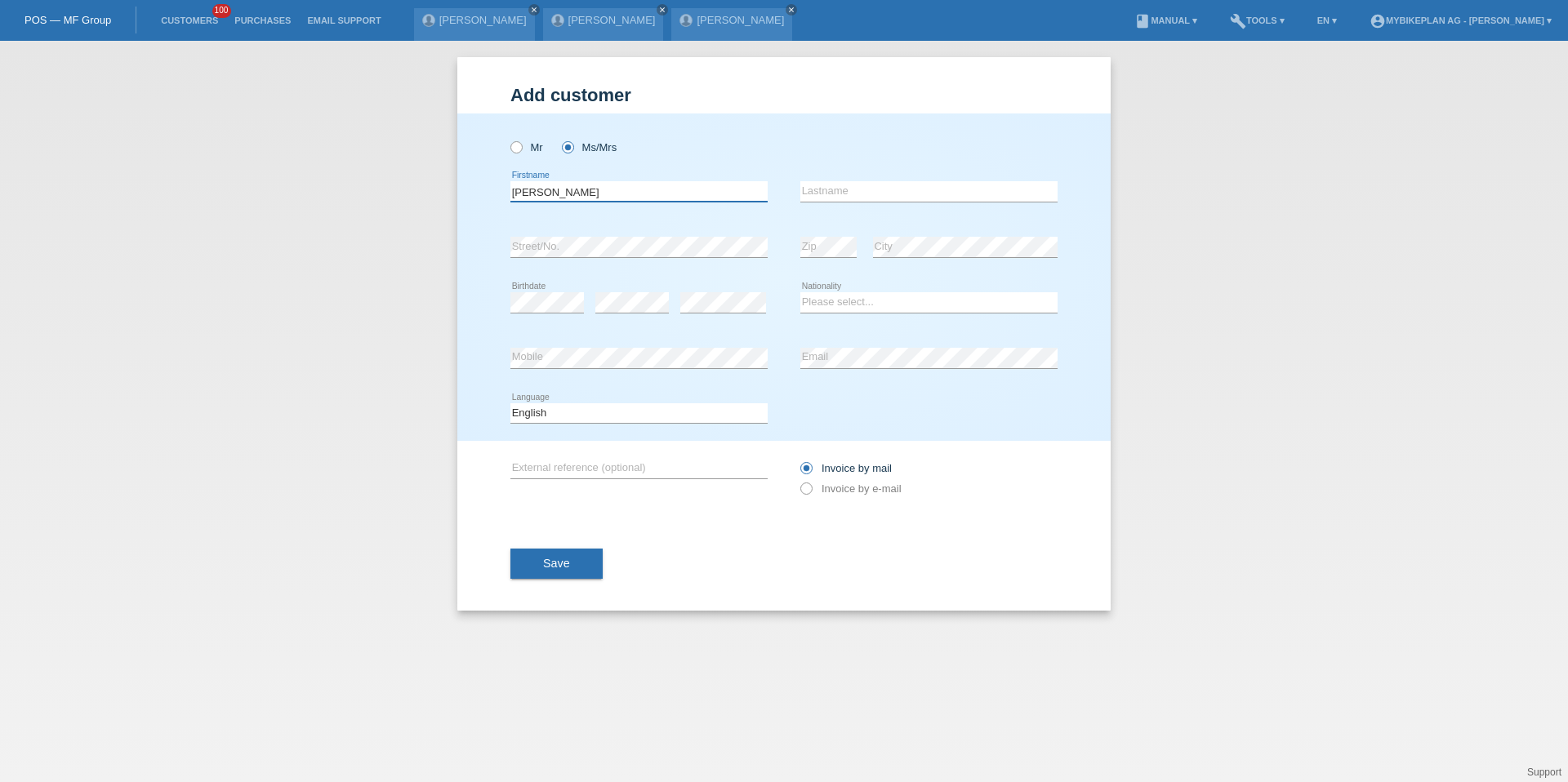
click at [574, 194] on input "[PERSON_NAME]" at bounding box center [639, 191] width 257 height 21
type input "[PERSON_NAME]"
paste input "[PERSON_NAME]"
type input "[PERSON_NAME]"
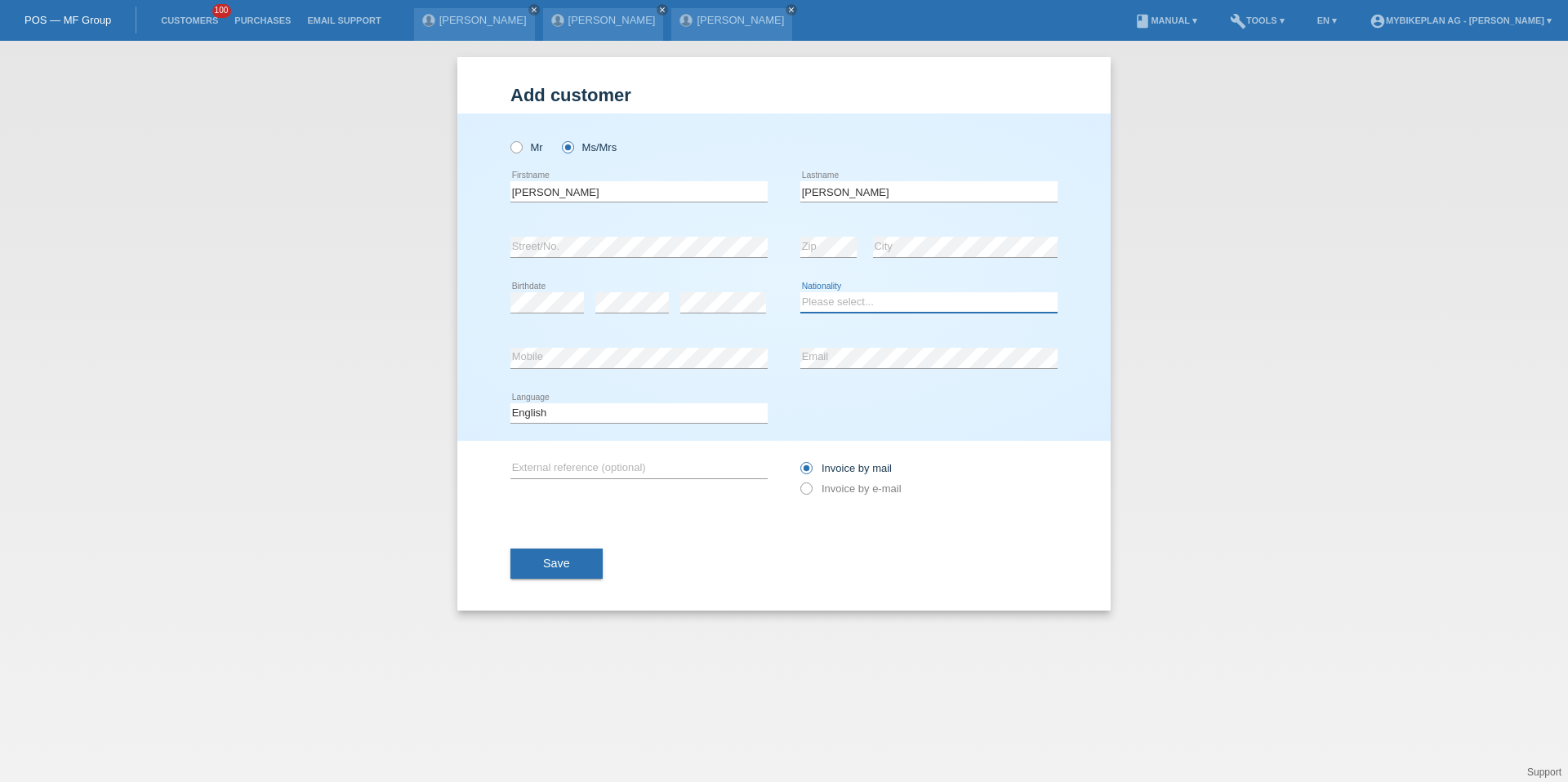
select select "CH"
click at [622, 405] on select "Deutsch Français Italiano English" at bounding box center [639, 413] width 257 height 20
select select "de"
click at [815, 480] on div "Invoice by mail Invoice by e-mail" at bounding box center [929, 479] width 257 height 41
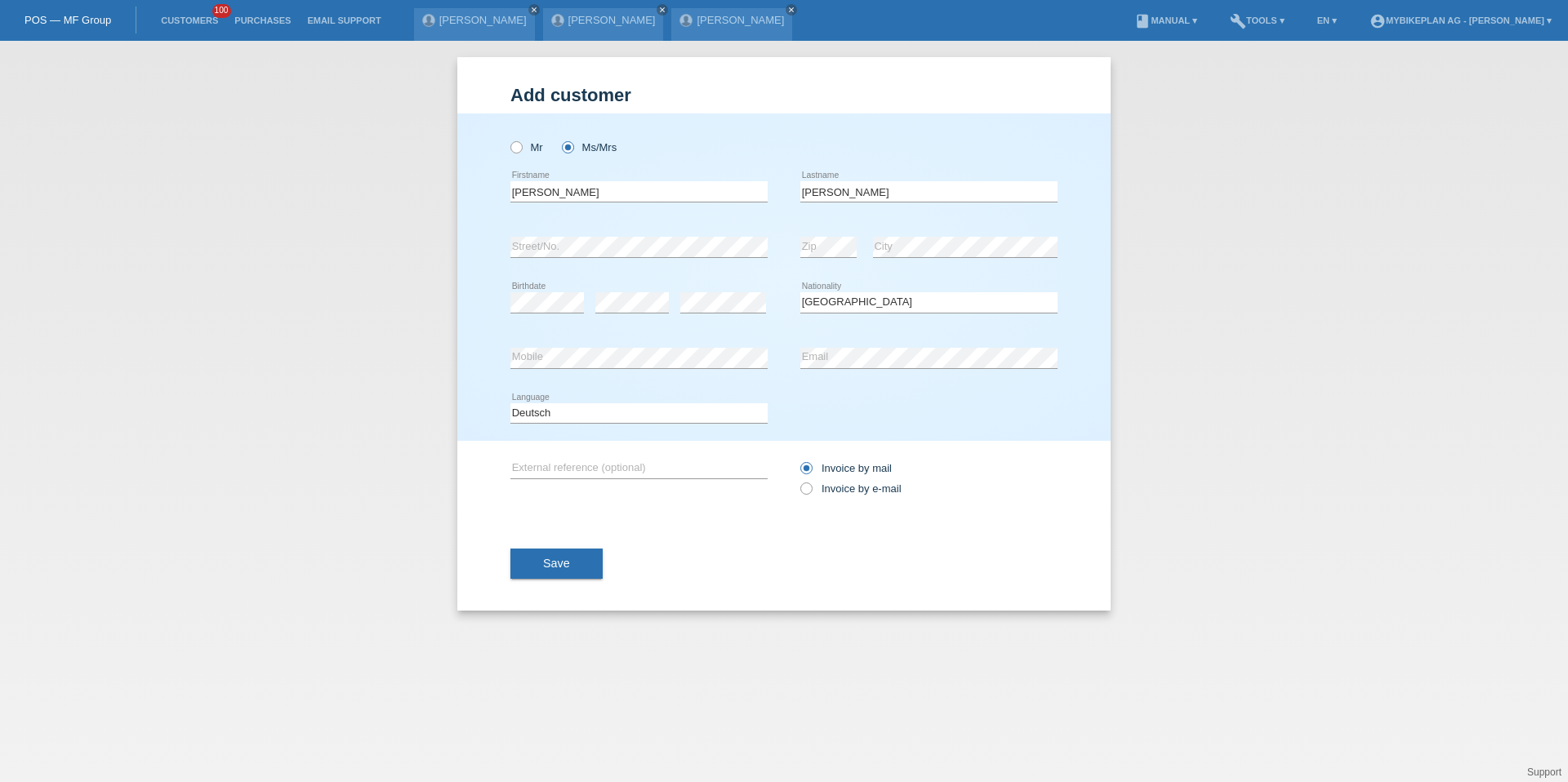
click at [815, 480] on div "Invoice by mail Invoice by e-mail" at bounding box center [929, 479] width 257 height 41
click at [814, 489] on label "Invoice by e-mail" at bounding box center [851, 489] width 101 height 12
click at [811, 489] on input "Invoice by e-mail" at bounding box center [805, 493] width 11 height 21
radio input "true"
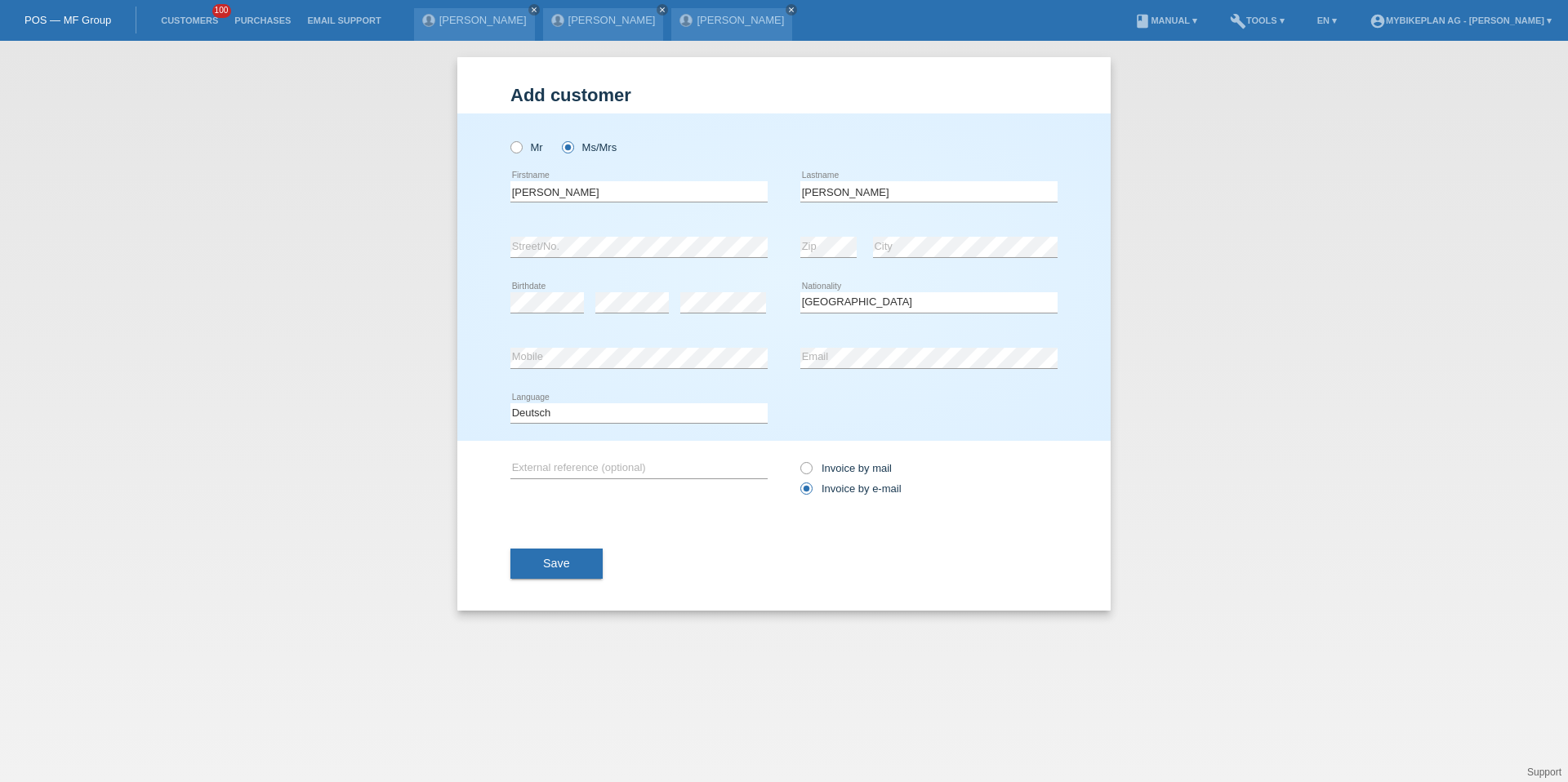
click at [575, 583] on div "Save" at bounding box center [784, 564] width 547 height 95
click at [575, 576] on button "Save" at bounding box center [556, 564] width 92 height 31
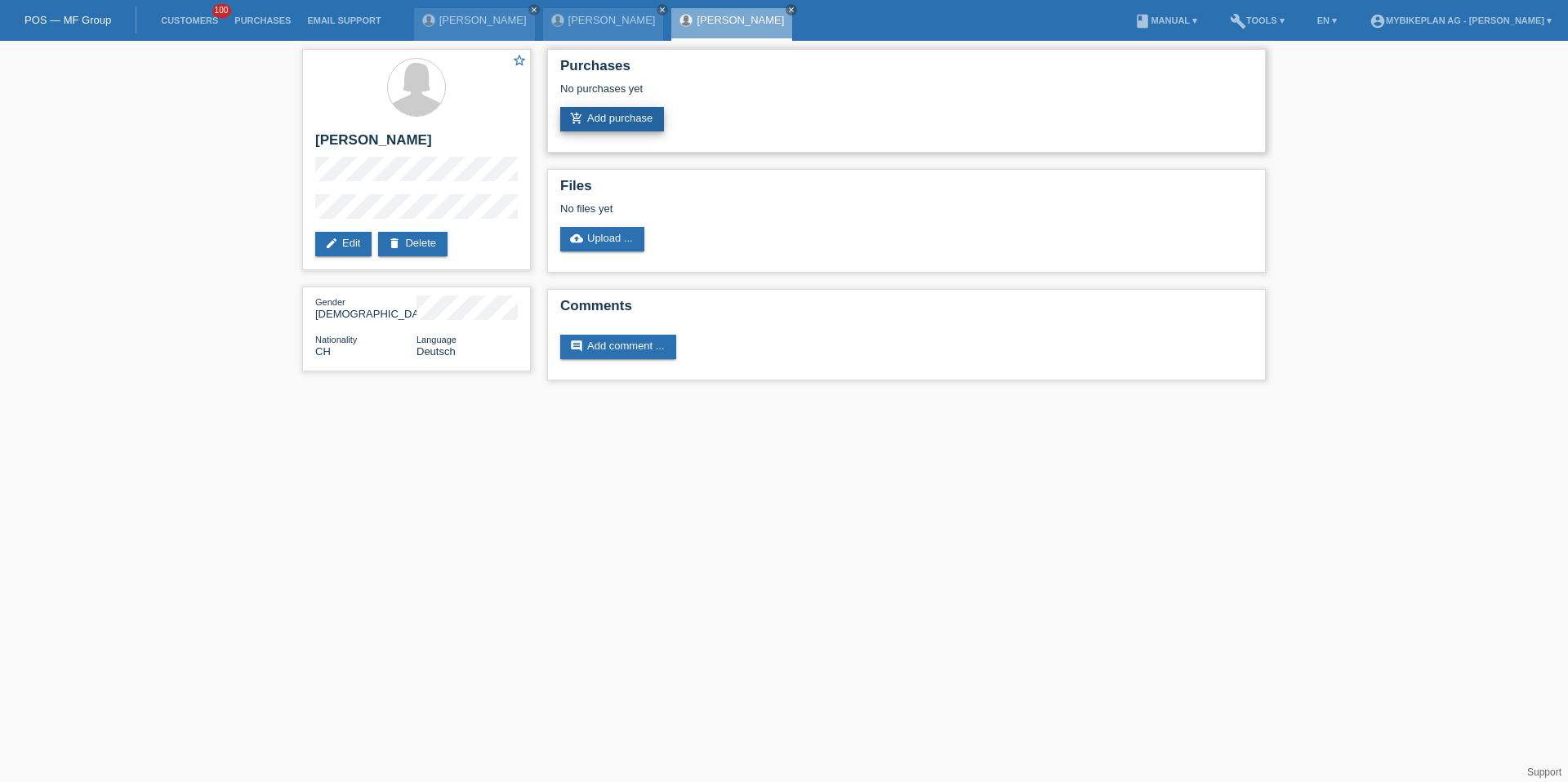
click at [584, 120] on link "add_shopping_cart Add purchase" at bounding box center [613, 119] width 104 height 25
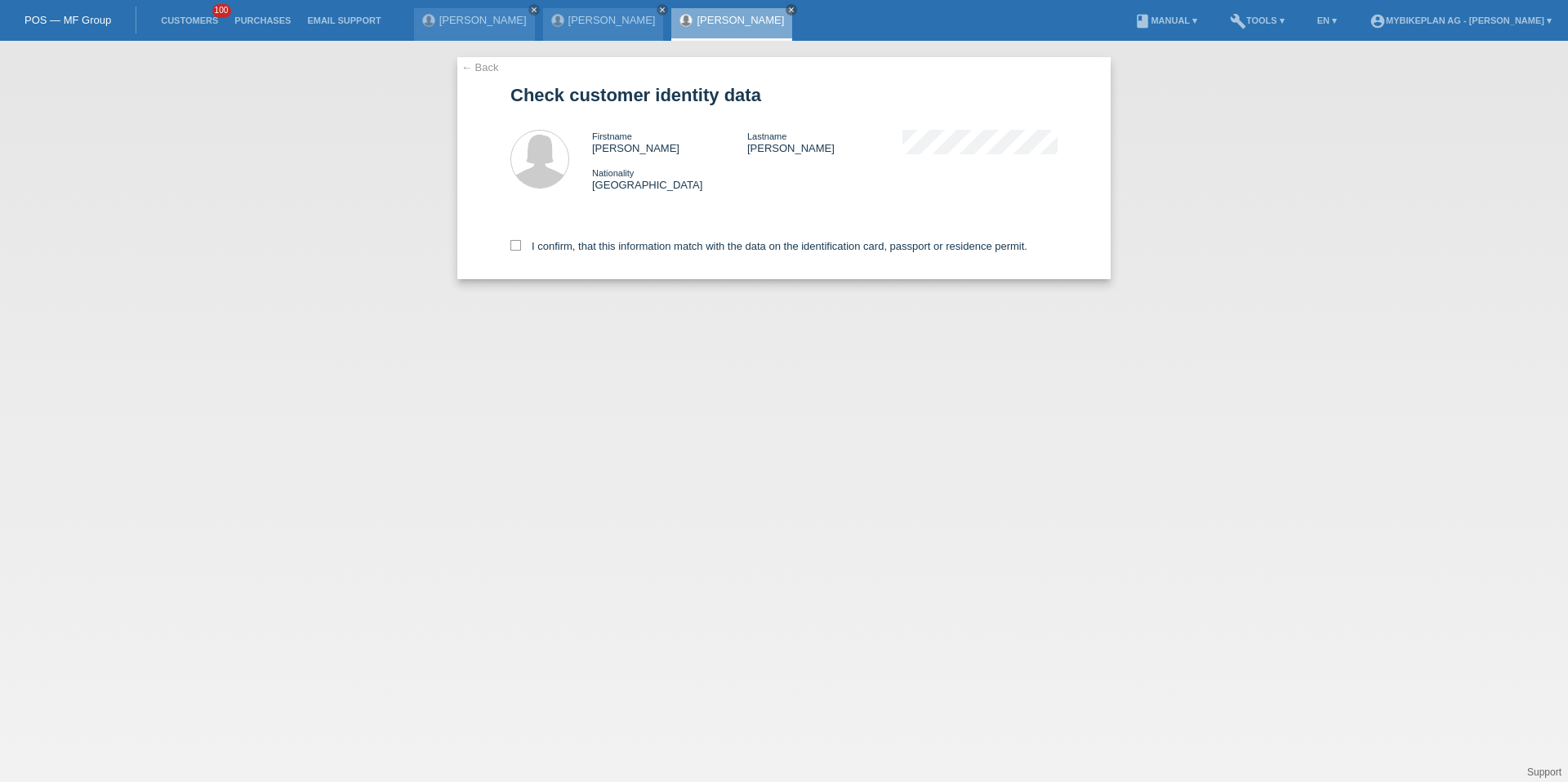
click at [746, 254] on div "I confirm, that this information match with the data on the identification card…" at bounding box center [784, 243] width 547 height 72
click at [747, 243] on label "I confirm, that this information match with the data on the identification card…" at bounding box center [768, 246] width 517 height 12
click at [521, 243] on input "I confirm, that this information match with the data on the identification card…" at bounding box center [515, 245] width 11 height 11
checkbox input "true"
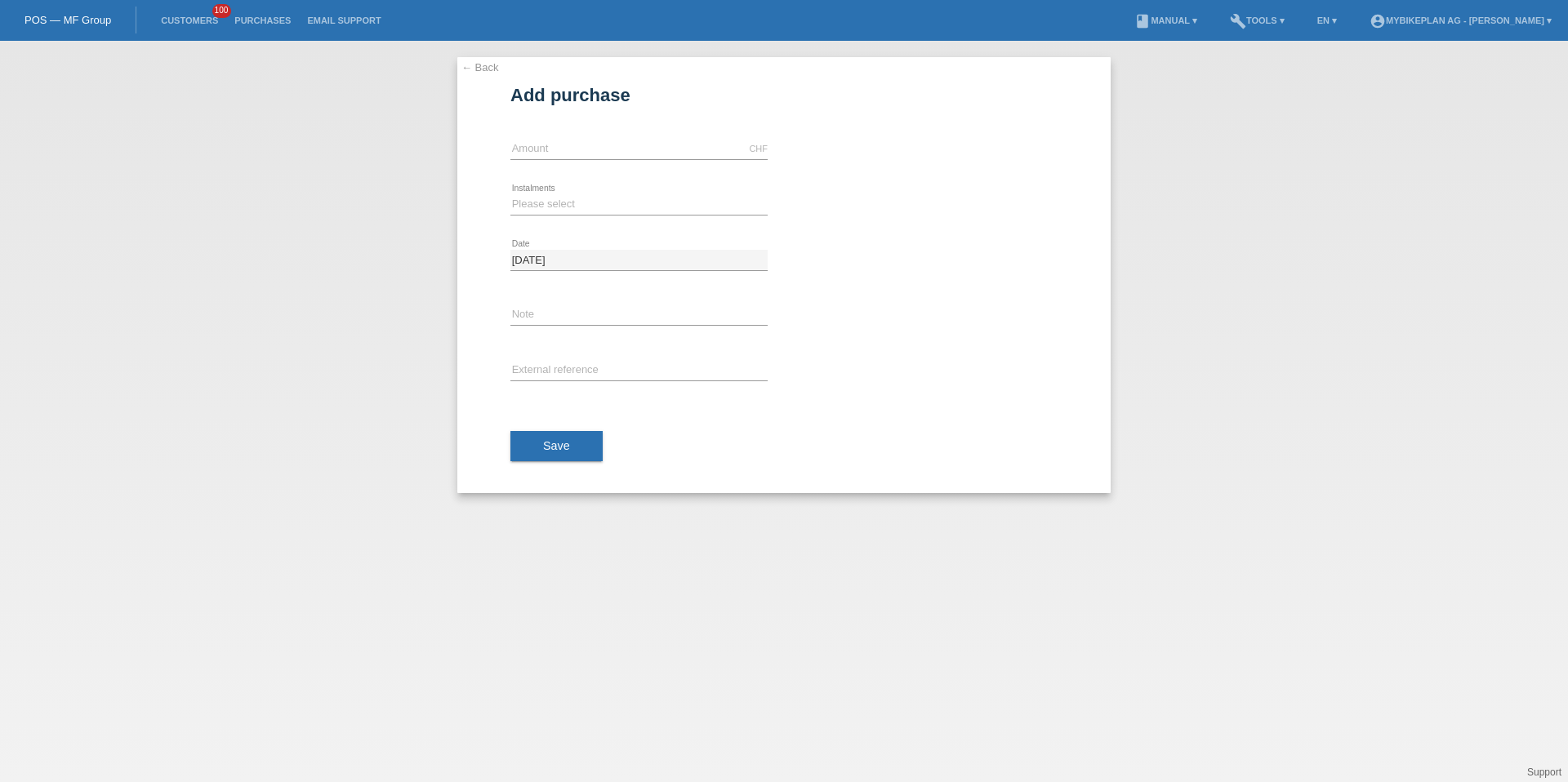
click at [653, 136] on div "CHF error Amount" at bounding box center [639, 149] width 257 height 55
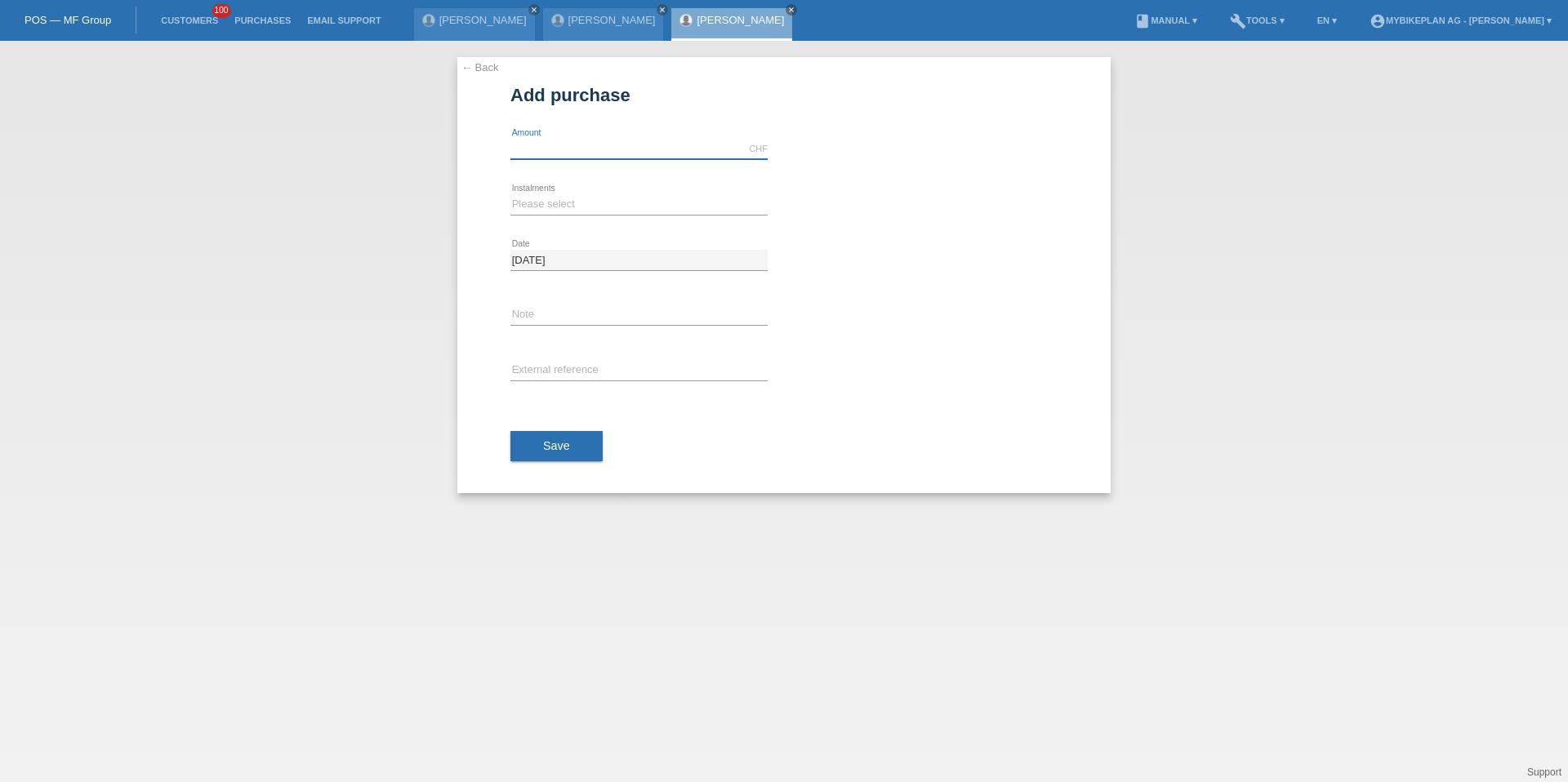
click at [655, 149] on input "text" at bounding box center [639, 148] width 257 height 21
type input "15000.00"
click at [570, 202] on select "Please select 6 instalments 12 instalments 18 instalments 24 instalments 36 ins…" at bounding box center [639, 204] width 257 height 20
select select "488"
click at [559, 461] on button "Save" at bounding box center [556, 447] width 92 height 31
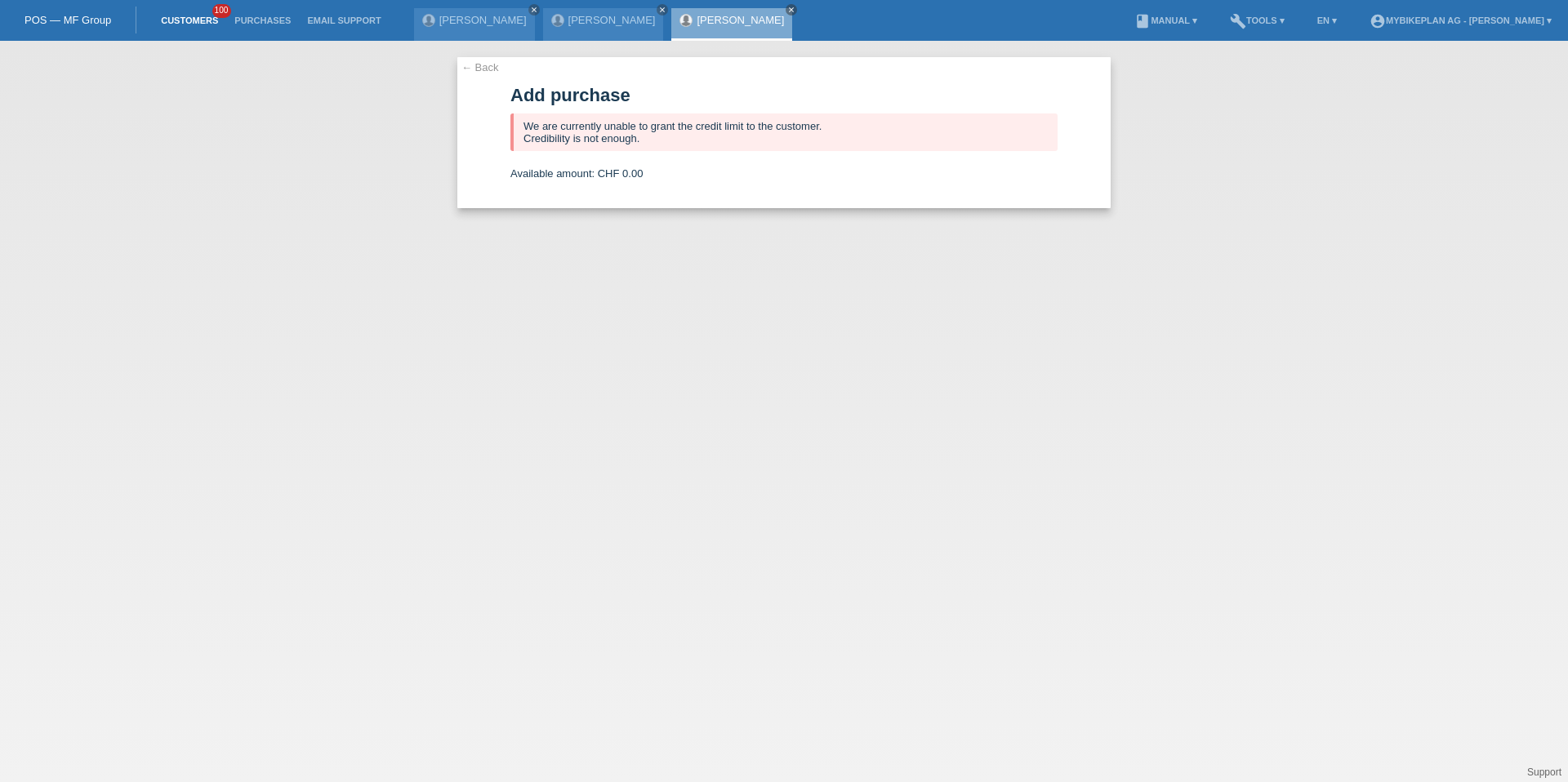
click at [201, 16] on link "Customers" at bounding box center [189, 21] width 73 height 10
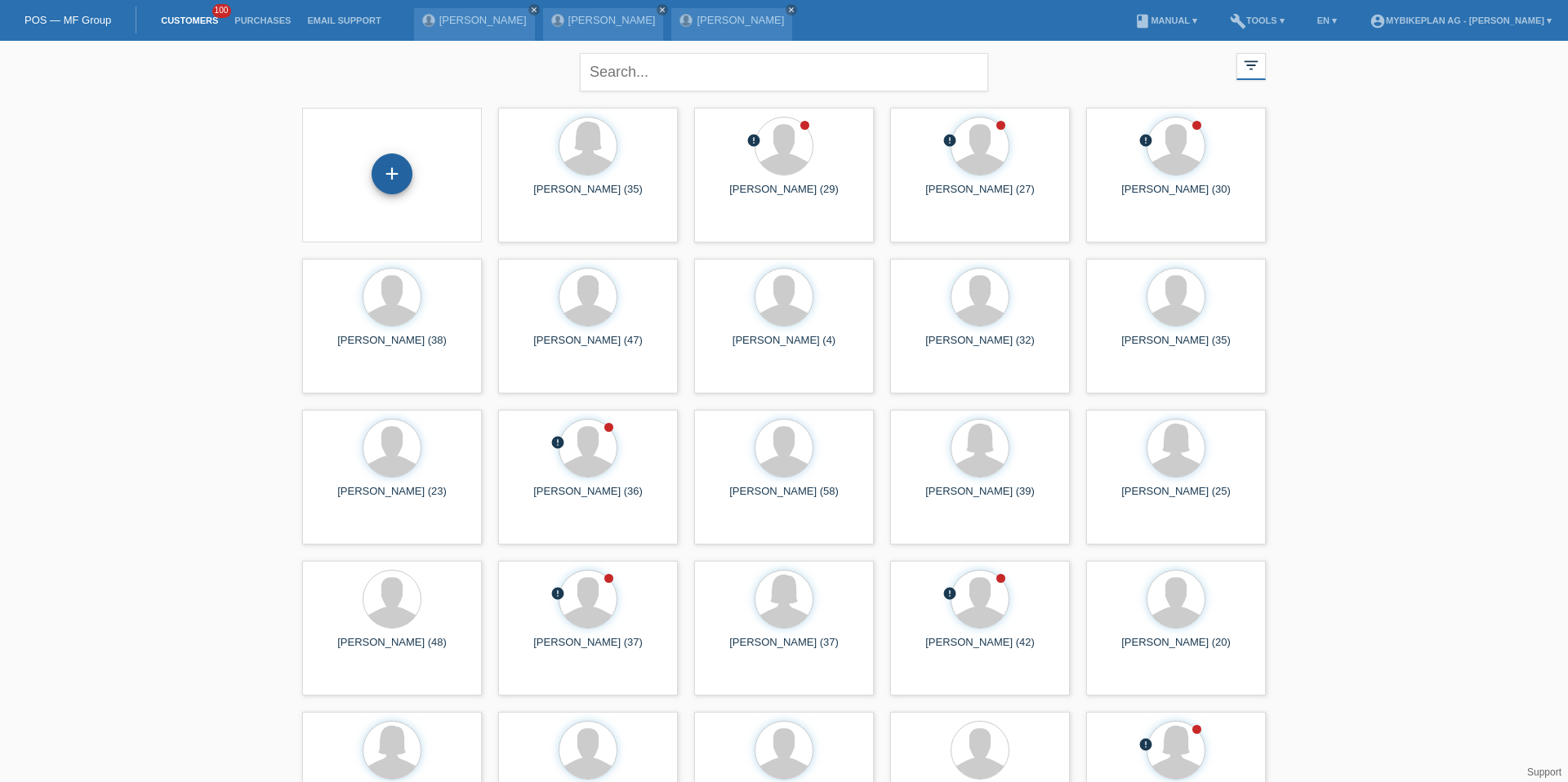
click at [385, 187] on div "+" at bounding box center [392, 174] width 41 height 41
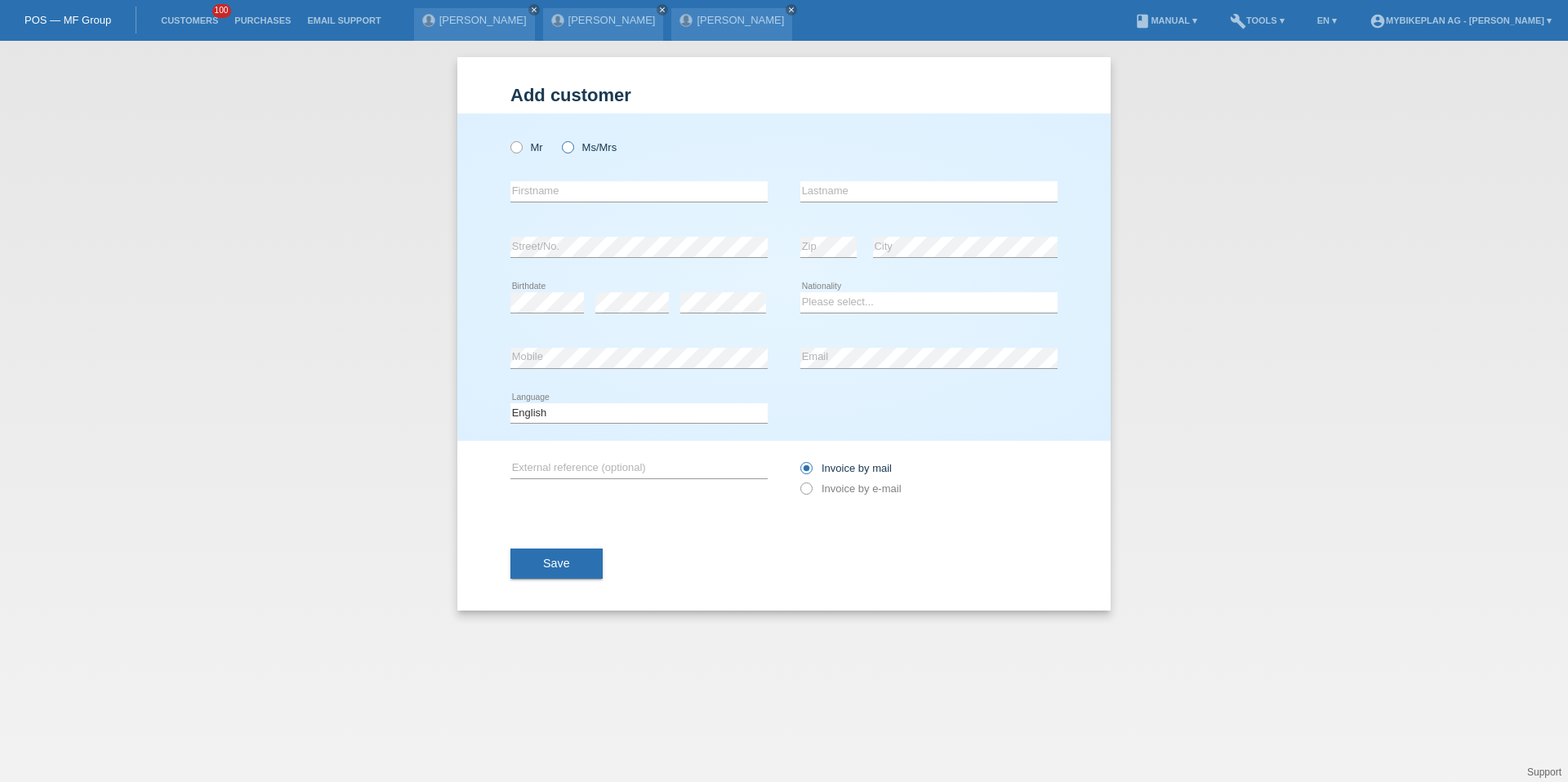
click at [575, 147] on label "Ms/Mrs" at bounding box center [589, 147] width 54 height 12
click at [573, 147] on input "Ms/Mrs" at bounding box center [567, 146] width 11 height 11
radio input "true"
click at [575, 198] on input "text" at bounding box center [639, 191] width 257 height 21
paste input "[PERSON_NAME]"
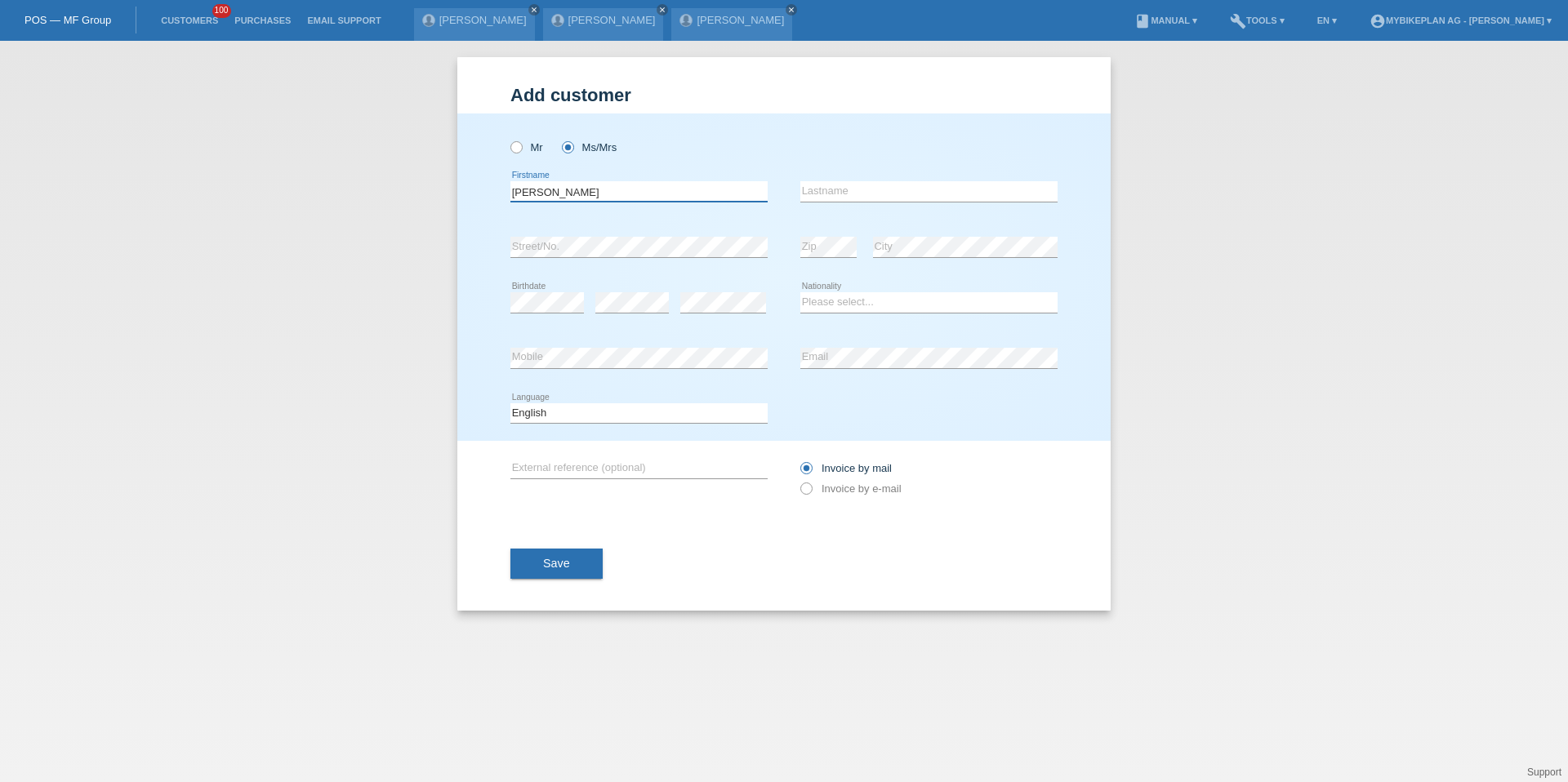
click at [554, 194] on input "[PERSON_NAME]" at bounding box center [639, 191] width 257 height 21
type input "Ulrike"
paste input "[PERSON_NAME]"
type input "[PERSON_NAME]"
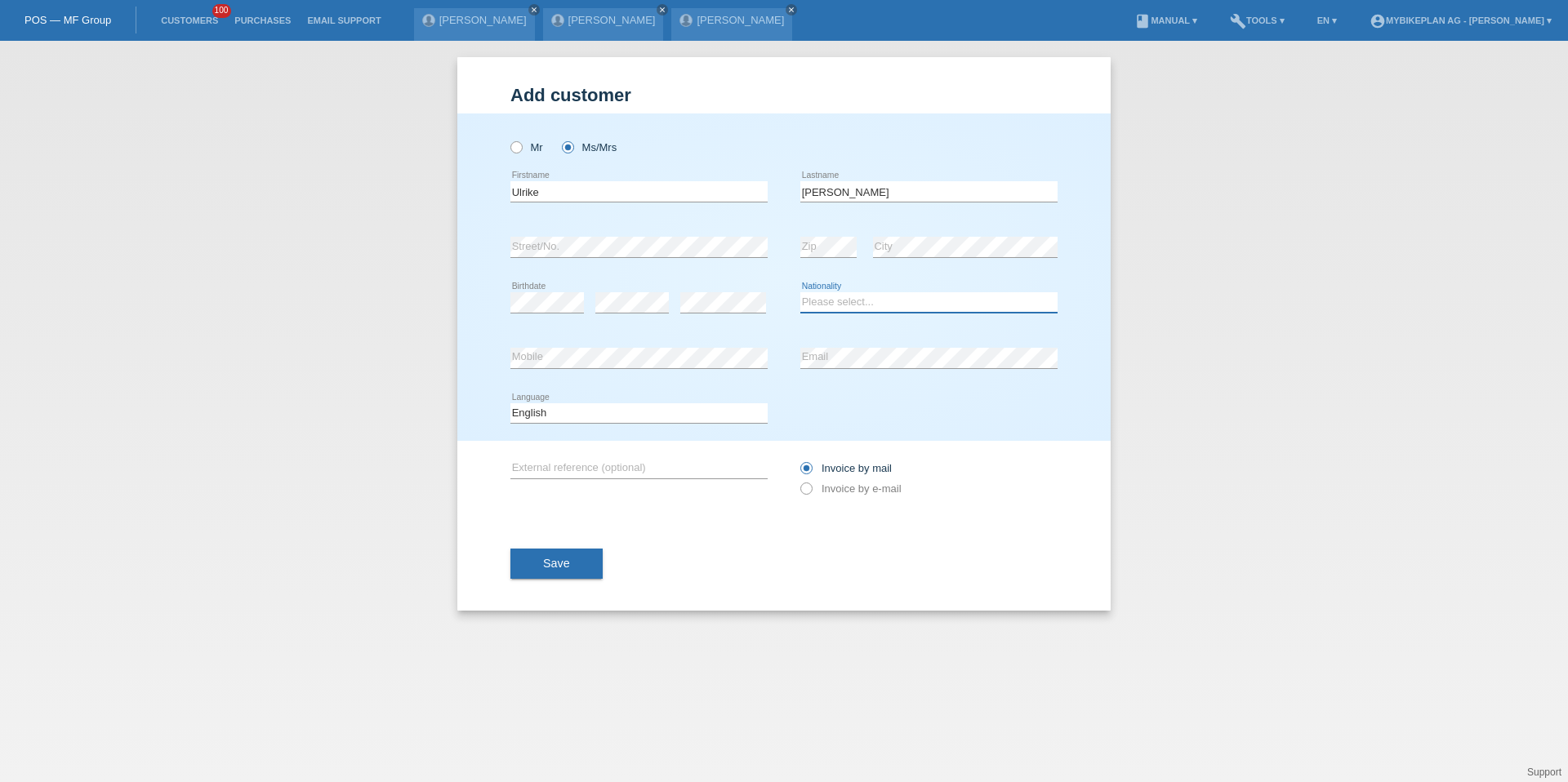
select select "DE"
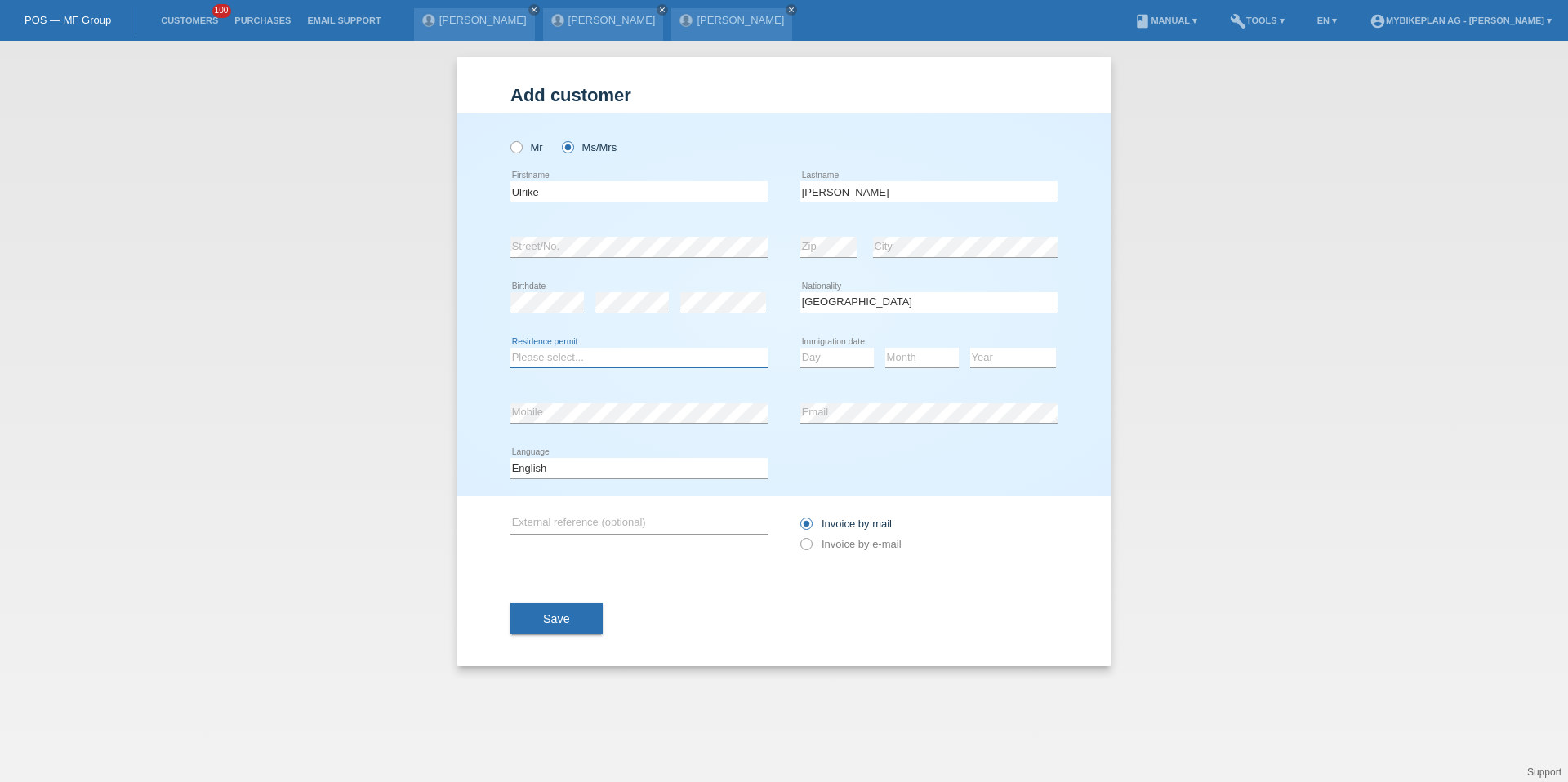
select select "B"
select select "01"
select select "02"
select select "2023"
click at [558, 477] on select "Deutsch Français Italiano English" at bounding box center [639, 468] width 257 height 20
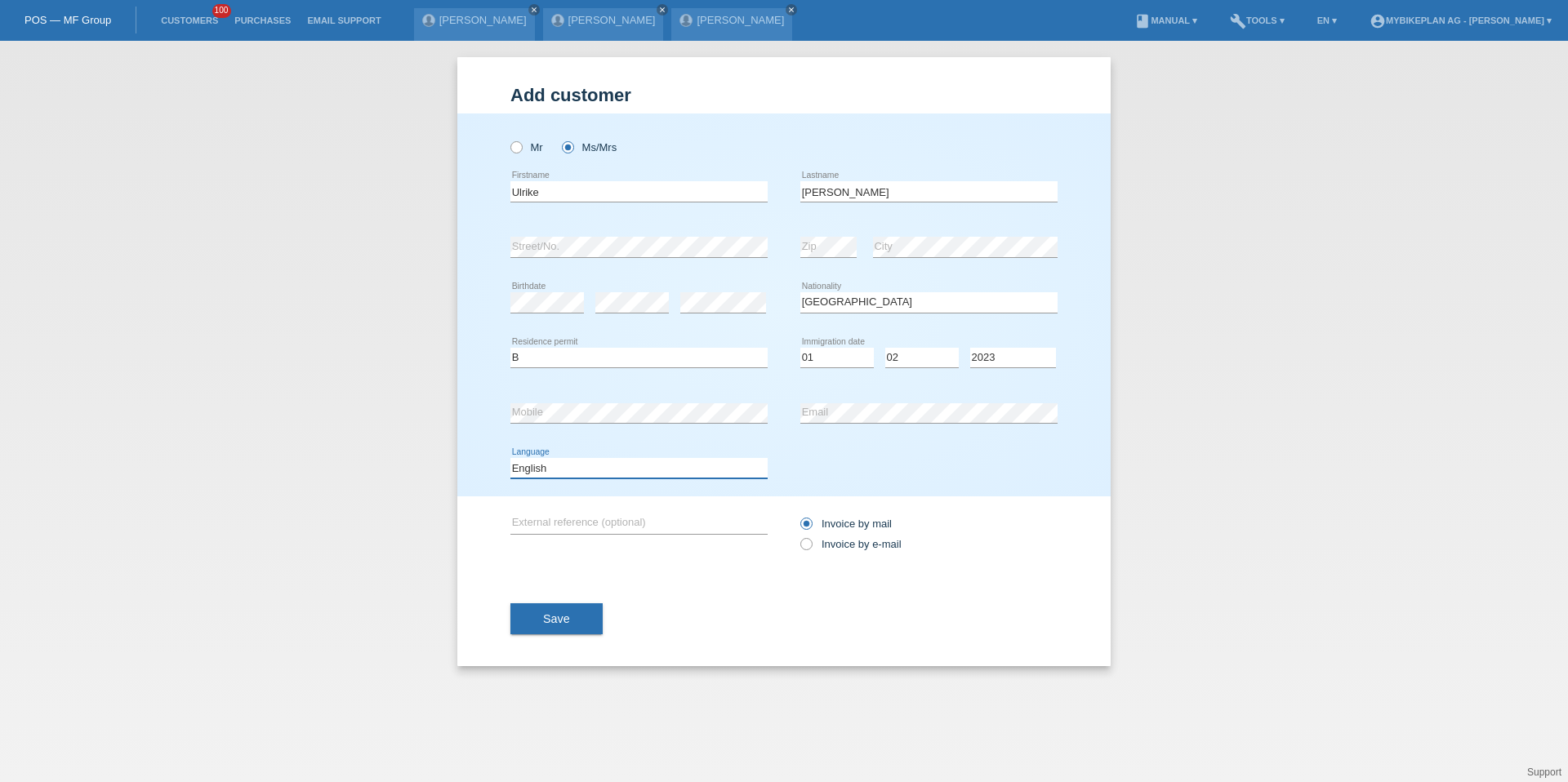
select select "de"
click at [880, 546] on label "Invoice by e-mail" at bounding box center [851, 544] width 101 height 12
click at [811, 546] on input "Invoice by e-mail" at bounding box center [805, 548] width 11 height 21
radio input "true"
click at [514, 631] on button "Save" at bounding box center [556, 619] width 92 height 31
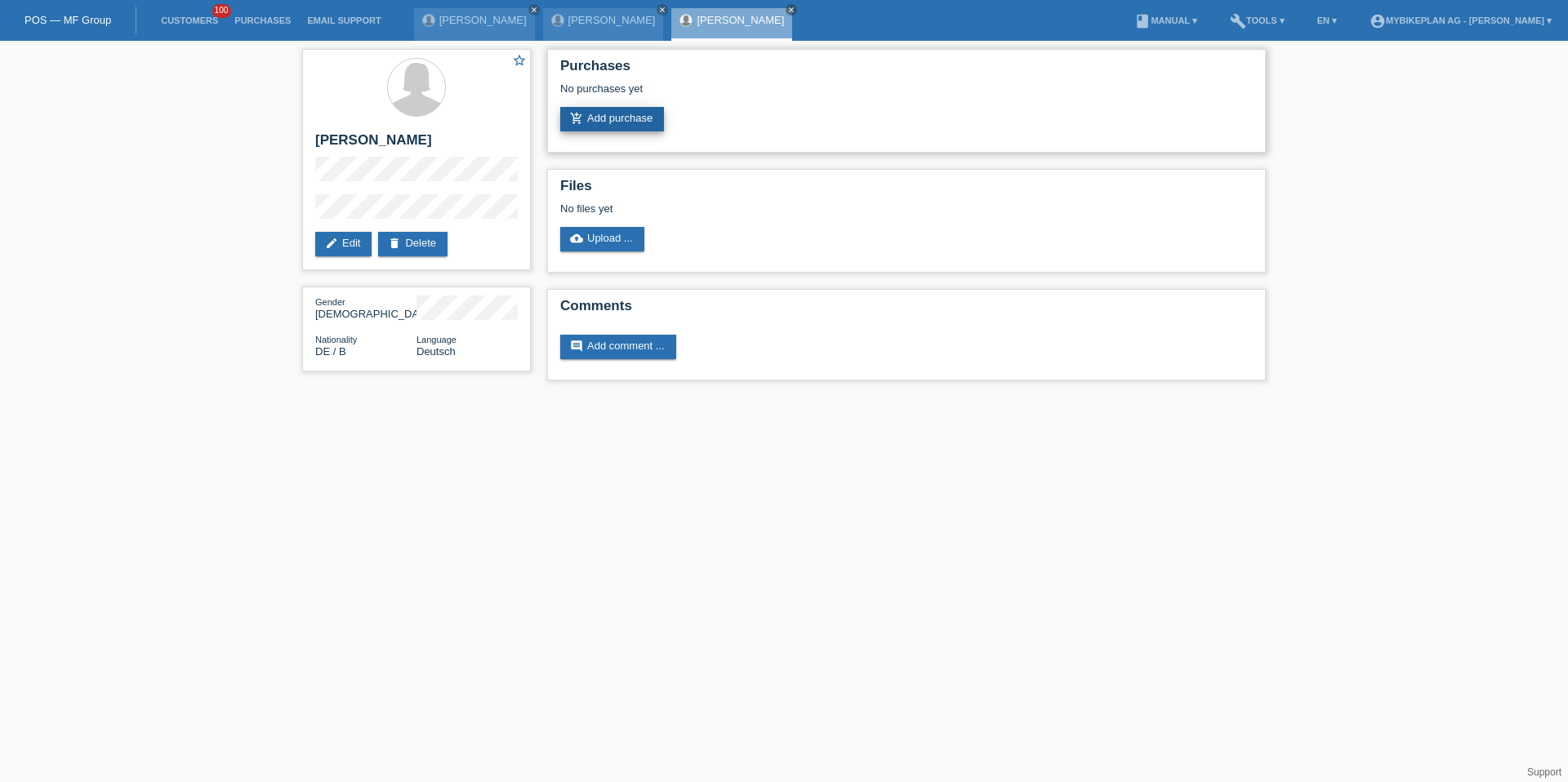
click at [613, 109] on link "add_shopping_cart Add purchase" at bounding box center [613, 119] width 104 height 25
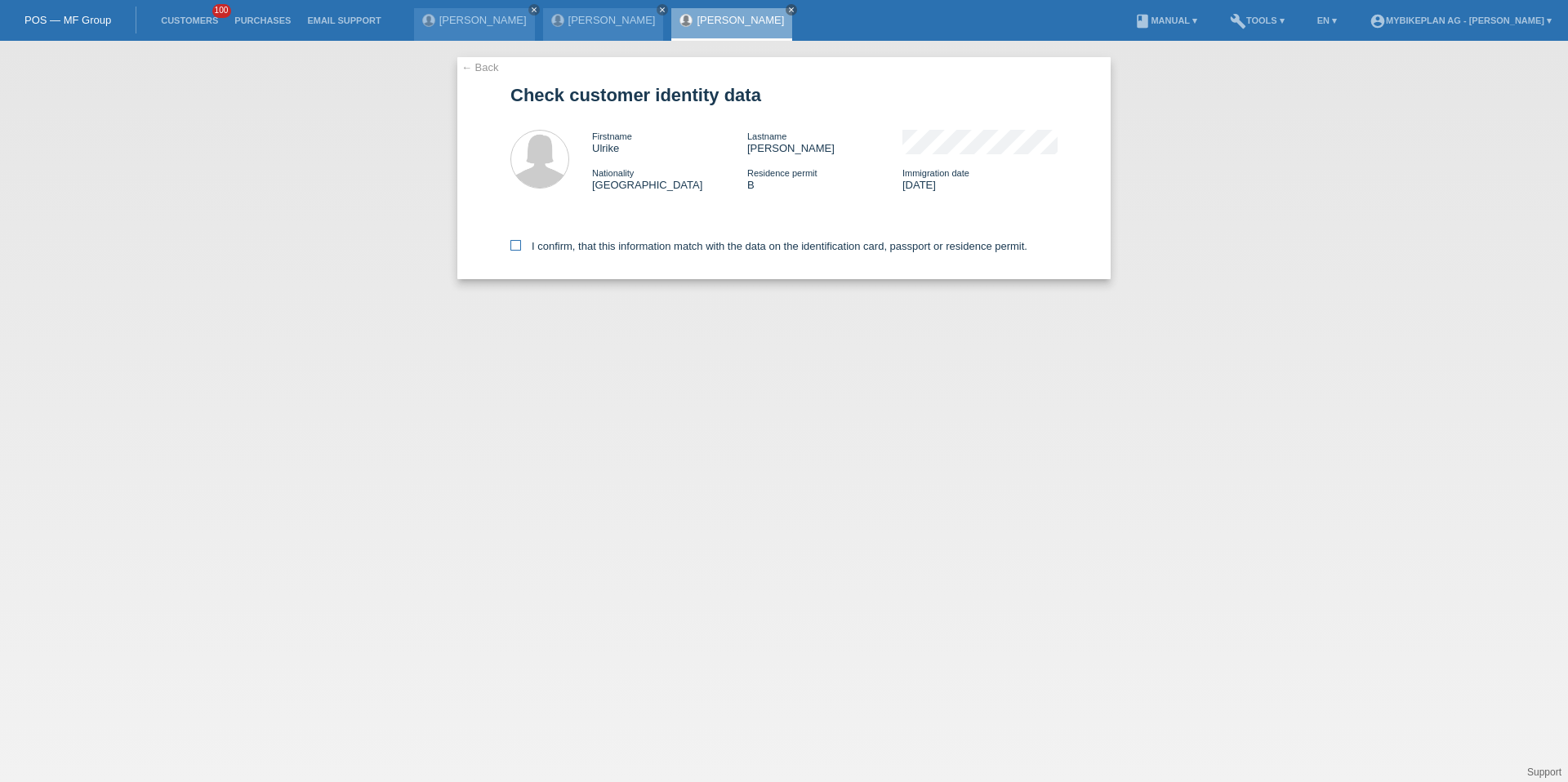
click at [608, 243] on label "I confirm, that this information match with the data on the identification card…" at bounding box center [768, 246] width 517 height 12
click at [521, 243] on input "I confirm, that this information match with the data on the identification card…" at bounding box center [515, 245] width 11 height 11
checkbox input "true"
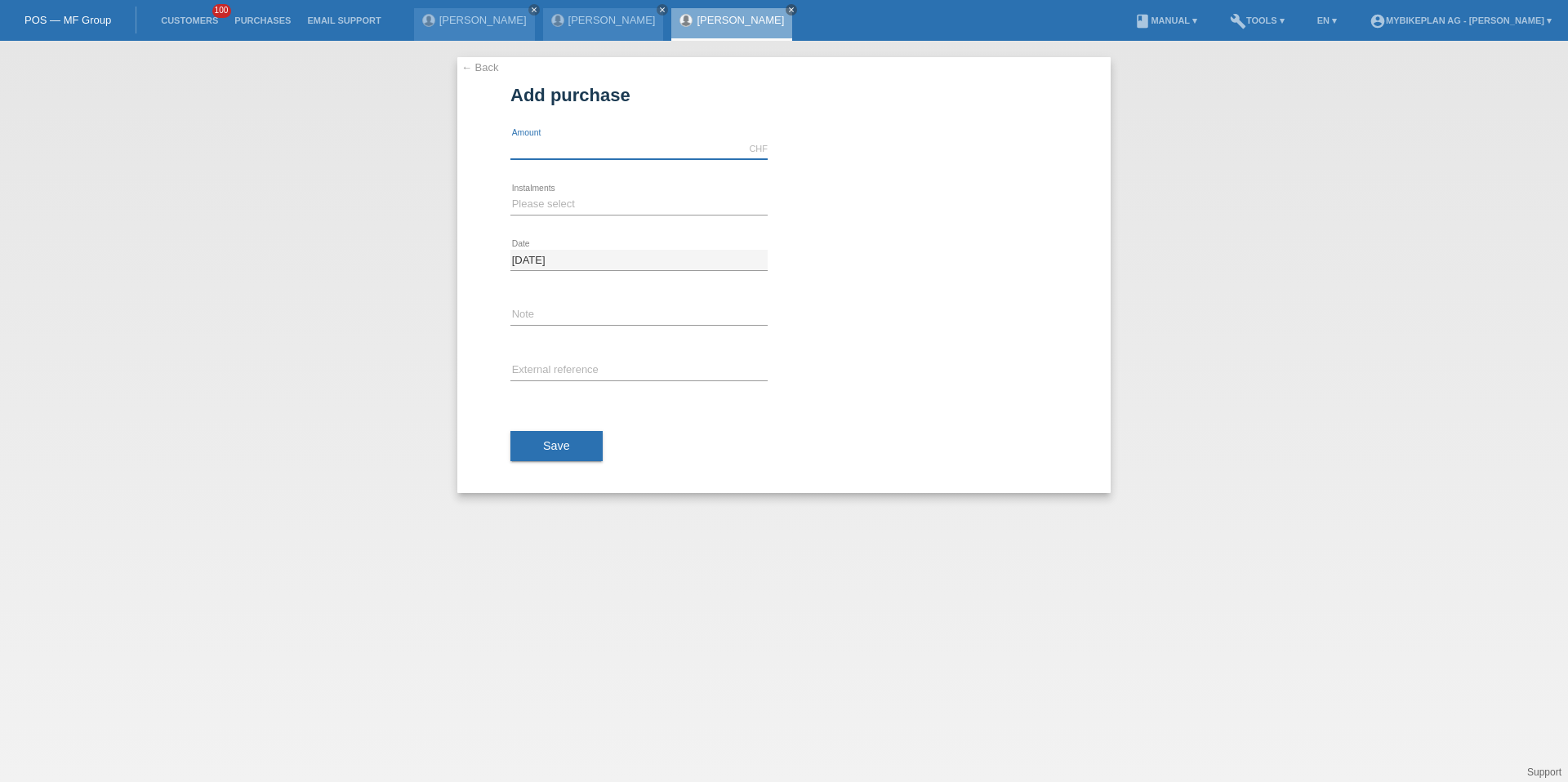
click at [605, 155] on input "text" at bounding box center [639, 148] width 257 height 21
type input "15000.00"
click at [548, 215] on icon at bounding box center [639, 215] width 257 height 1
click at [549, 209] on select "Please select 6 instalments 12 instalments 18 instalments 24 instalments 36 ins…" at bounding box center [639, 204] width 257 height 20
select select "488"
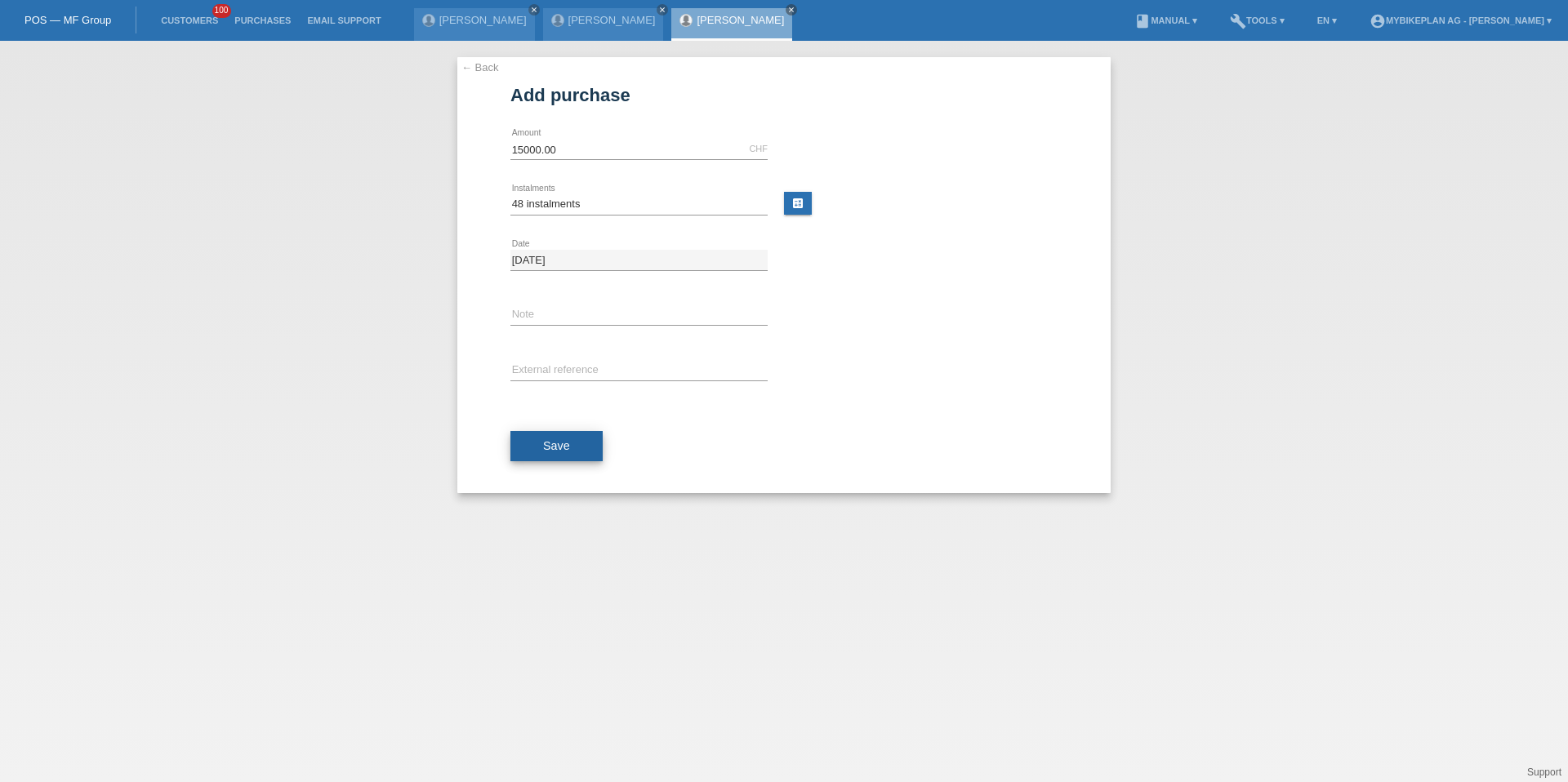
click at [550, 450] on span "Save" at bounding box center [556, 446] width 27 height 13
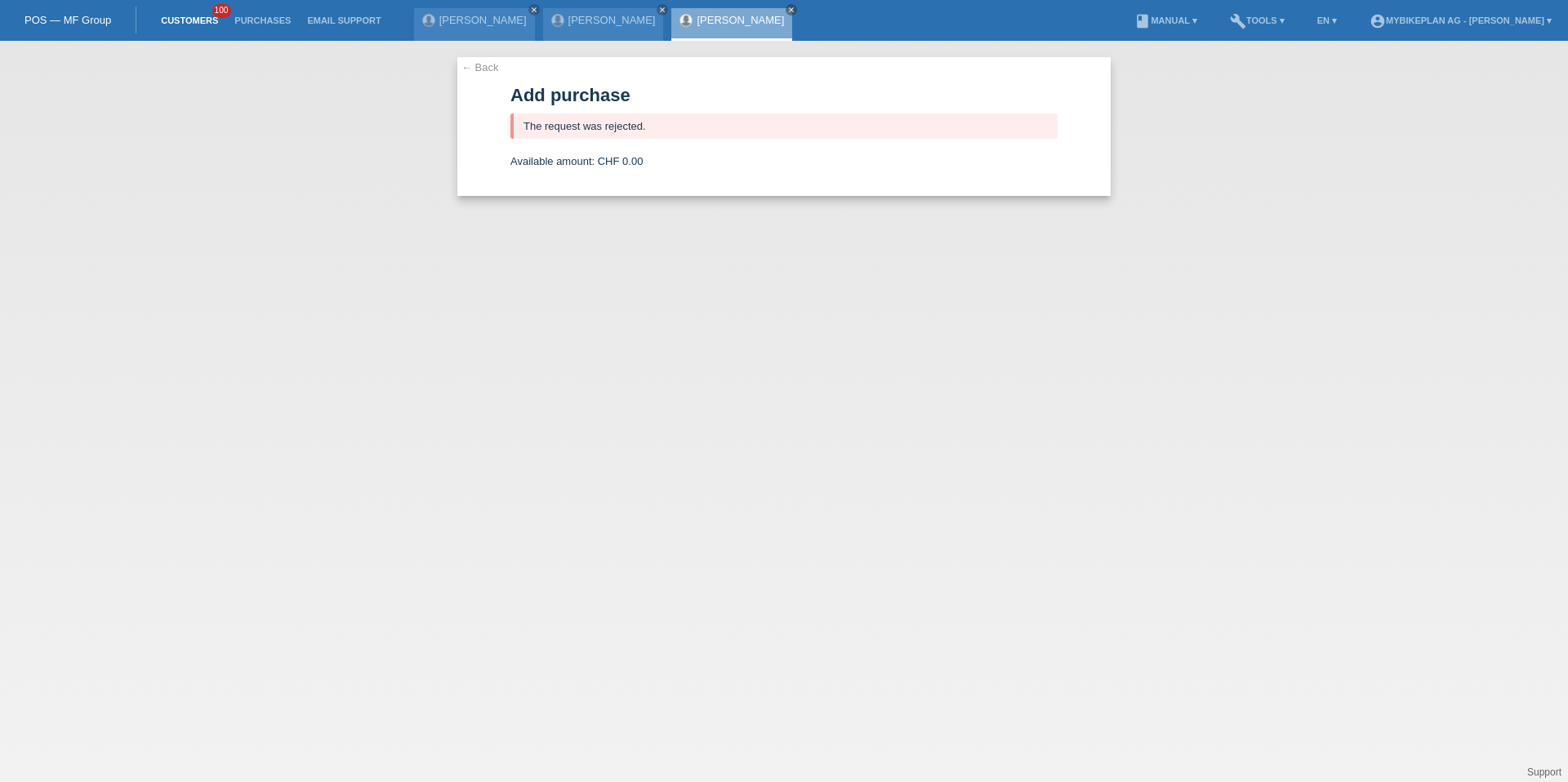
click at [187, 25] on link "Customers" at bounding box center [189, 21] width 73 height 10
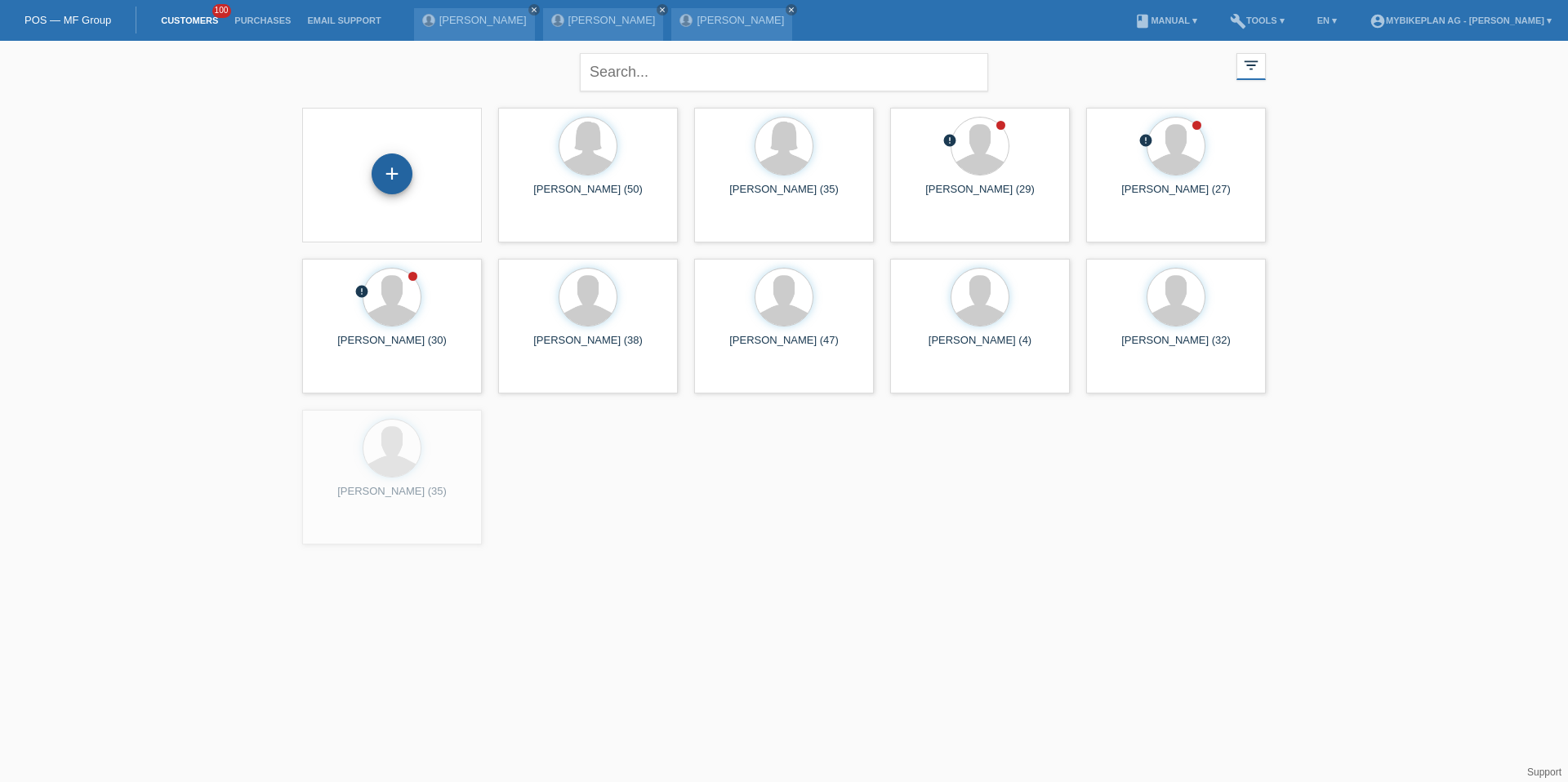
click at [384, 165] on div "+" at bounding box center [392, 174] width 41 height 41
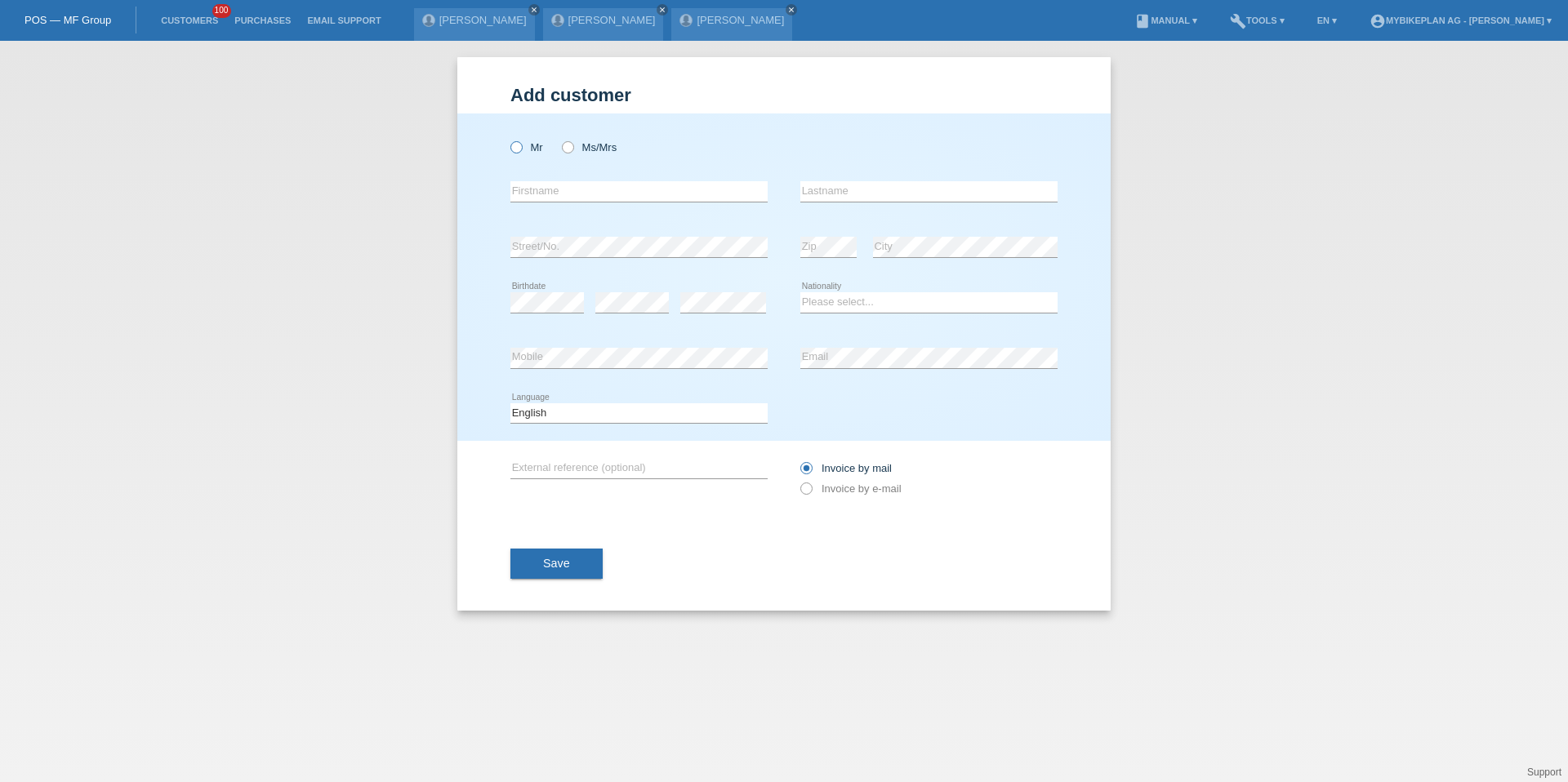
click at [533, 146] on label "Mr" at bounding box center [527, 147] width 33 height 12
click at [521, 146] on input "Mr" at bounding box center [515, 146] width 11 height 11
radio input "true"
click at [533, 190] on input "text" at bounding box center [639, 191] width 257 height 21
paste input "[PERSON_NAME]"
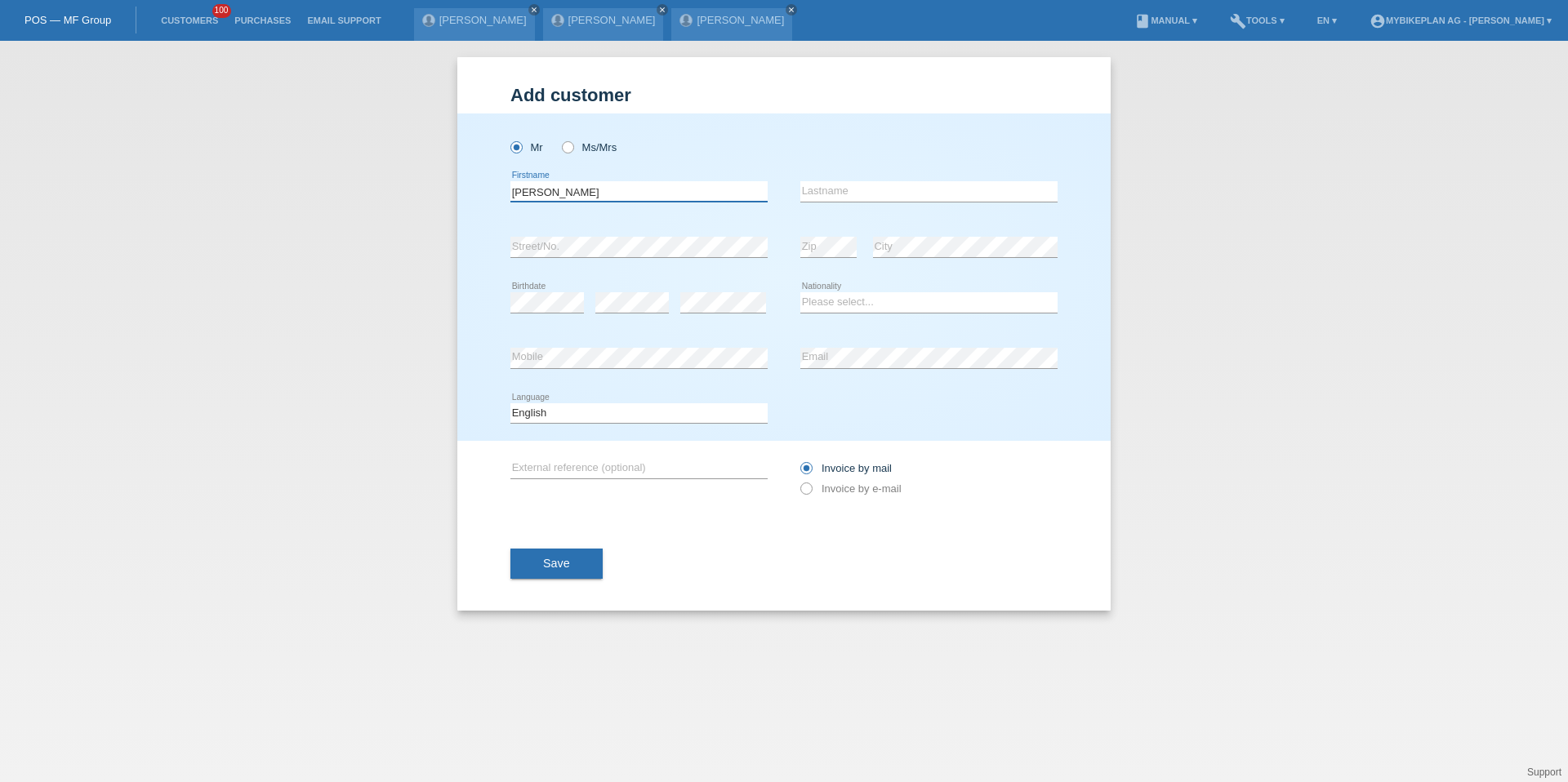
click at [580, 190] on input "[PERSON_NAME]" at bounding box center [639, 191] width 257 height 21
click at [568, 190] on input "[PERSON_NAME]" at bounding box center [639, 191] width 257 height 21
type input "Sevket"
paste input "Türk"
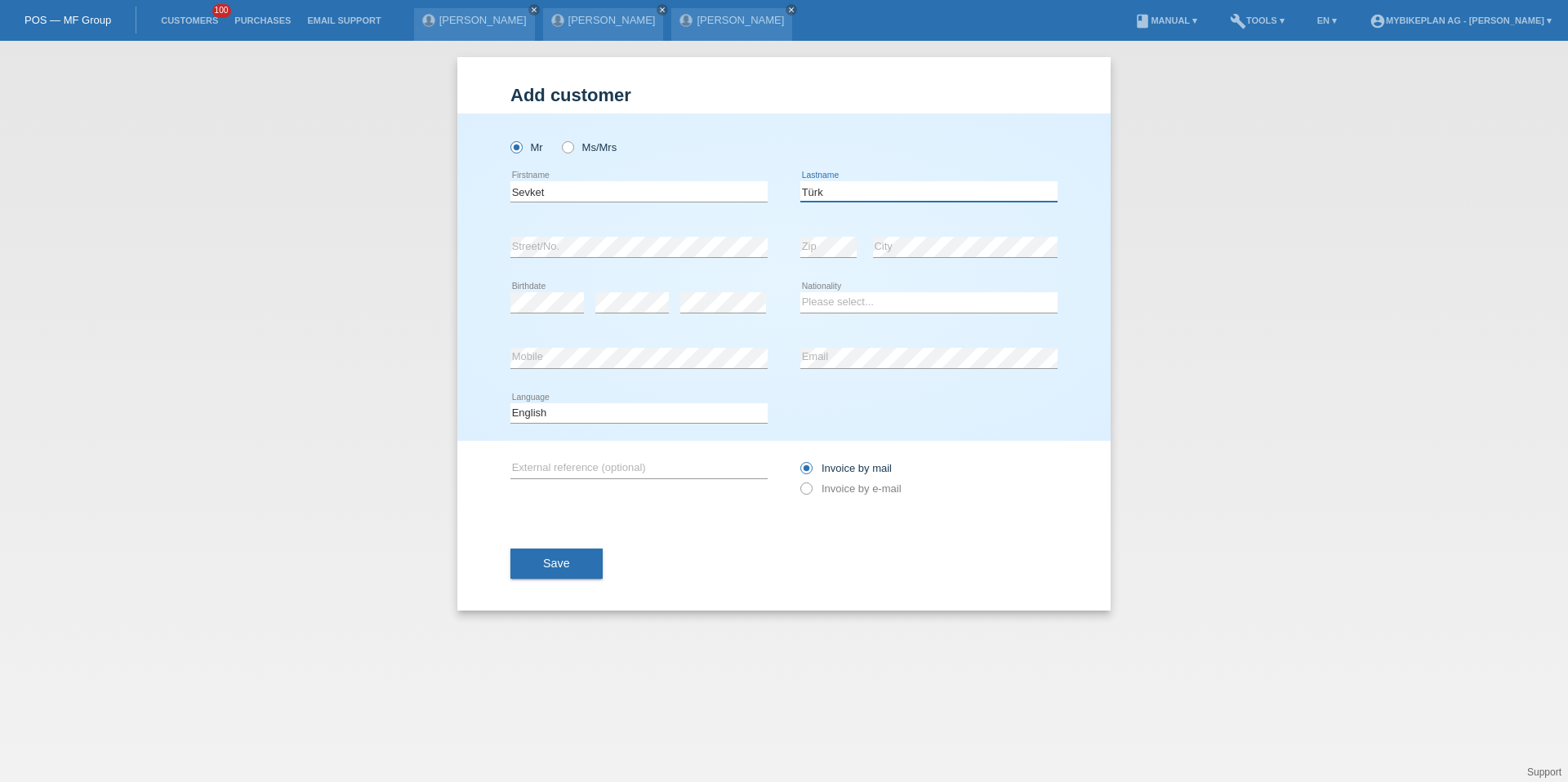
type input "Türk"
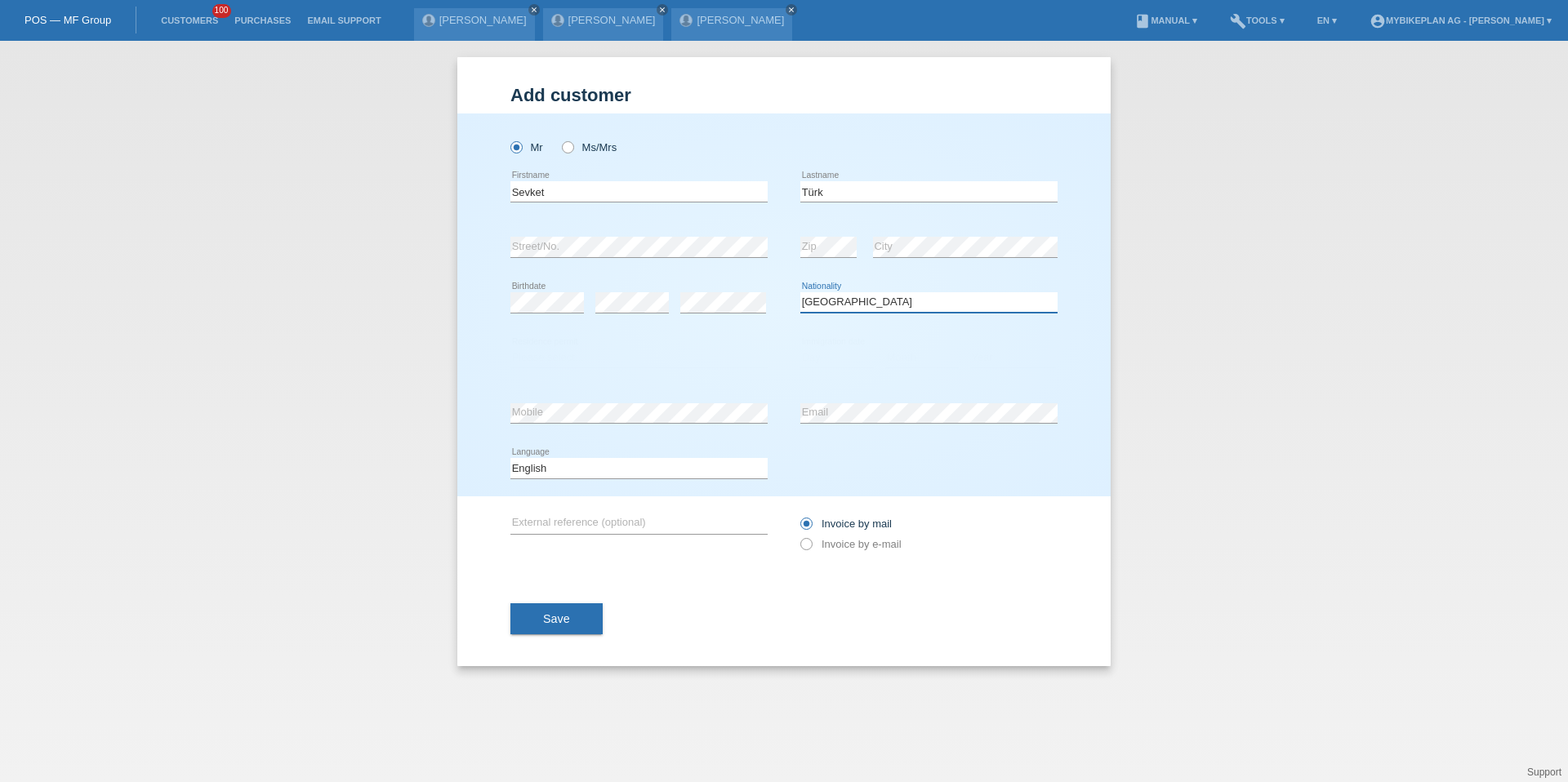
select select "TR"
select select "C"
select select "13"
select select "05"
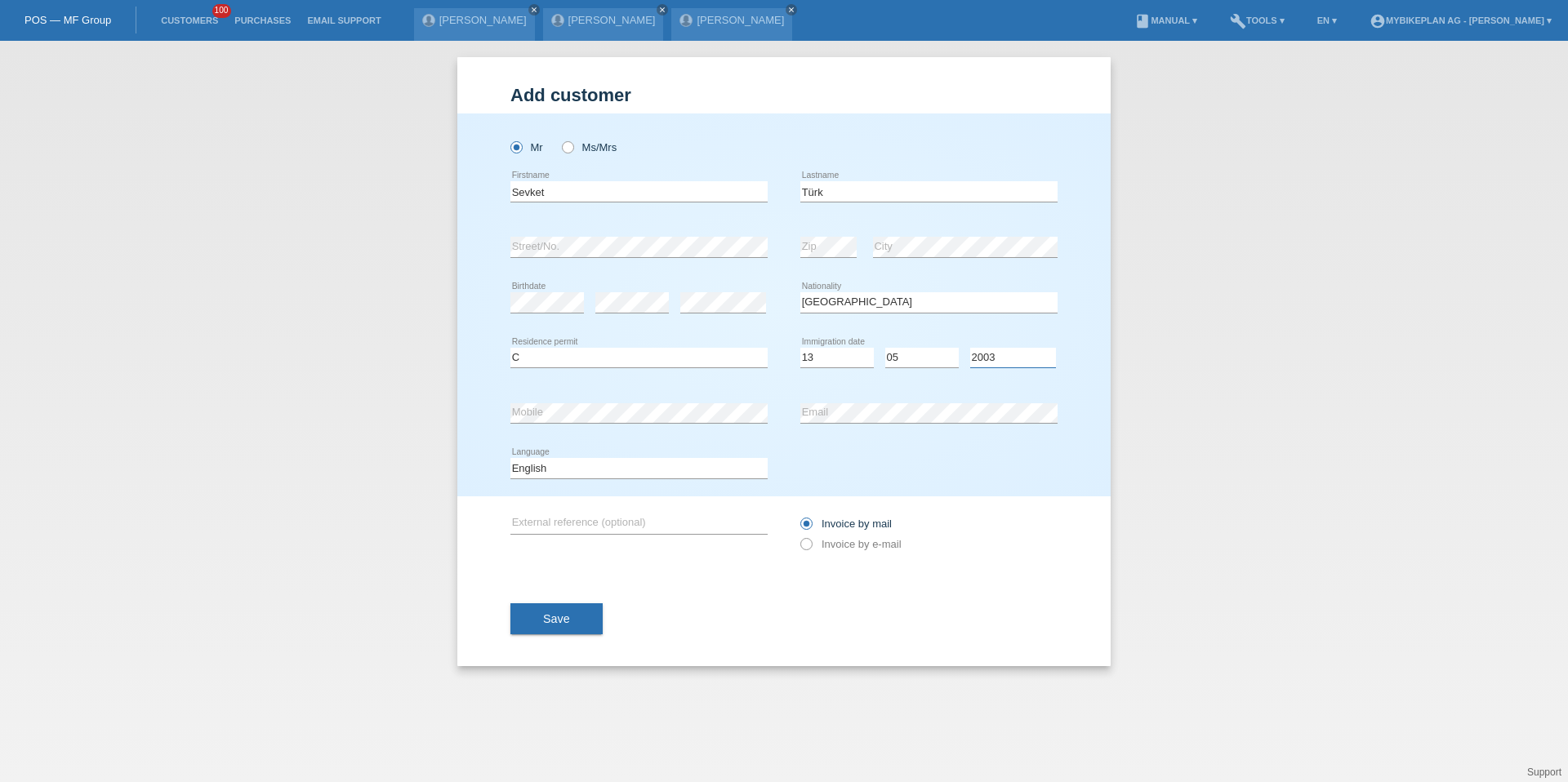
select select "2005"
click at [570, 462] on select "Deutsch Français Italiano English" at bounding box center [639, 468] width 257 height 20
select select "de"
click at [865, 544] on label "Invoice by e-mail" at bounding box center [851, 544] width 101 height 12
click at [811, 544] on input "Invoice by e-mail" at bounding box center [805, 548] width 11 height 21
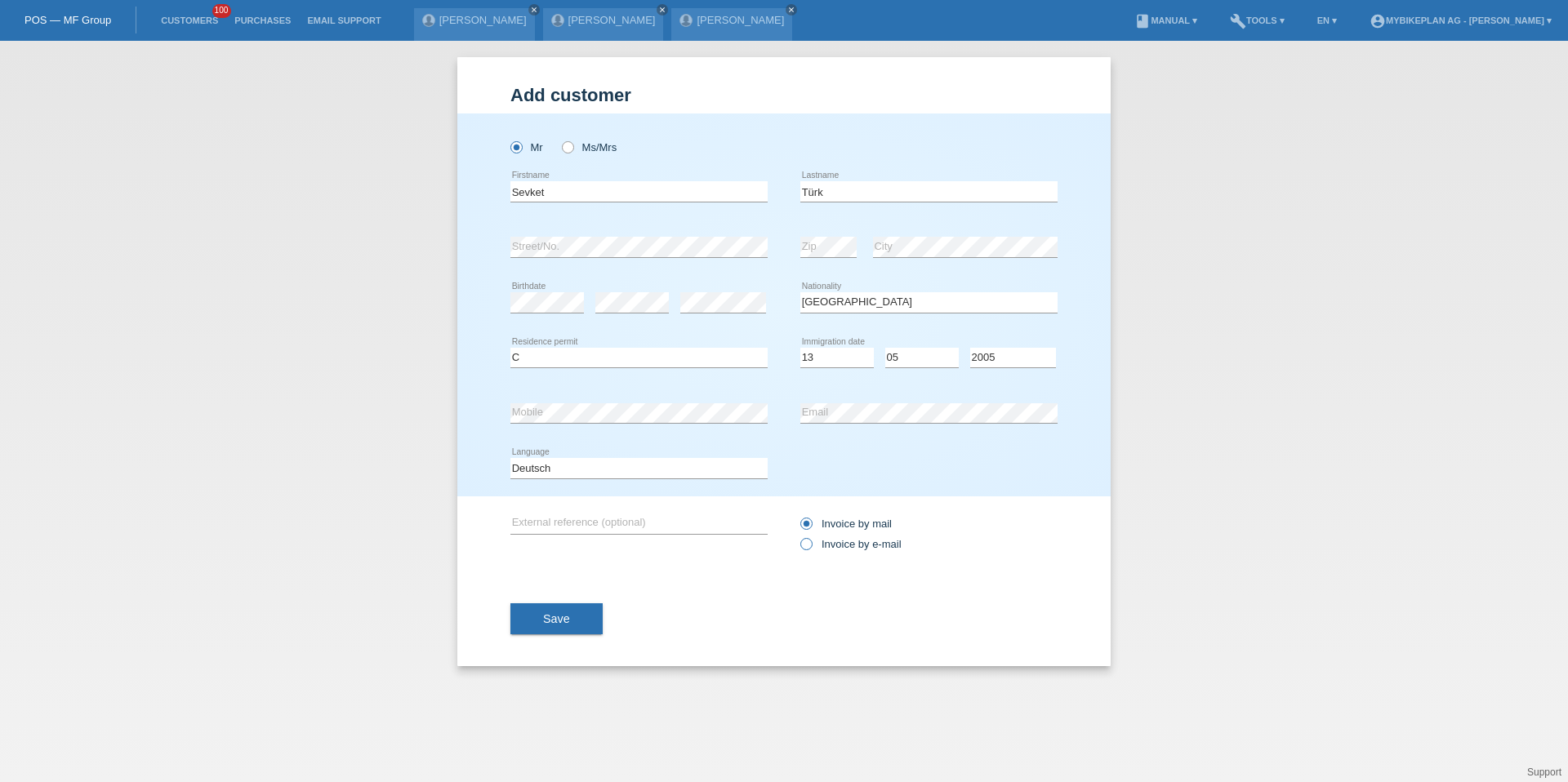
radio input "true"
click at [494, 637] on div "Add customer Add customer Add customer Mr Ms/Mrs Sevket error C" at bounding box center [784, 361] width 654 height 609
click at [559, 624] on span "Save" at bounding box center [556, 619] width 27 height 13
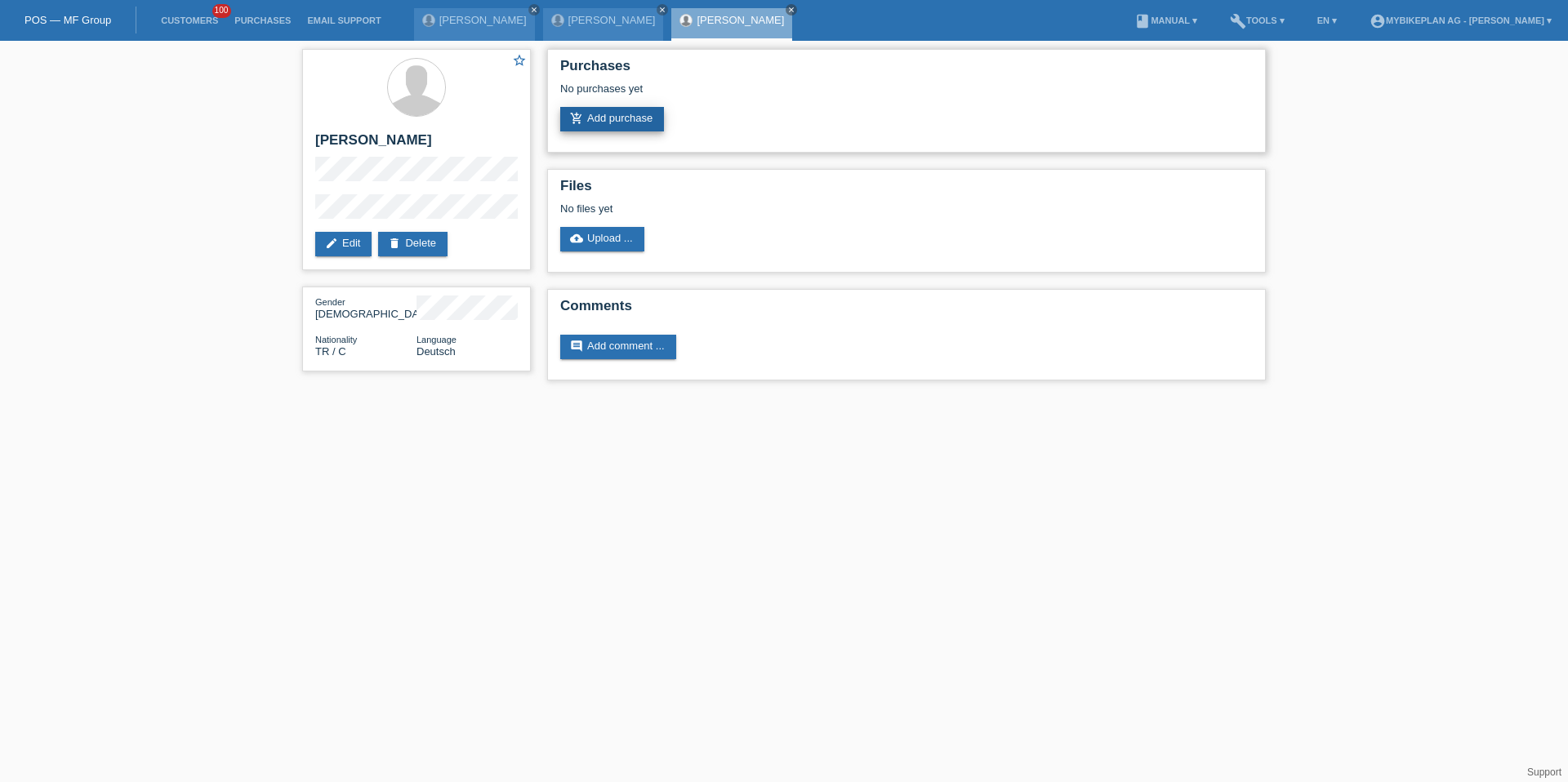
click at [584, 126] on link "add_shopping_cart Add purchase" at bounding box center [613, 119] width 104 height 25
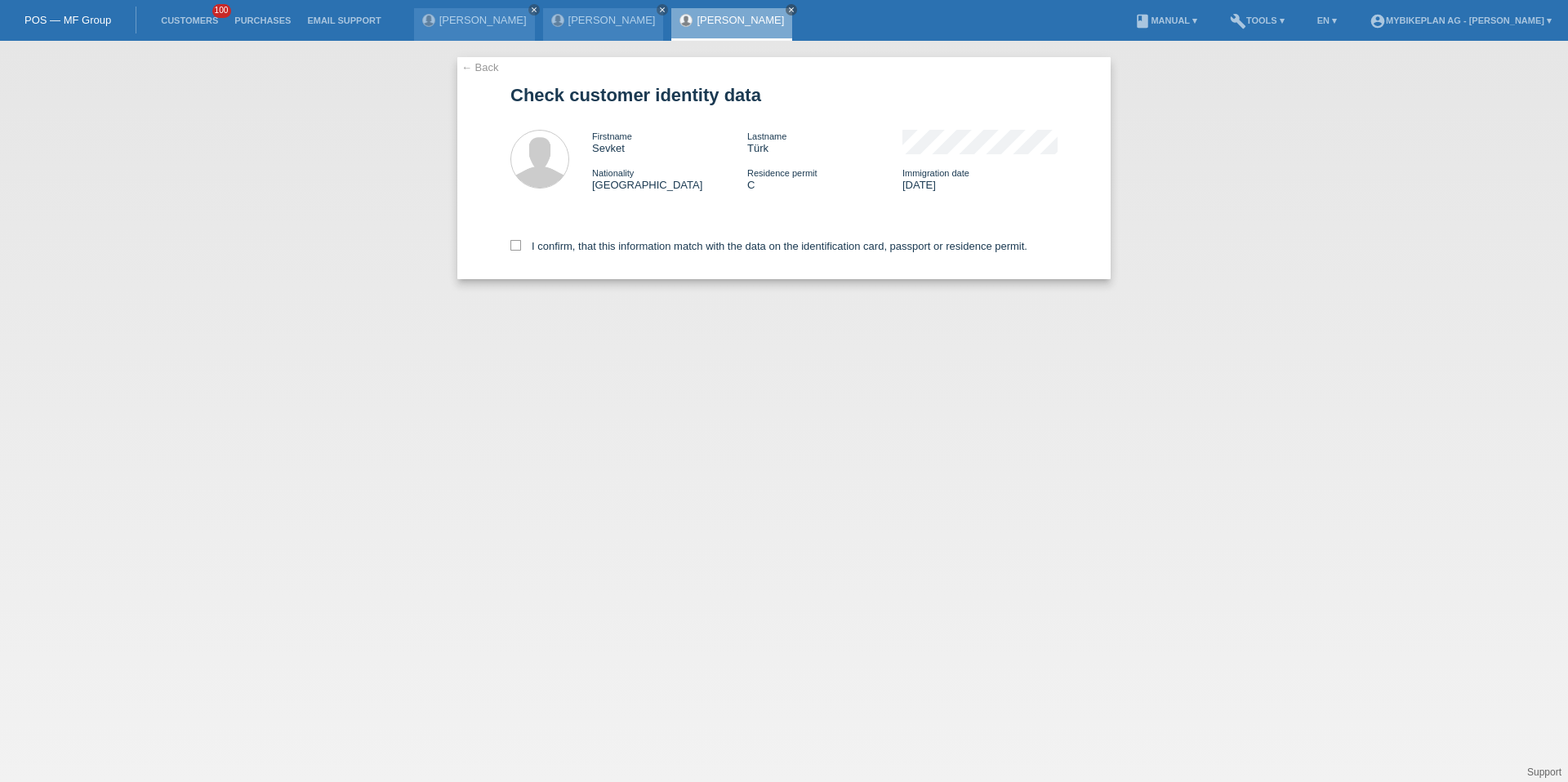
click at [575, 234] on div "I confirm, that this information match with the data on the identification card…" at bounding box center [784, 243] width 547 height 72
click at [583, 251] on label "I confirm, that this information match with the data on the identification card…" at bounding box center [768, 246] width 517 height 12
click at [521, 251] on input "I confirm, that this information match with the data on the identification card…" at bounding box center [515, 245] width 11 height 11
checkbox input "true"
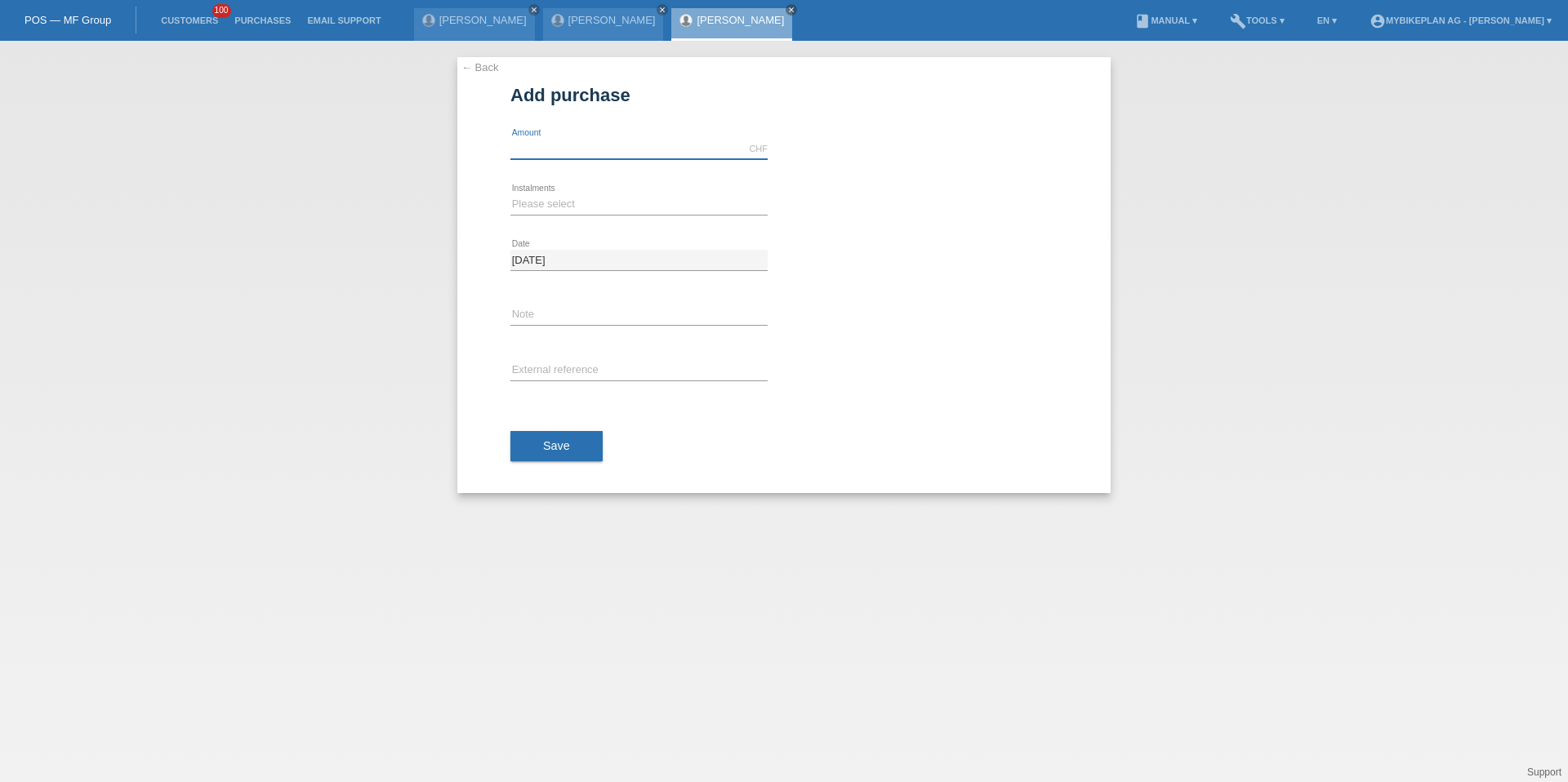
click at [599, 152] on input "text" at bounding box center [639, 148] width 257 height 21
type input "15000.00"
click at [529, 212] on select "Please select 6 instalments 12 instalments 18 instalments 24 instalments 36 ins…" at bounding box center [639, 204] width 257 height 20
select select "488"
click at [552, 438] on button "Save" at bounding box center [556, 447] width 92 height 31
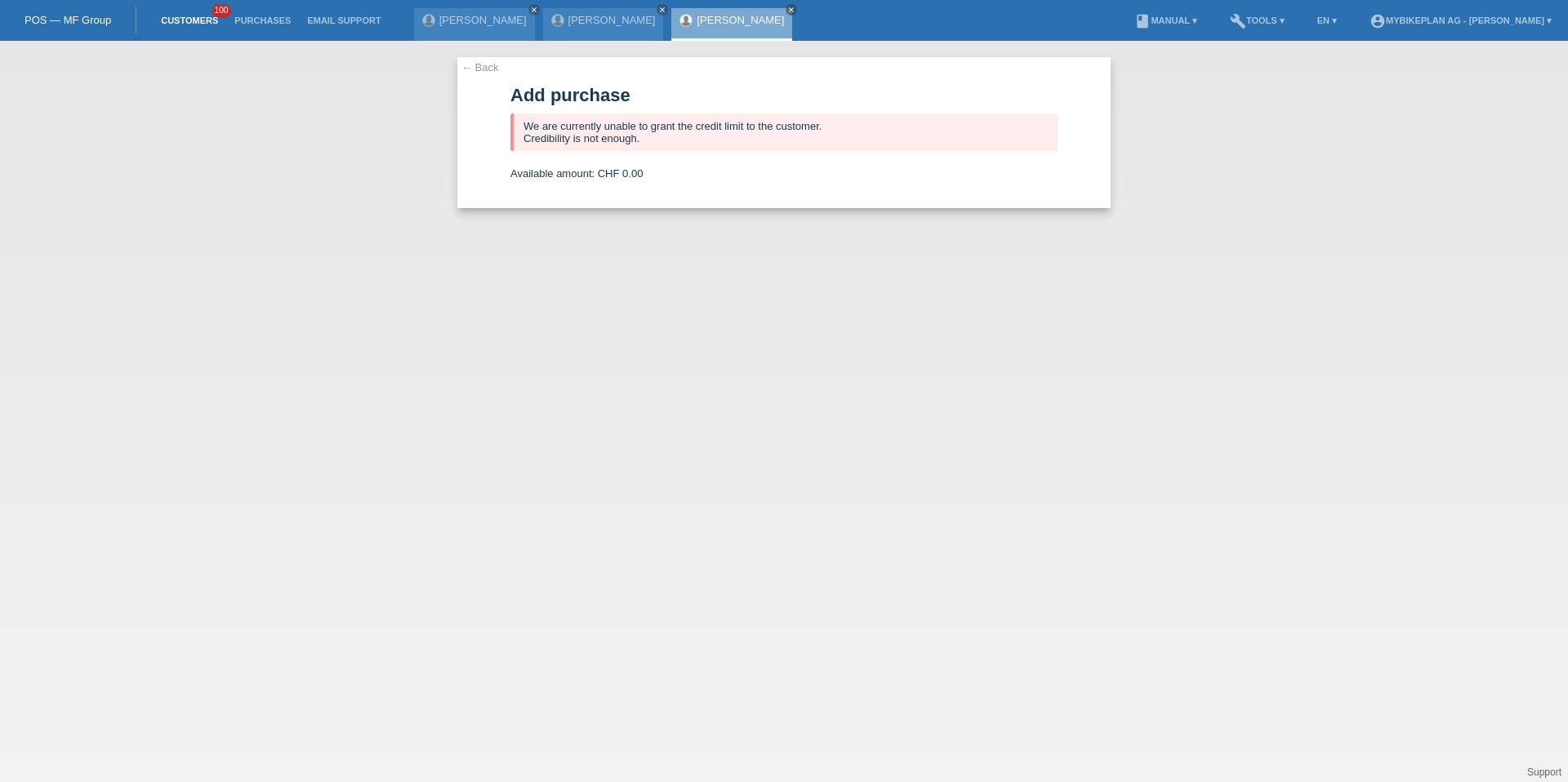
click at [199, 17] on link "Customers" at bounding box center [189, 21] width 73 height 10
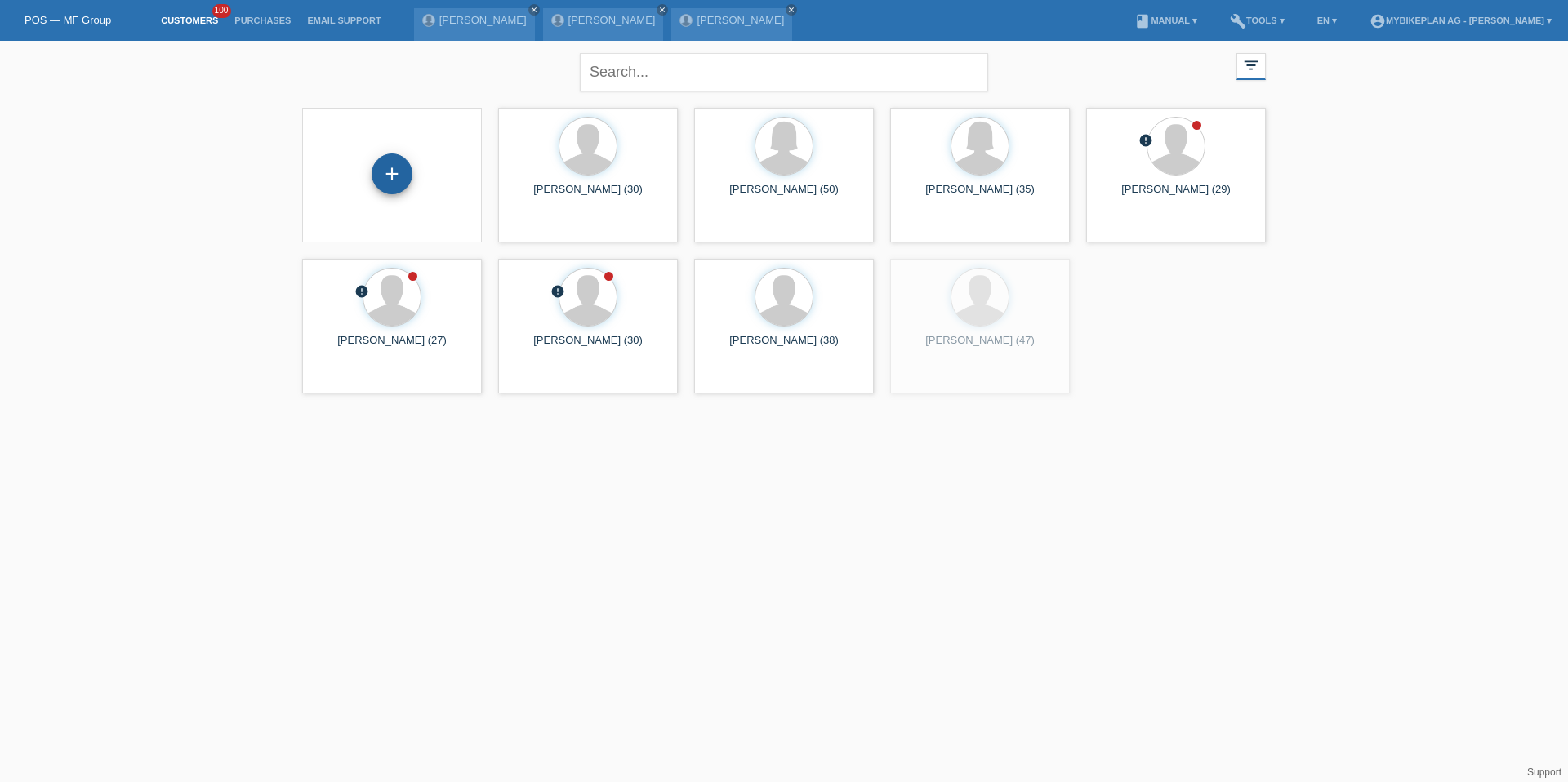
click at [380, 168] on div "+" at bounding box center [392, 174] width 41 height 41
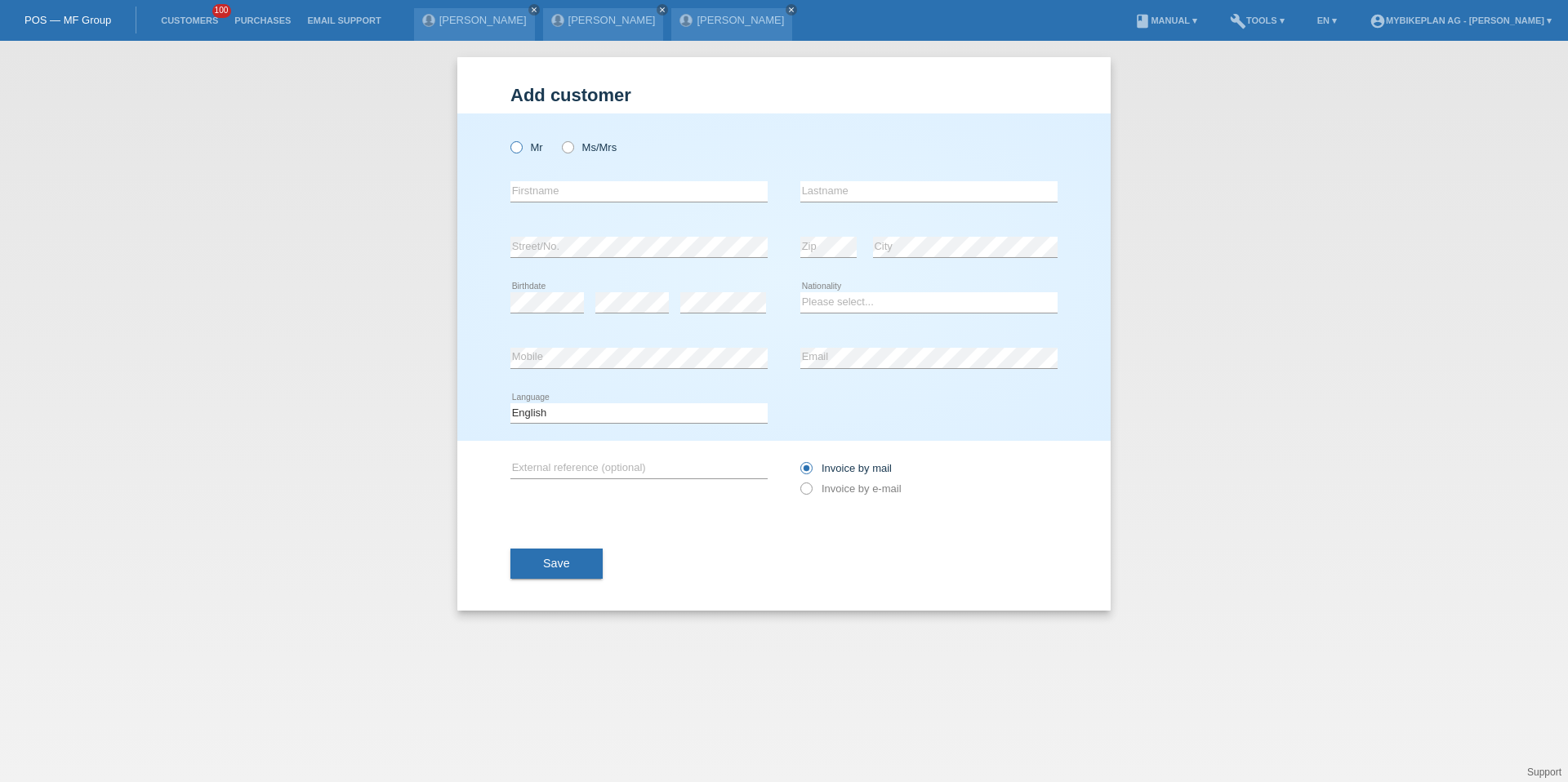
click at [508, 138] on icon at bounding box center [508, 138] width 0 height 0
click at [517, 146] on input "Mr" at bounding box center [515, 146] width 11 height 11
radio input "true"
click at [544, 194] on input "text" at bounding box center [639, 191] width 257 height 21
type input "[PERSON_NAME]"
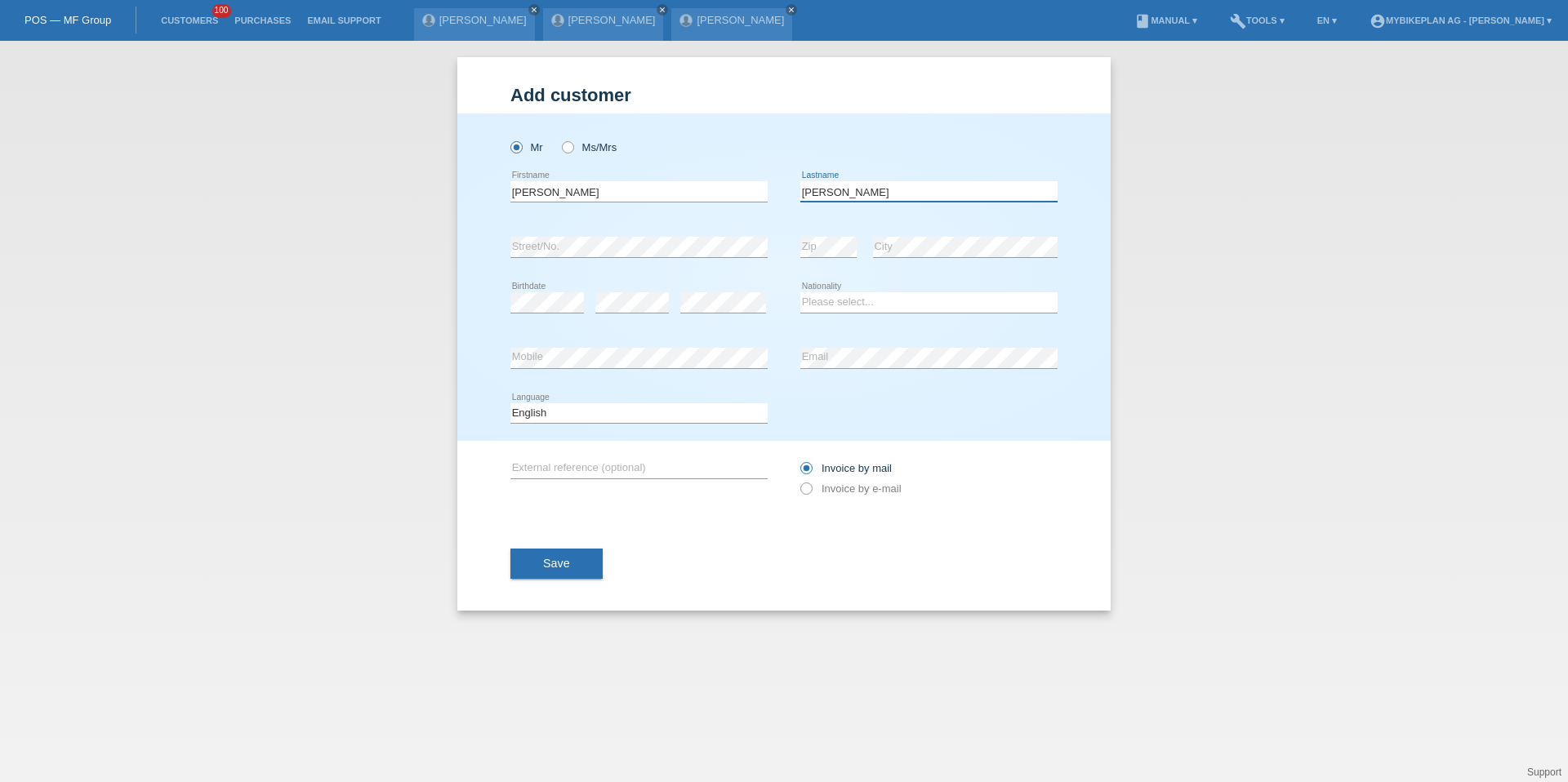
type input "[PERSON_NAME]"
select select "CH"
click at [595, 421] on select "Deutsch Français Italiano English" at bounding box center [639, 413] width 257 height 20
select select "fr"
click at [843, 494] on label "Invoice by e-mail" at bounding box center [851, 489] width 101 height 12
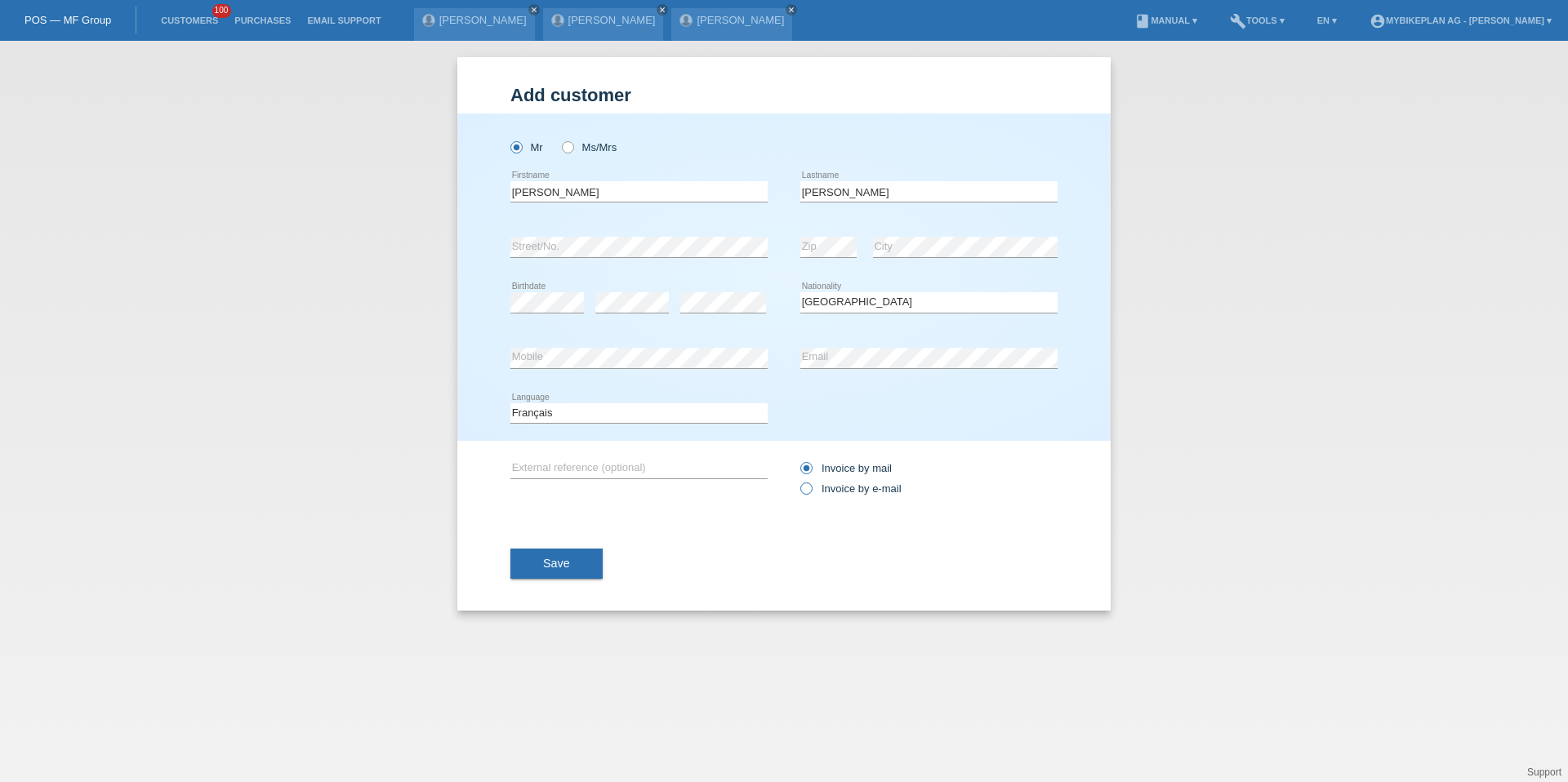
click at [811, 494] on input "Invoice by e-mail" at bounding box center [805, 493] width 11 height 21
radio input "true"
click at [557, 583] on div "Save" at bounding box center [784, 564] width 547 height 95
click at [560, 568] on span "Save" at bounding box center [556, 564] width 27 height 13
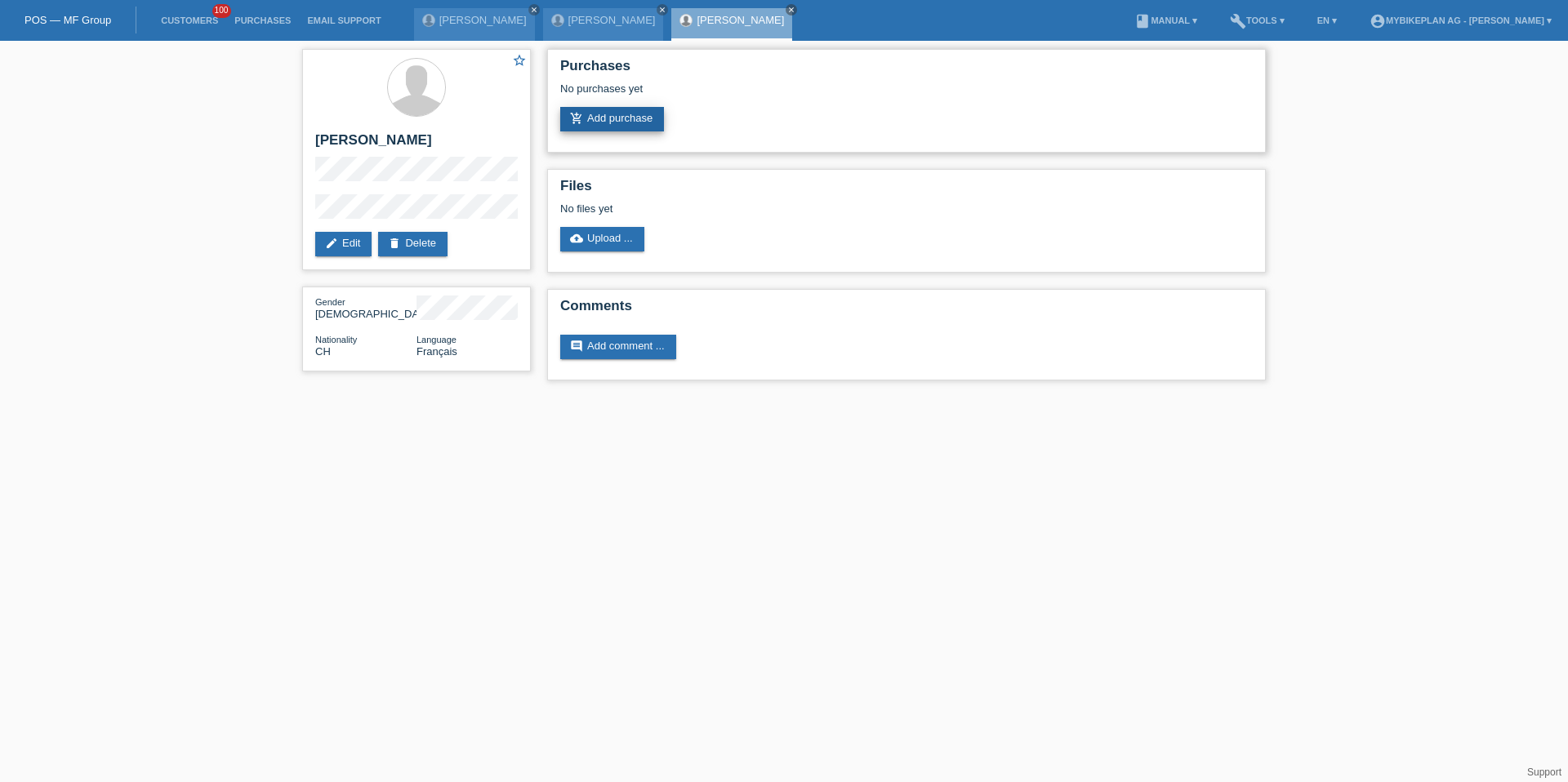
click at [641, 114] on link "add_shopping_cart Add purchase" at bounding box center [613, 119] width 104 height 25
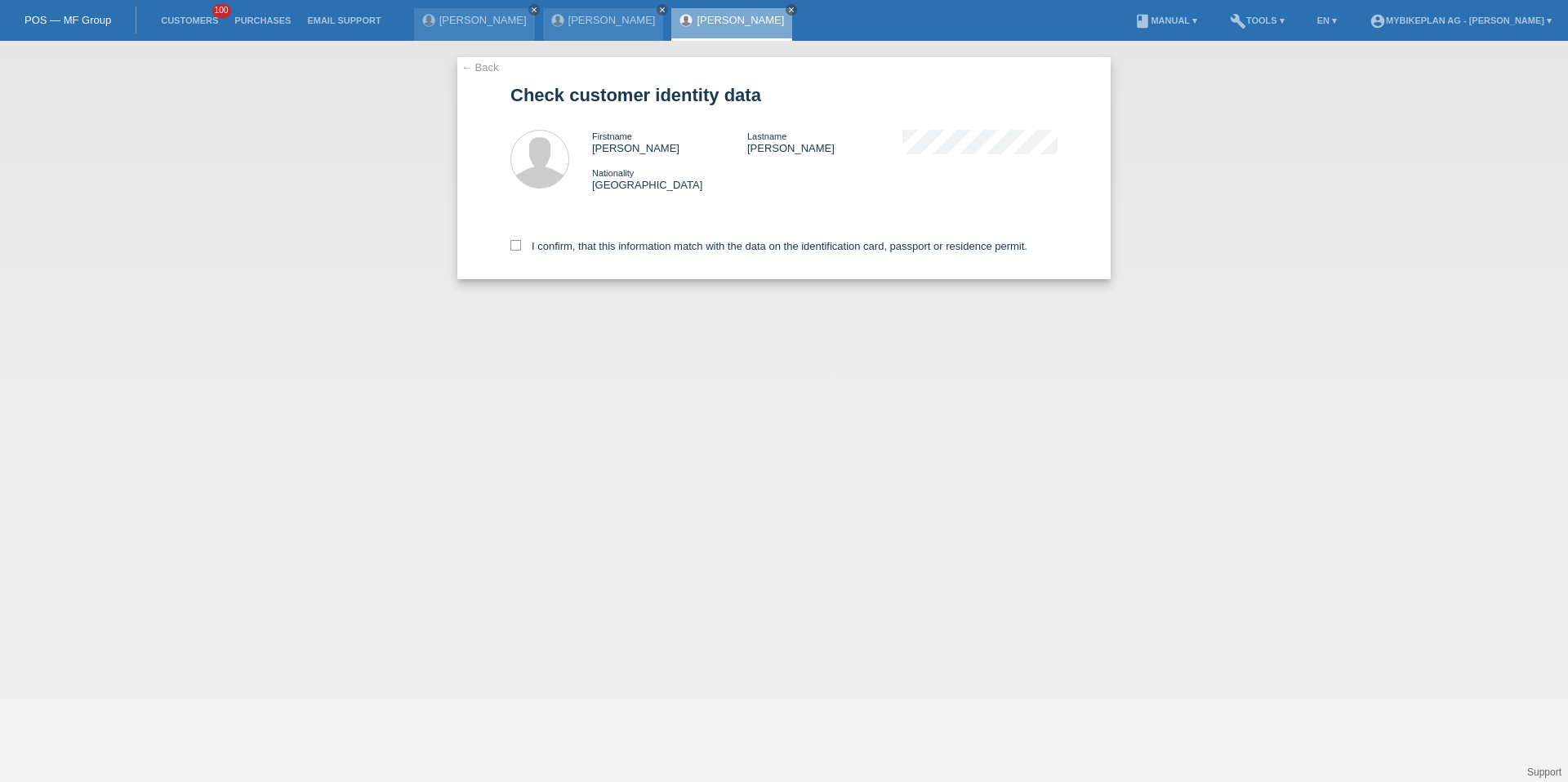
click at [561, 255] on div "I confirm, that this information match with the data on the identification card…" at bounding box center [784, 243] width 547 height 72
click at [564, 244] on label "I confirm, that this information match with the data on the identification card…" at bounding box center [768, 246] width 517 height 12
click at [521, 244] on input "I confirm, that this information match with the data on the identification card…" at bounding box center [515, 245] width 11 height 11
checkbox input "true"
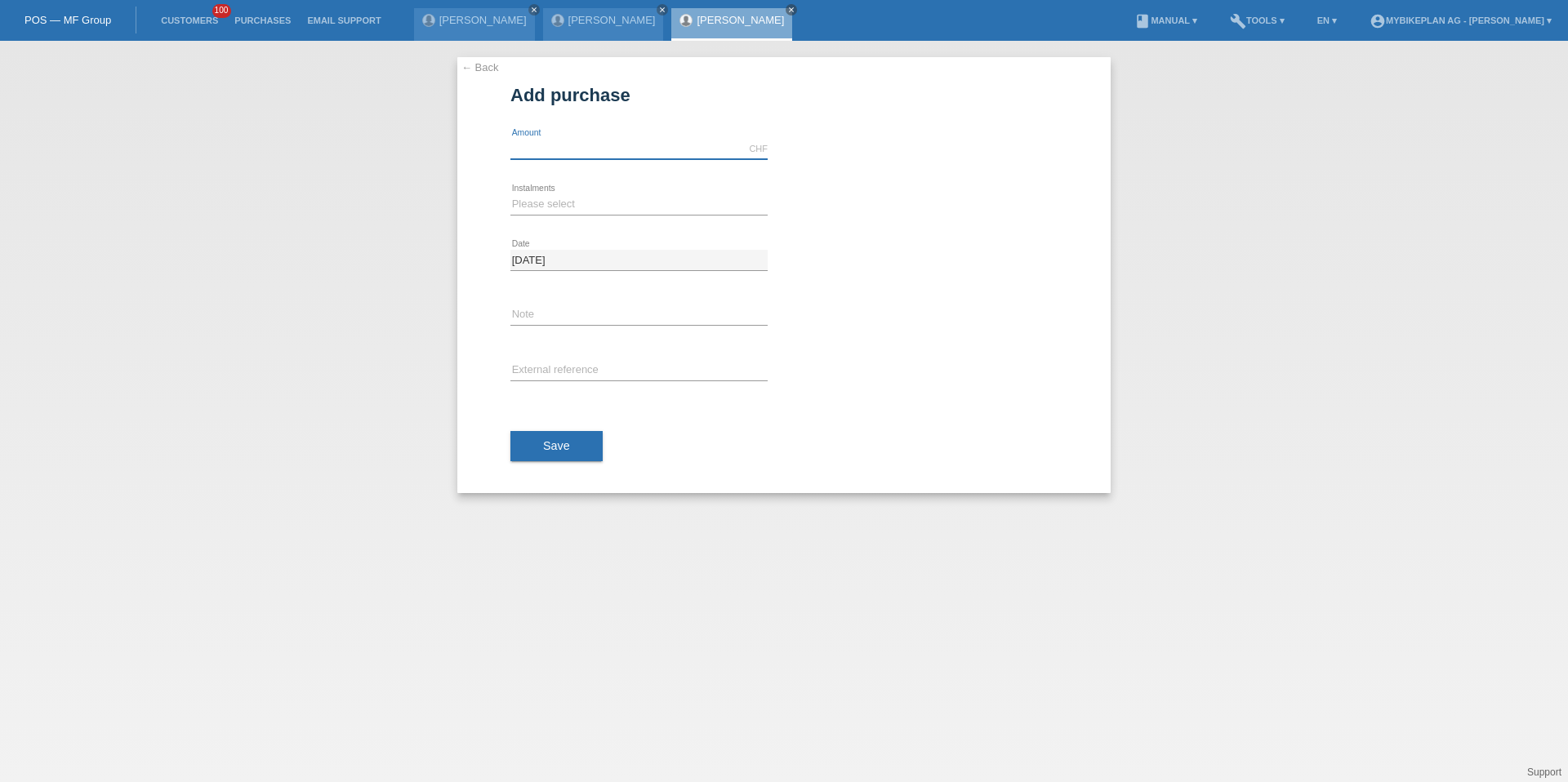
click at [620, 152] on input "text" at bounding box center [639, 148] width 257 height 21
type input "6300.00"
click at [554, 197] on select "Please select 6 instalments 12 instalments 18 instalments 24 instalments 36 ins…" at bounding box center [639, 204] width 257 height 20
select select "486"
click at [561, 349] on div "error External reference" at bounding box center [639, 371] width 257 height 55
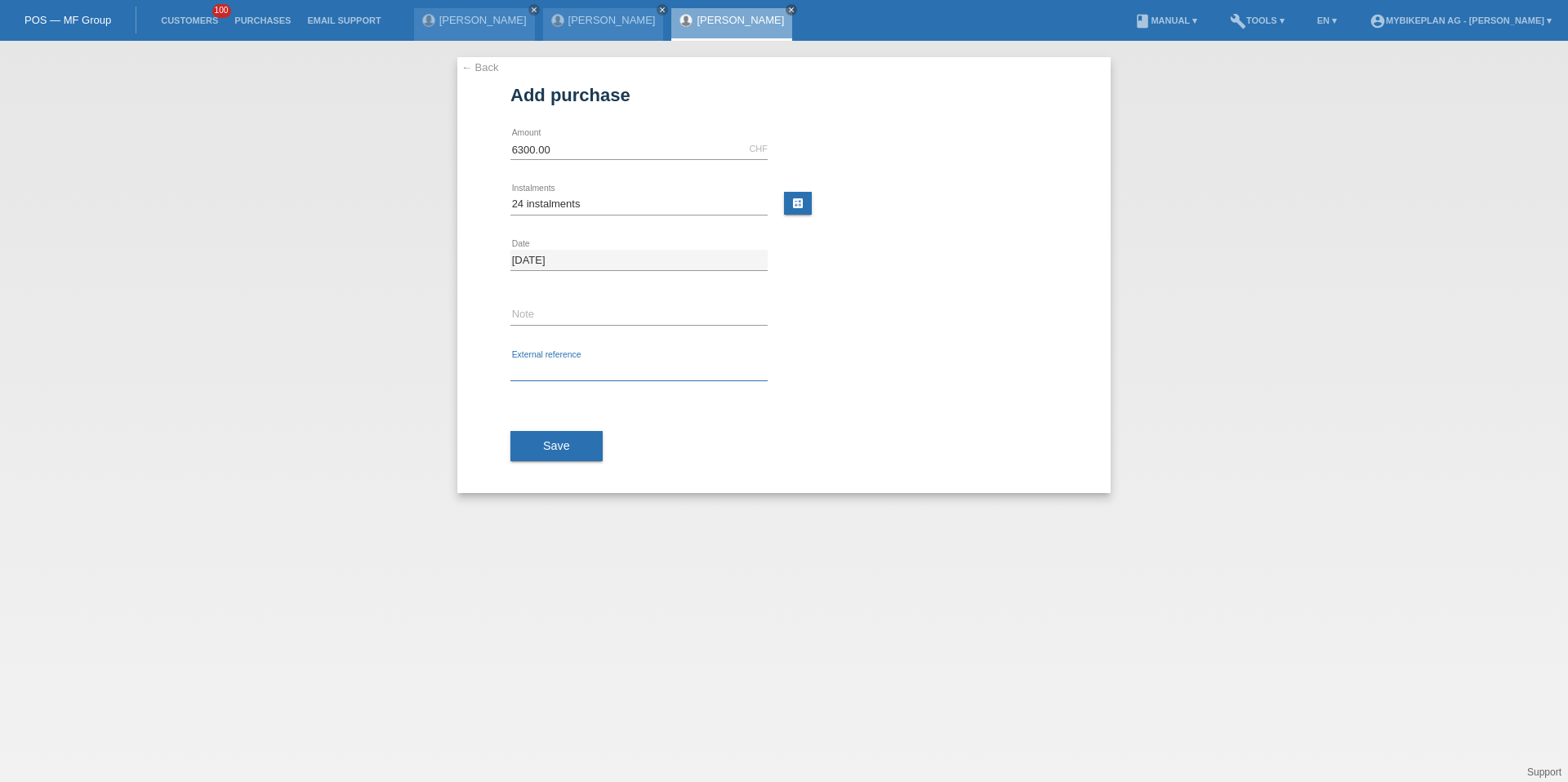
click at [561, 361] on input "text" at bounding box center [639, 371] width 257 height 21
paste input "42513029218"
type input "42513029218"
click at [563, 436] on button "Save" at bounding box center [556, 447] width 92 height 31
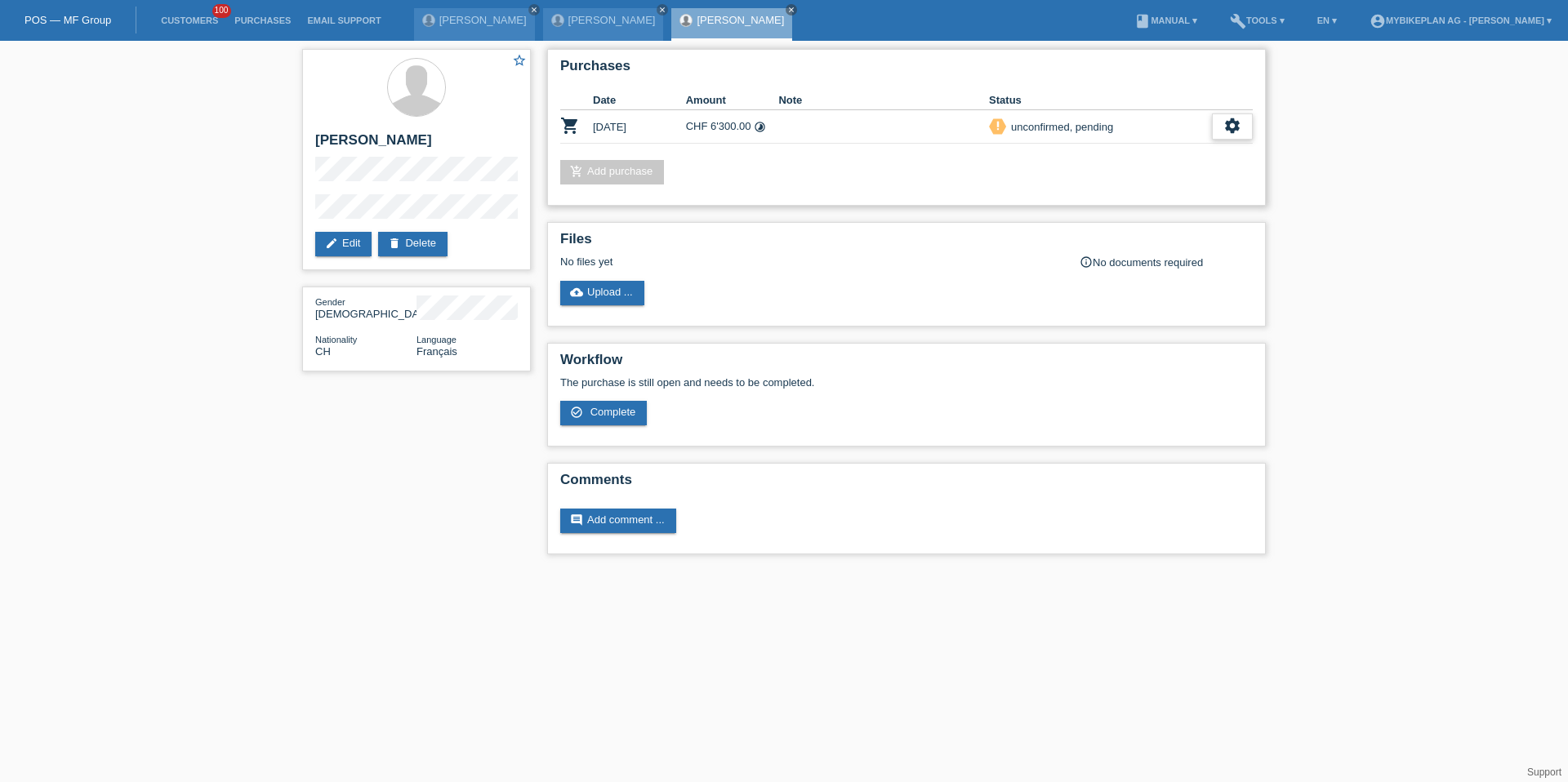
click at [1240, 130] on icon "settings" at bounding box center [1232, 126] width 18 height 18
click at [1233, 124] on icon "settings" at bounding box center [1232, 126] width 18 height 18
